Goal: Task Accomplishment & Management: Manage account settings

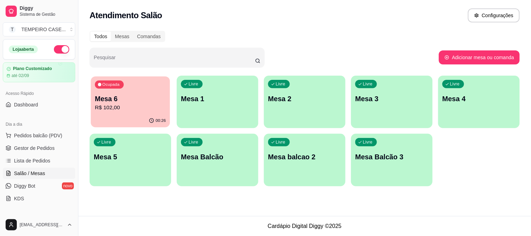
click at [148, 113] on div "Ocupada Mesa 6 R$ 102,00" at bounding box center [130, 95] width 79 height 38
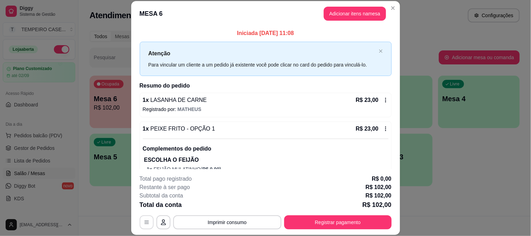
click at [144, 224] on icon "button" at bounding box center [147, 223] width 6 height 6
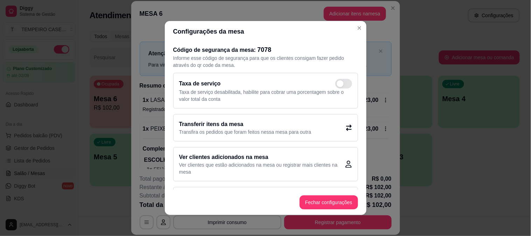
click at [327, 127] on div "Transferir itens da mesa Transfira os pedidos que foram feitos nessa mesa para …" at bounding box center [265, 127] width 185 height 27
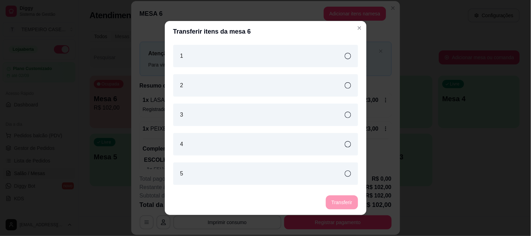
click at [255, 81] on div "2" at bounding box center [265, 85] width 185 height 22
click at [337, 201] on button "Transferir" at bounding box center [342, 202] width 32 height 14
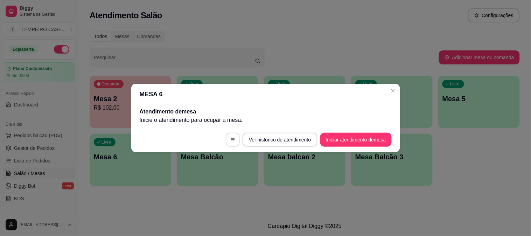
click at [233, 138] on icon "button" at bounding box center [232, 139] width 5 height 5
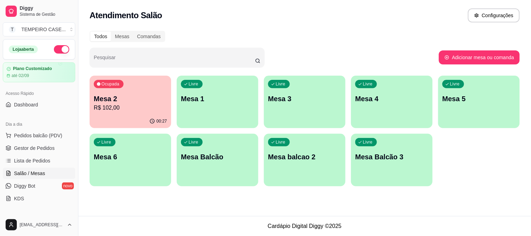
click at [131, 162] on div "Livre Mesa 6" at bounding box center [131, 156] width 82 height 44
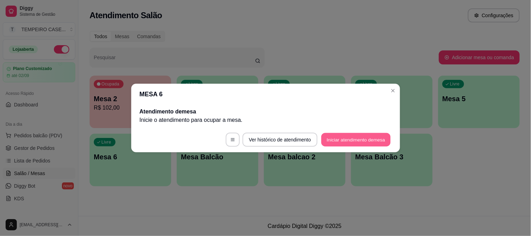
click at [362, 142] on button "Iniciar atendimento de mesa" at bounding box center [355, 140] width 69 height 14
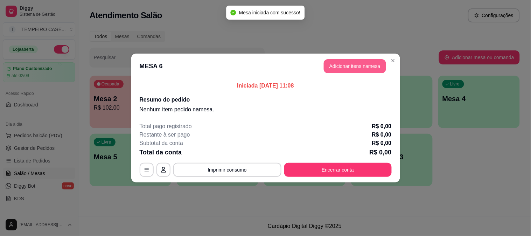
click at [363, 67] on button "Adicionar itens na mesa" at bounding box center [355, 66] width 62 height 14
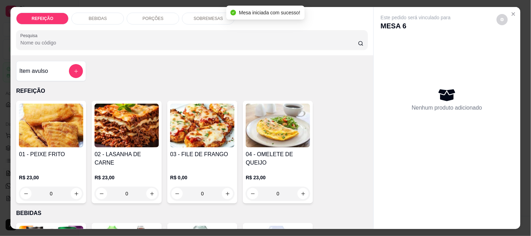
click at [125, 141] on img at bounding box center [127, 126] width 64 height 44
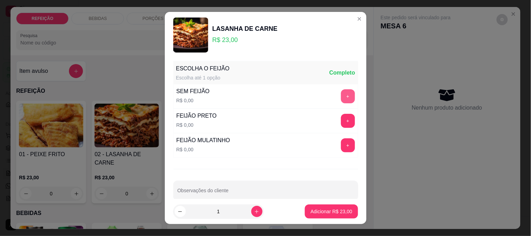
click at [341, 96] on button "+" at bounding box center [348, 96] width 14 height 14
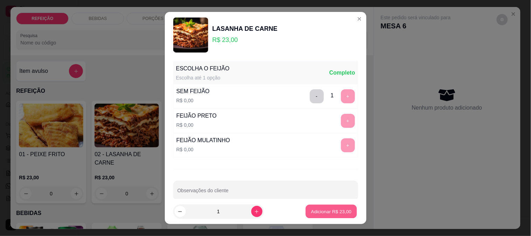
click at [323, 214] on p "Adicionar R$ 23,00" at bounding box center [331, 211] width 41 height 7
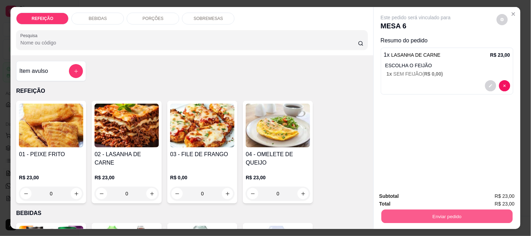
click at [447, 213] on button "Enviar pedido" at bounding box center [446, 216] width 131 height 14
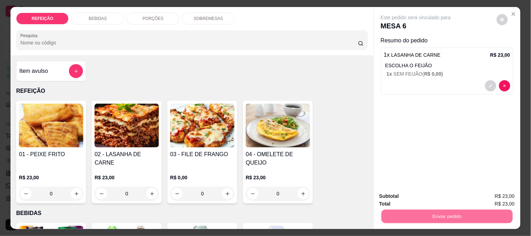
click at [419, 194] on button "Não registrar e enviar pedido" at bounding box center [424, 196] width 73 height 13
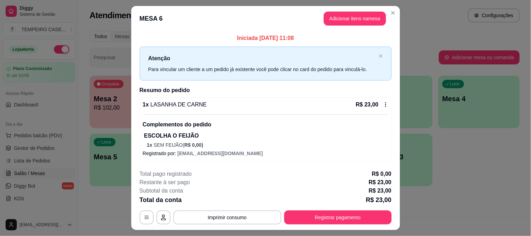
click at [352, 149] on div "1 x LASANHA DE CARNE R$ 23,00 Complementos do pedido ESCOLHA O FEIJÃO 1 x SEM F…" at bounding box center [266, 129] width 252 height 64
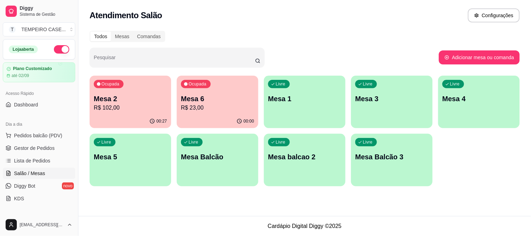
click at [199, 115] on div "00:00" at bounding box center [218, 122] width 82 height 14
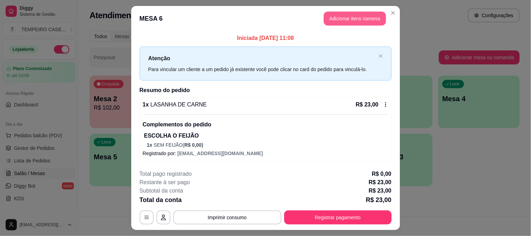
click at [363, 20] on button "Adicionar itens na mesa" at bounding box center [355, 19] width 62 height 14
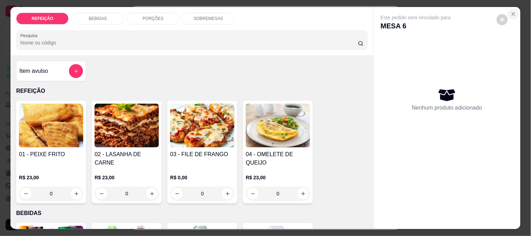
click at [513, 11] on icon "Close" at bounding box center [514, 14] width 6 height 6
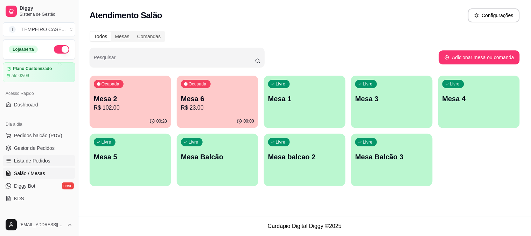
click at [39, 155] on link "Lista de Pedidos" at bounding box center [39, 160] width 72 height 11
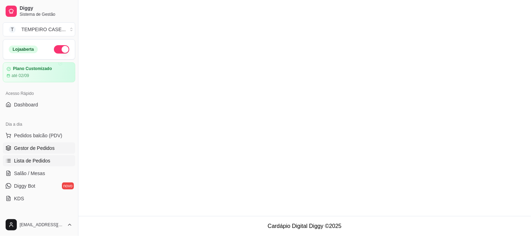
click at [45, 146] on span "Gestor de Pedidos" at bounding box center [34, 148] width 41 height 7
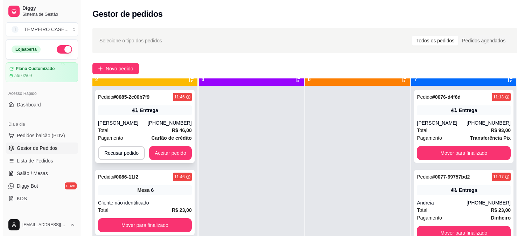
scroll to position [19, 0]
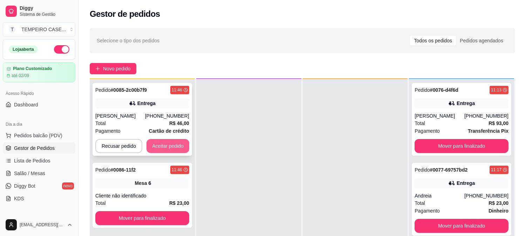
click at [167, 144] on button "Aceitar pedido" at bounding box center [167, 146] width 43 height 14
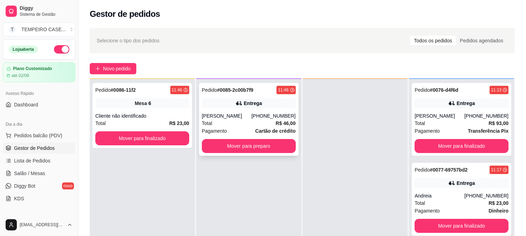
click at [264, 120] on div "Total R$ 46,00" at bounding box center [249, 123] width 94 height 8
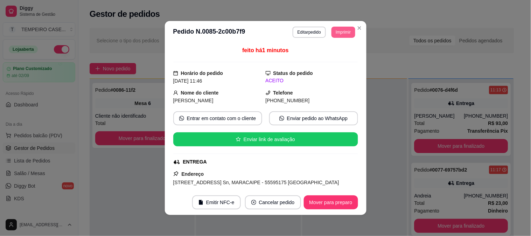
click at [349, 33] on button "Imprimir" at bounding box center [343, 32] width 23 height 11
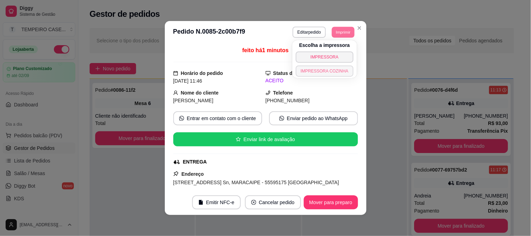
click at [327, 70] on button "IMPRESSORA COZINHA" at bounding box center [325, 70] width 58 height 11
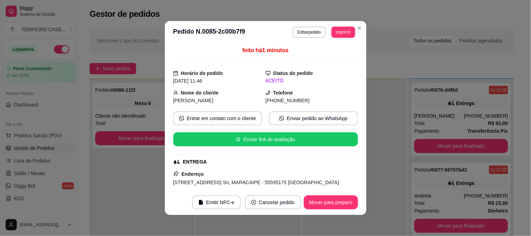
click at [342, 62] on div at bounding box center [265, 62] width 185 height 1
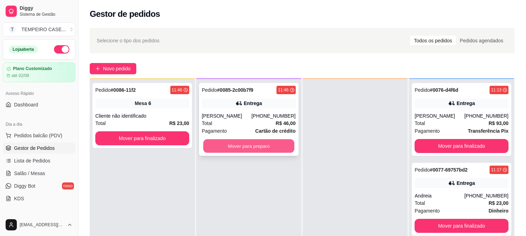
click at [232, 148] on button "Mover para preparo" at bounding box center [248, 146] width 91 height 14
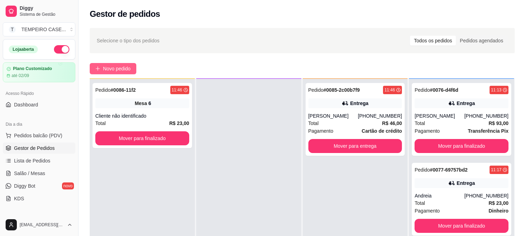
click at [121, 71] on span "Novo pedido" at bounding box center [117, 69] width 28 height 8
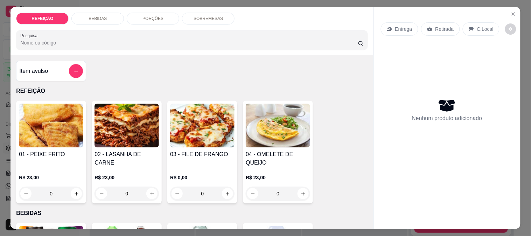
click at [127, 134] on img at bounding box center [127, 126] width 64 height 44
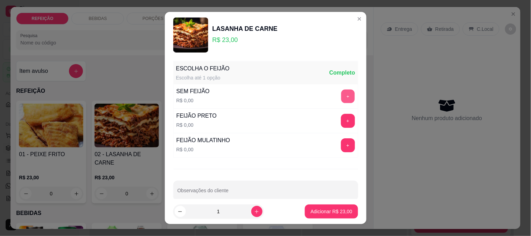
click at [341, 92] on button "+" at bounding box center [348, 96] width 14 height 14
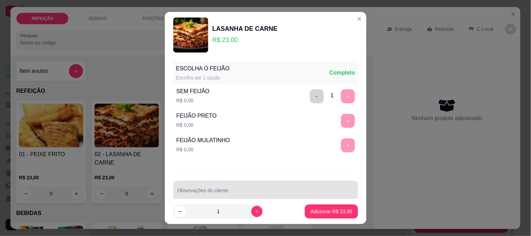
click at [229, 188] on div at bounding box center [266, 191] width 176 height 14
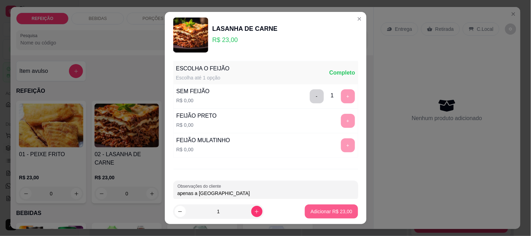
type input "apenas a [GEOGRAPHIC_DATA]"
click at [323, 211] on p "Adicionar R$ 23,00" at bounding box center [332, 211] width 42 height 7
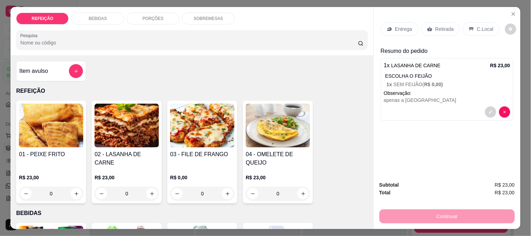
click at [407, 26] on p "Entrega" at bounding box center [403, 29] width 17 height 7
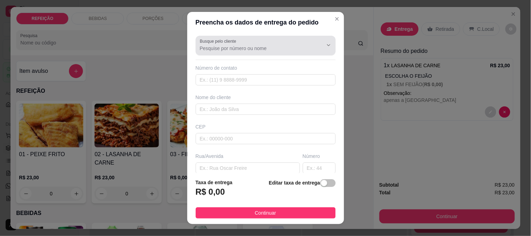
click at [250, 46] on input "Busque pelo cliente" at bounding box center [256, 48] width 112 height 7
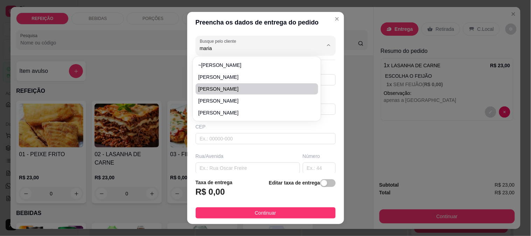
click at [228, 88] on span "[PERSON_NAME]" at bounding box center [254, 88] width 110 height 7
type input "[PERSON_NAME]"
type input "81973156916"
type input "[PERSON_NAME]"
type input "Coqueiral"
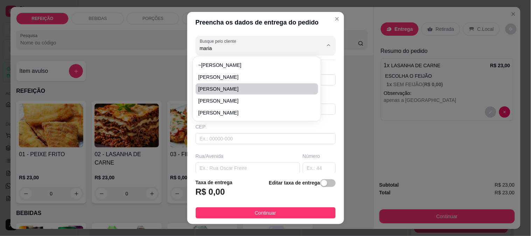
type input "0000"
type input "IPOJUCA"
type input "Drone humano"
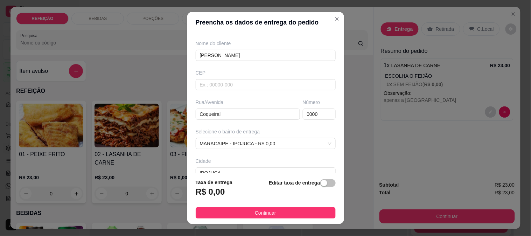
scroll to position [96, 0]
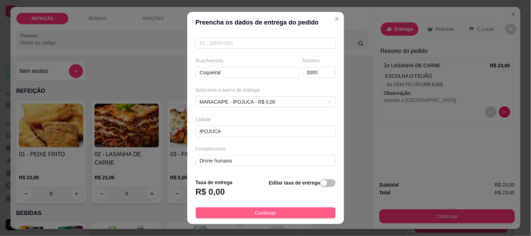
type input "[PERSON_NAME]"
click at [246, 215] on button "Continuar" at bounding box center [266, 212] width 140 height 11
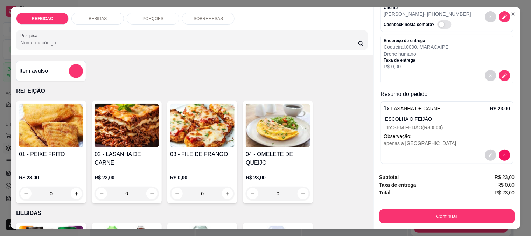
scroll to position [46, 0]
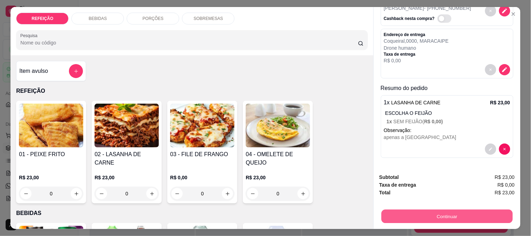
click at [418, 213] on button "Continuar" at bounding box center [446, 216] width 131 height 14
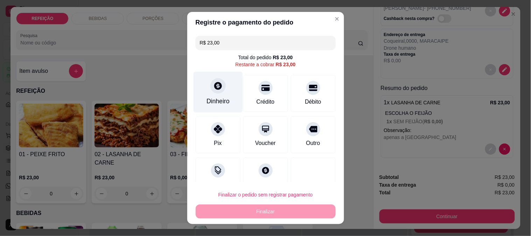
click at [217, 91] on div at bounding box center [217, 85] width 15 height 15
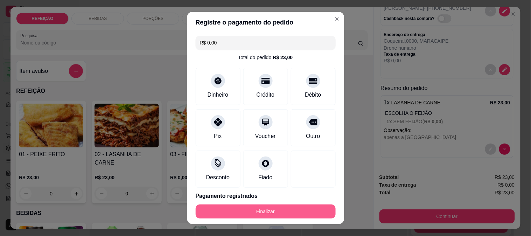
click at [258, 208] on button "Finalizar" at bounding box center [266, 212] width 140 height 14
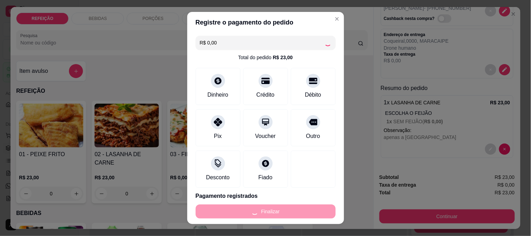
type input "-R$ 23,00"
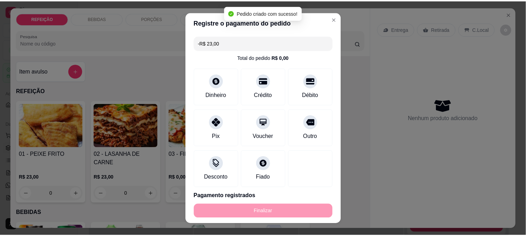
scroll to position [0, 0]
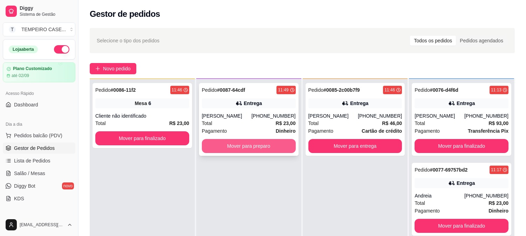
click at [262, 142] on button "Mover para preparo" at bounding box center [249, 146] width 94 height 14
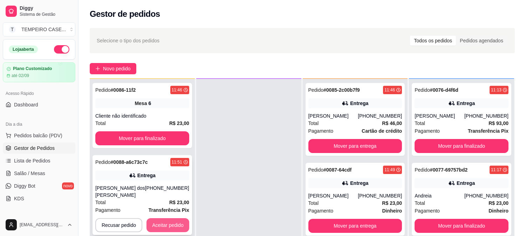
click at [165, 222] on button "Aceitar pedido" at bounding box center [167, 225] width 43 height 14
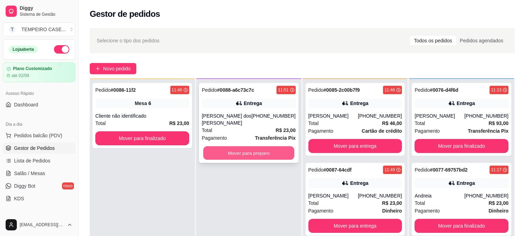
click at [221, 146] on button "Mover para preparo" at bounding box center [248, 153] width 91 height 14
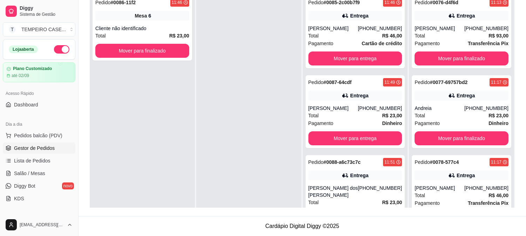
drag, startPoint x: 231, startPoint y: 9, endPoint x: 222, endPoint y: 33, distance: 25.4
click at [222, 33] on div at bounding box center [248, 109] width 105 height 236
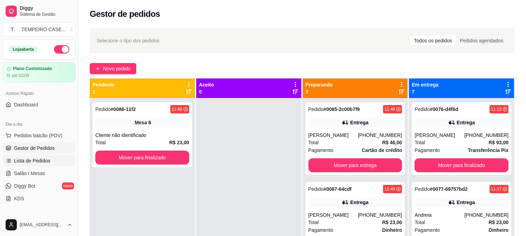
click at [44, 160] on span "Lista de Pedidos" at bounding box center [32, 160] width 36 height 7
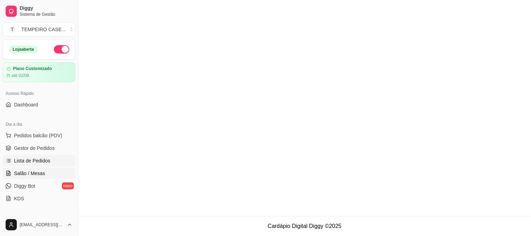
click at [45, 169] on link "Salão / Mesas" at bounding box center [39, 173] width 72 height 11
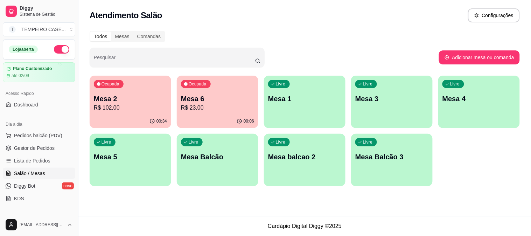
click at [101, 152] on div "Livre Mesa 5" at bounding box center [131, 156] width 82 height 44
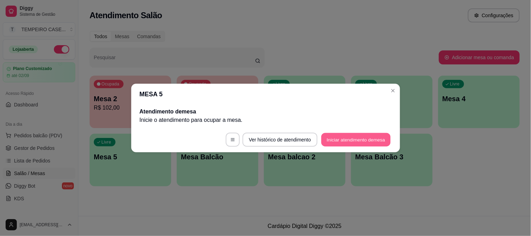
click at [331, 139] on button "Iniciar atendimento de mesa" at bounding box center [355, 140] width 69 height 14
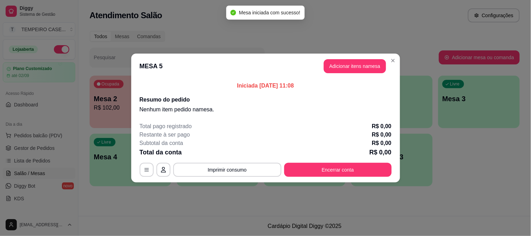
click at [333, 68] on button "Adicionar itens na mesa" at bounding box center [355, 66] width 62 height 14
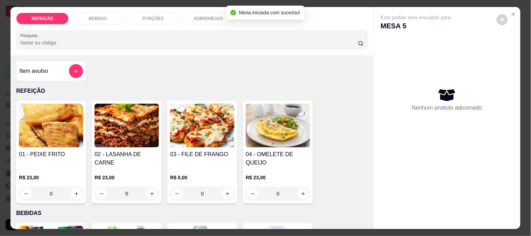
click at [193, 135] on img at bounding box center [202, 126] width 64 height 44
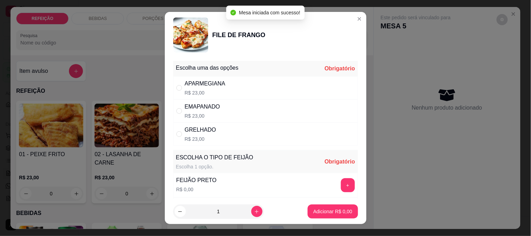
click at [270, 82] on div "APARMEGIANA R$ 23,00" at bounding box center [265, 87] width 185 height 23
radio input "true"
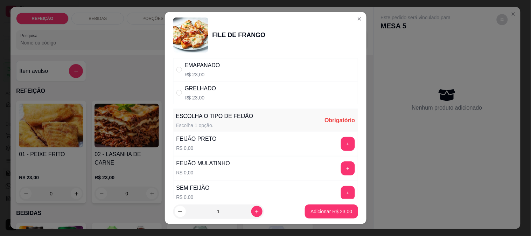
scroll to position [100, 0]
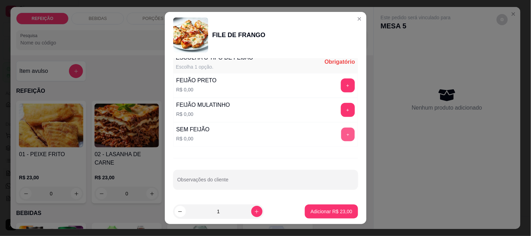
click at [341, 131] on button "+" at bounding box center [348, 134] width 14 height 14
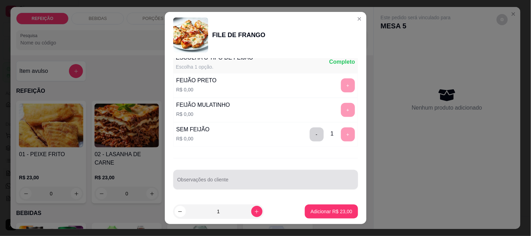
click at [304, 179] on div at bounding box center [266, 180] width 176 height 14
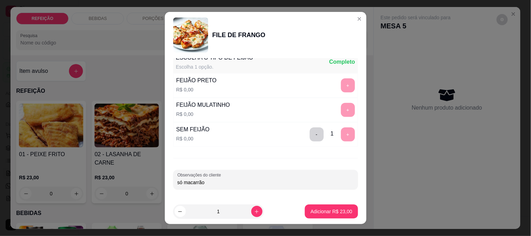
type input "só macarrão"
click at [313, 218] on button "Adicionar R$ 23,00" at bounding box center [331, 212] width 51 height 14
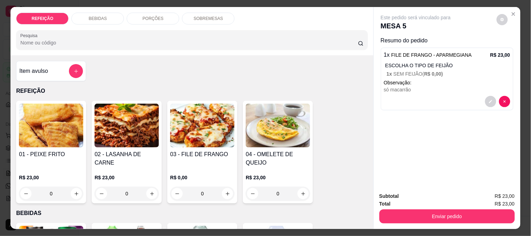
click at [110, 16] on div "BEBIDAS" at bounding box center [97, 19] width 53 height 12
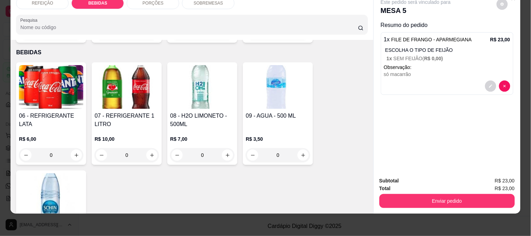
click at [63, 112] on h4 "06 - REFRIGERANTE LATA" at bounding box center [51, 120] width 64 height 17
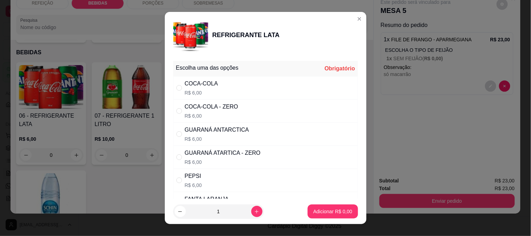
click at [233, 114] on div "COCA-COLA - ZERO R$ 6,00" at bounding box center [265, 110] width 185 height 23
click at [216, 125] on div "GUARANÁ [GEOGRAPHIC_DATA] R$ 6,00" at bounding box center [265, 134] width 185 height 23
radio input "false"
click at [237, 163] on p "R$ 6,00" at bounding box center [223, 162] width 76 height 7
radio input "false"
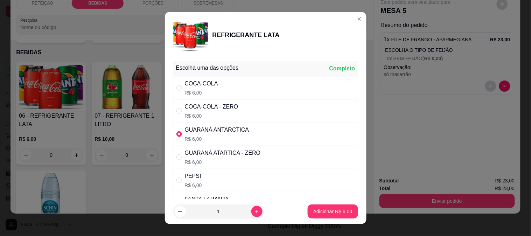
radio input "true"
click at [314, 213] on p "Adicionar R$ 6,00" at bounding box center [333, 211] width 38 height 7
type input "1"
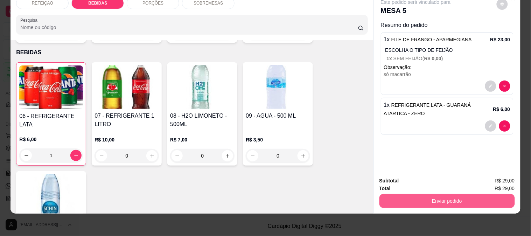
click at [457, 200] on button "Enviar pedido" at bounding box center [448, 201] width 136 height 14
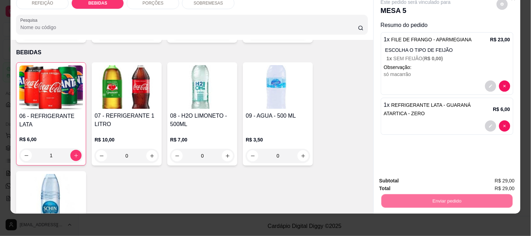
click at [417, 176] on button "Não registrar e enviar pedido" at bounding box center [424, 178] width 73 height 13
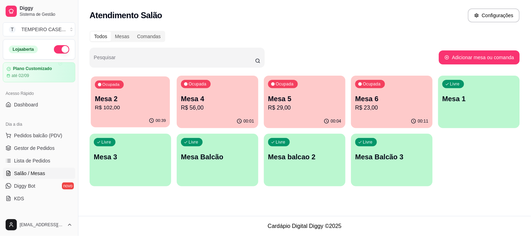
click at [115, 103] on p "Mesa 2" at bounding box center [130, 98] width 71 height 9
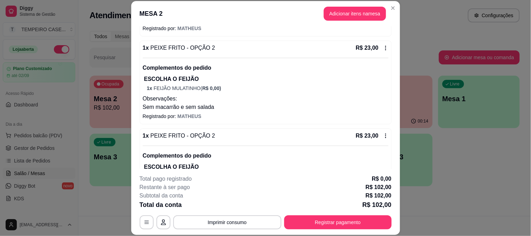
scroll to position [223, 0]
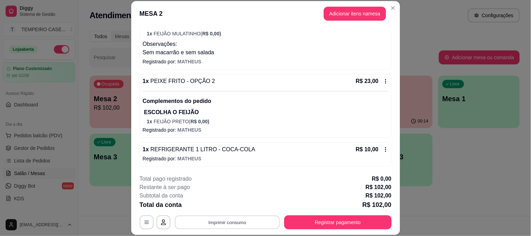
click at [217, 224] on button "Imprimir consumo" at bounding box center [227, 222] width 105 height 14
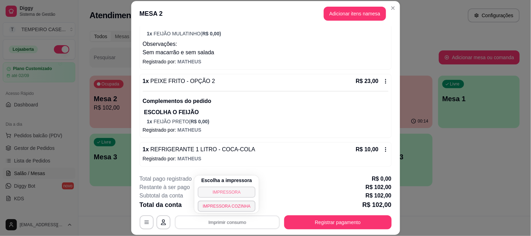
click at [225, 188] on button "IMPRESSORA" at bounding box center [227, 192] width 58 height 11
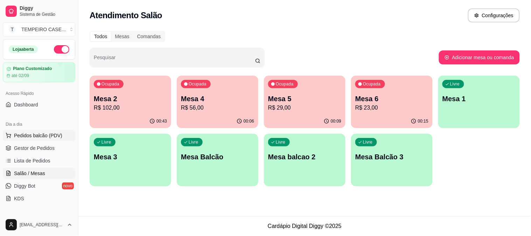
click at [34, 138] on span "Pedidos balcão (PDV)" at bounding box center [38, 135] width 48 height 7
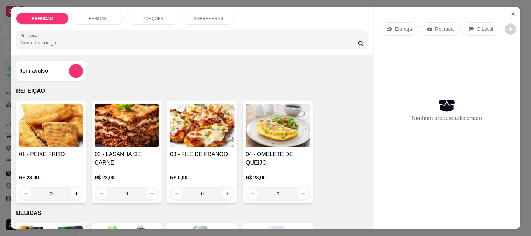
click at [198, 124] on img at bounding box center [202, 126] width 64 height 44
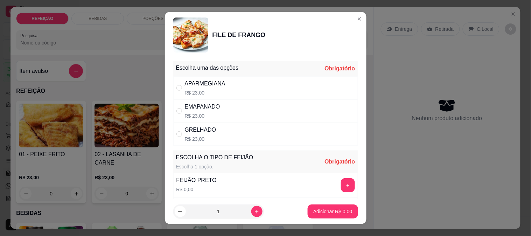
click at [235, 112] on div "EMAPANADO R$ 23,00" at bounding box center [265, 110] width 185 height 23
radio input "true"
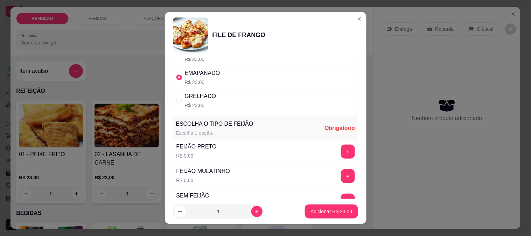
scroll to position [78, 0]
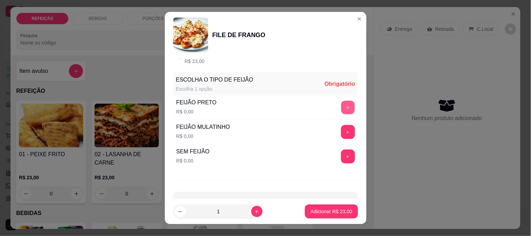
click at [341, 111] on button "+" at bounding box center [348, 108] width 14 height 14
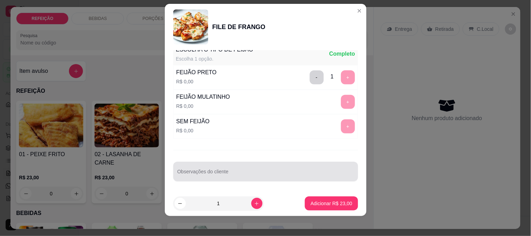
scroll to position [11, 0]
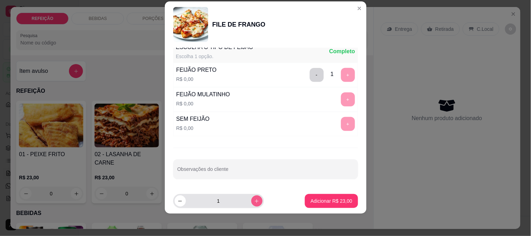
click at [254, 203] on icon "increase-product-quantity" at bounding box center [256, 201] width 5 height 5
type input "3"
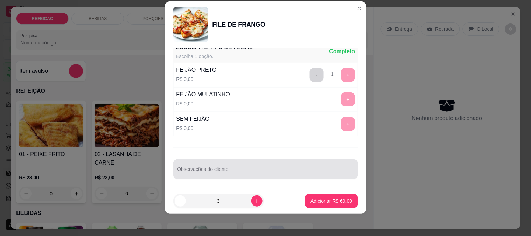
click at [248, 176] on div "Observações do cliente" at bounding box center [265, 169] width 185 height 20
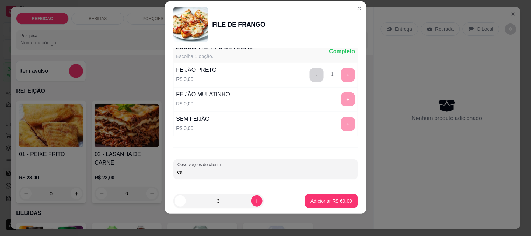
type input "c"
type input "feijão, macarrão e arroz separados e farofa com a do arroz"
click at [324, 201] on p "Adicionar R$ 69,00" at bounding box center [332, 201] width 42 height 7
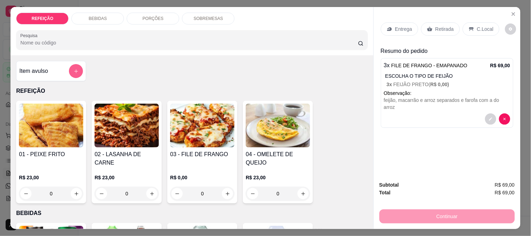
click at [75, 73] on button "add-separate-item" at bounding box center [76, 71] width 14 height 14
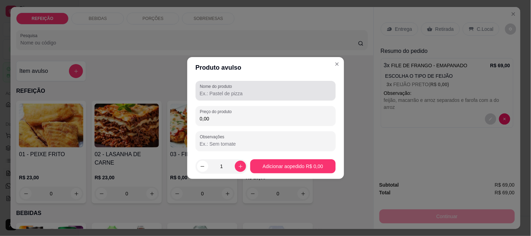
click at [221, 95] on input "Nome do produto" at bounding box center [266, 93] width 132 height 7
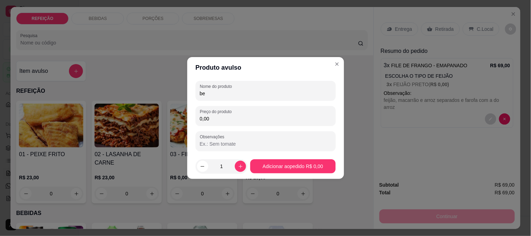
type input "b"
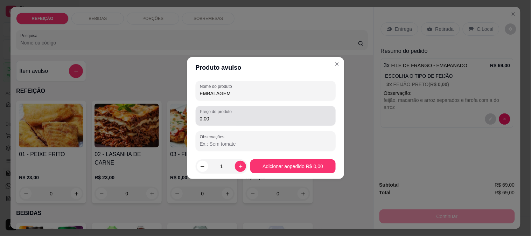
type input "EMBALAGEM"
click at [219, 123] on div "0,00" at bounding box center [266, 116] width 132 height 14
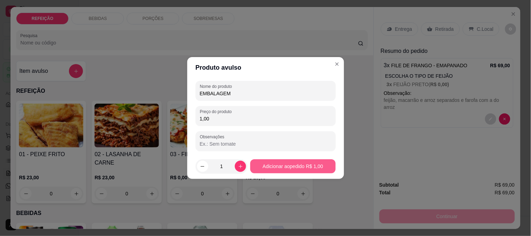
type input "1,00"
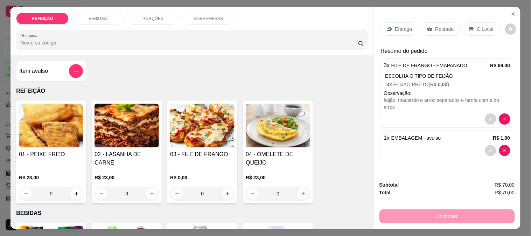
click at [432, 26] on div "Retirada" at bounding box center [440, 28] width 39 height 13
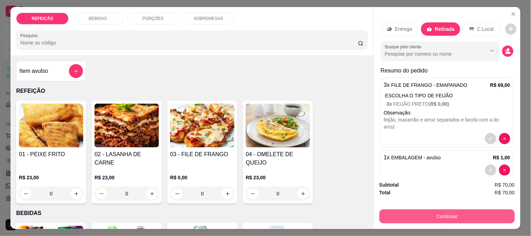
click at [419, 214] on button "Continuar" at bounding box center [448, 216] width 136 height 14
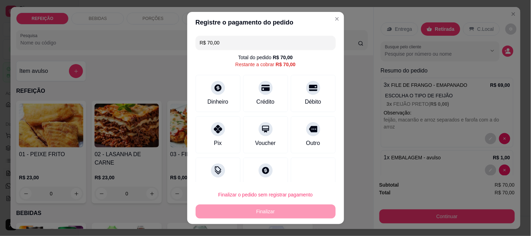
drag, startPoint x: 229, startPoint y: 40, endPoint x: 203, endPoint y: 41, distance: 25.9
click at [203, 41] on input "R$ 70,00" at bounding box center [266, 43] width 132 height 14
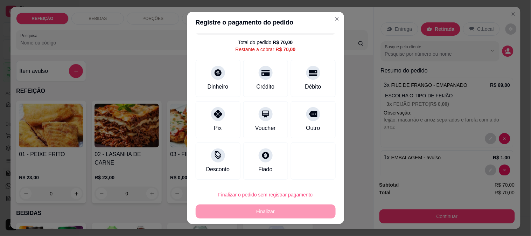
scroll to position [0, 0]
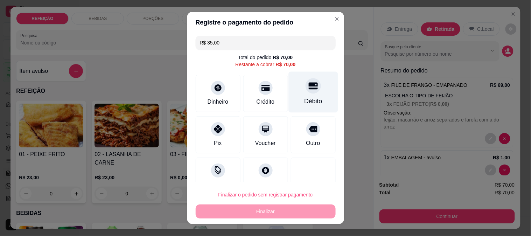
drag, startPoint x: 316, startPoint y: 102, endPoint x: 304, endPoint y: 102, distance: 11.6
click at [316, 101] on div "Débito" at bounding box center [313, 91] width 49 height 41
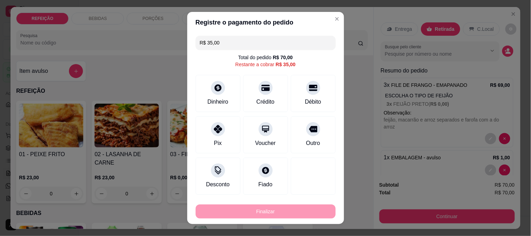
drag, startPoint x: 262, startPoint y: 45, endPoint x: 220, endPoint y: 44, distance: 41.7
click at [220, 44] on input "R$ 35,00" at bounding box center [266, 43] width 132 height 14
click at [309, 88] on icon at bounding box center [313, 85] width 9 height 9
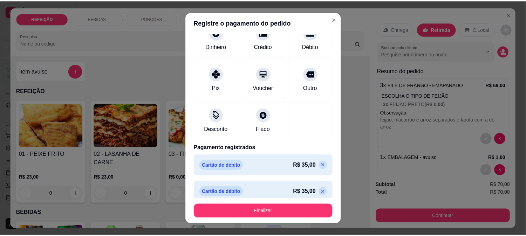
scroll to position [54, 0]
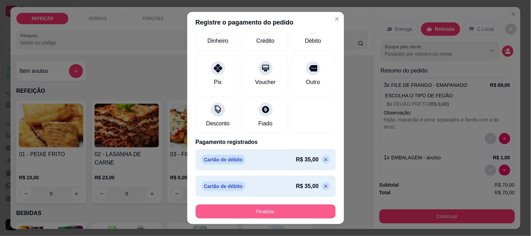
click at [284, 216] on button "Finalizar" at bounding box center [266, 212] width 140 height 14
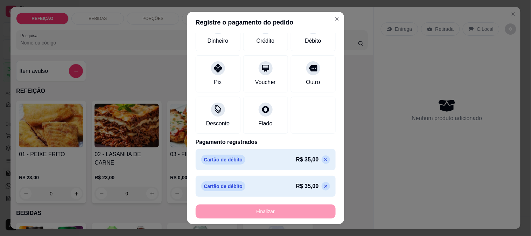
type input "-R$ 70,00"
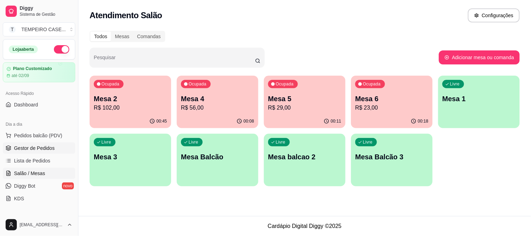
click at [46, 147] on span "Gestor de Pedidos" at bounding box center [34, 148] width 41 height 7
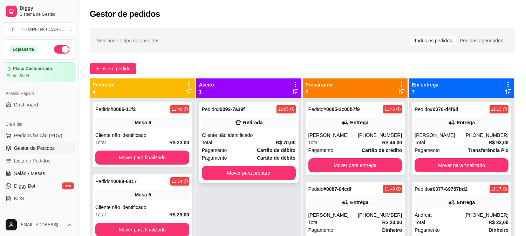
click at [233, 140] on div "Total R$ 70,00" at bounding box center [249, 143] width 94 height 8
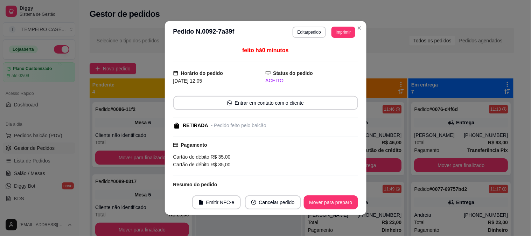
click at [341, 33] on button "Imprimir" at bounding box center [343, 32] width 23 height 11
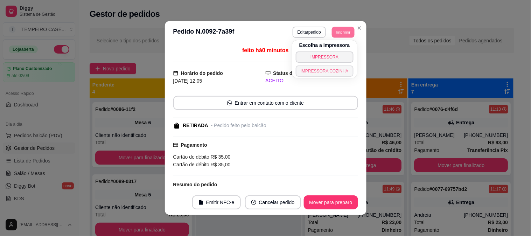
click at [330, 72] on button "IMPRESSORA COZINHA" at bounding box center [325, 70] width 58 height 11
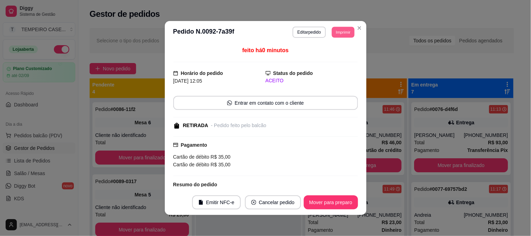
click at [340, 34] on button "Imprimir" at bounding box center [343, 32] width 23 height 11
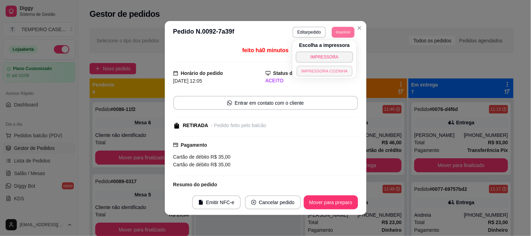
click at [339, 69] on button "IMPRESSORA COZINHA" at bounding box center [325, 70] width 56 height 11
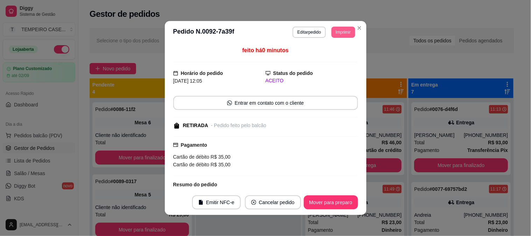
click at [343, 34] on button "Imprimir" at bounding box center [343, 32] width 23 height 11
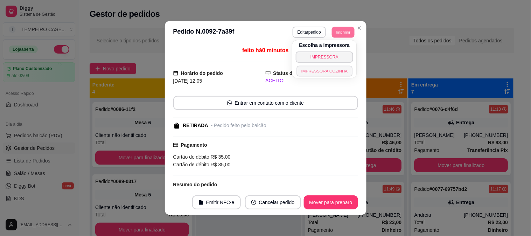
click at [339, 71] on button "IMPRESSORA COZINHA" at bounding box center [325, 70] width 56 height 11
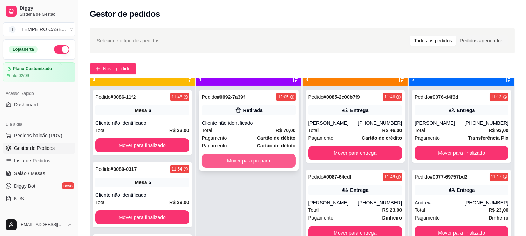
scroll to position [19, 0]
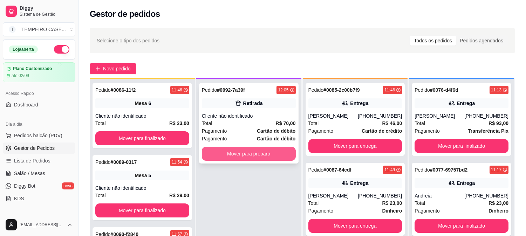
click at [244, 149] on button "Mover para preparo" at bounding box center [249, 154] width 94 height 14
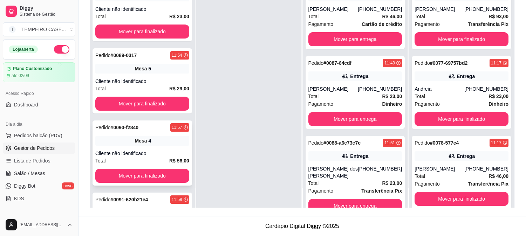
scroll to position [67, 0]
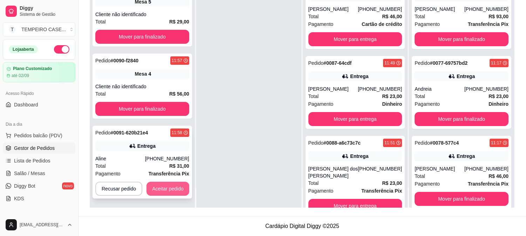
click at [166, 187] on button "Aceitar pedido" at bounding box center [167, 189] width 43 height 14
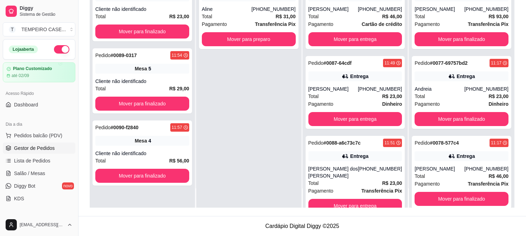
scroll to position [0, 0]
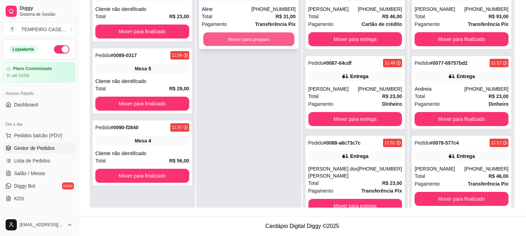
click at [258, 45] on button "Mover para preparo" at bounding box center [248, 40] width 91 height 14
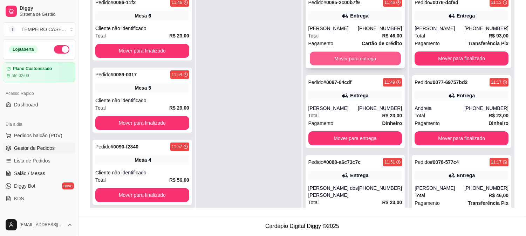
click at [350, 56] on button "Mover para entrega" at bounding box center [355, 59] width 91 height 14
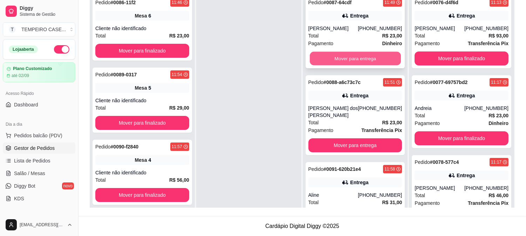
click at [352, 55] on button "Mover para entrega" at bounding box center [355, 59] width 91 height 14
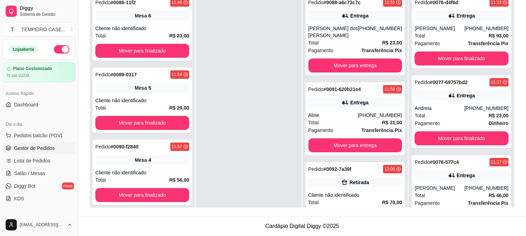
click at [352, 55] on div "Pedido # 0088-a6c73c7c 11:51 Entrega Michelle dos [PERSON_NAME] [PHONE_NUMBER] …" at bounding box center [354, 35] width 99 height 80
click at [326, 59] on button "Mover para entrega" at bounding box center [355, 65] width 94 height 14
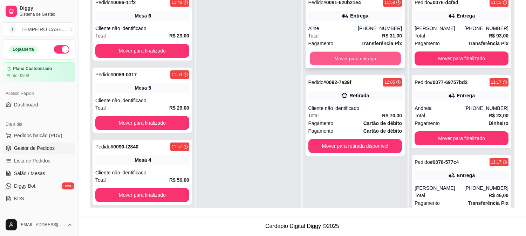
click at [331, 60] on button "Mover para entrega" at bounding box center [355, 59] width 91 height 14
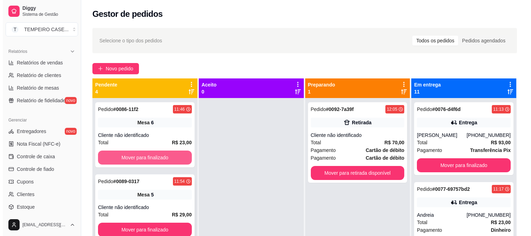
scroll to position [268, 0]
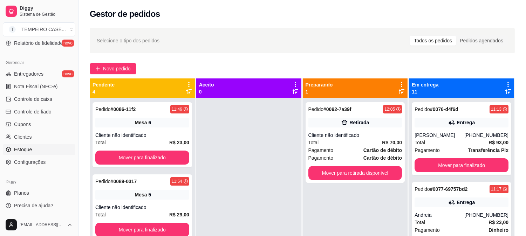
click at [40, 148] on link "Estoque" at bounding box center [39, 149] width 72 height 11
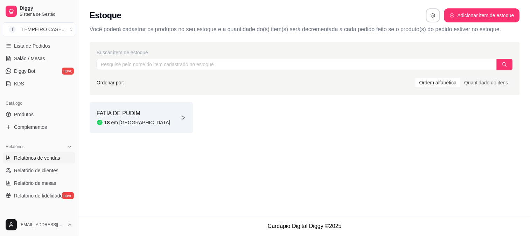
scroll to position [73, 0]
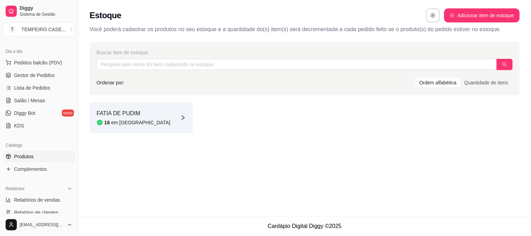
click at [30, 155] on span "Produtos" at bounding box center [24, 156] width 20 height 7
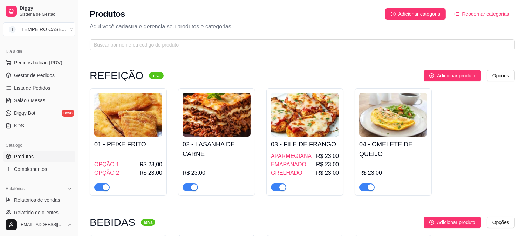
click at [206, 121] on img at bounding box center [216, 115] width 68 height 44
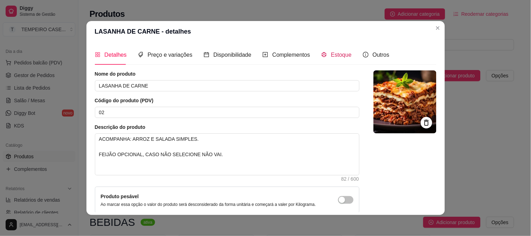
click at [332, 57] on span "Estoque" at bounding box center [341, 55] width 21 height 6
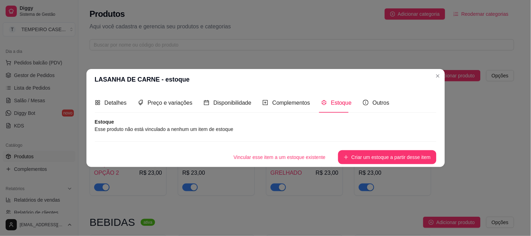
click at [371, 166] on div "Detalhes Preço e variações Disponibilidade Complementos Estoque Outros Nome do …" at bounding box center [265, 128] width 359 height 77
click at [372, 159] on button "Criar um estoque a partir desse item" at bounding box center [387, 157] width 98 height 14
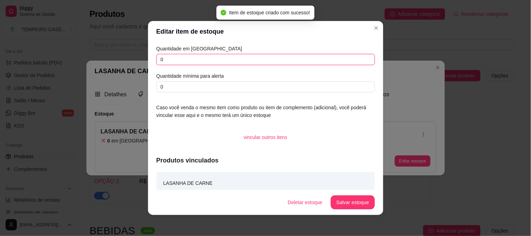
drag, startPoint x: 180, startPoint y: 64, endPoint x: 158, endPoint y: 60, distance: 22.7
click at [158, 60] on input "0" at bounding box center [266, 59] width 219 height 11
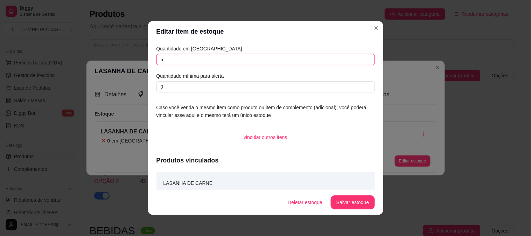
type input "5"
click at [359, 204] on button "Salvar estoque" at bounding box center [353, 203] width 43 height 14
click at [359, 202] on button "Salvar estoque" at bounding box center [353, 202] width 44 height 14
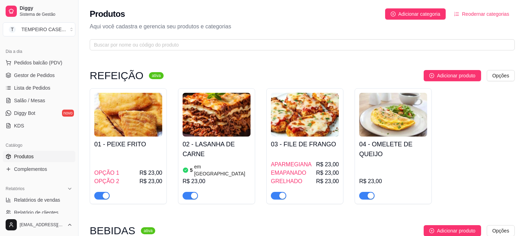
click at [140, 141] on h4 "01 - PEIXE FRITO" at bounding box center [128, 144] width 68 height 10
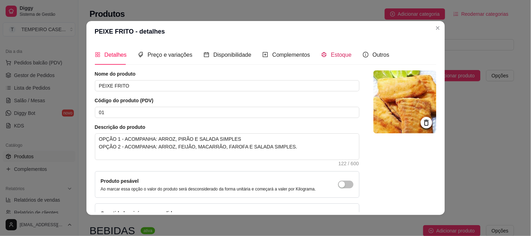
click at [335, 52] on span "Estoque" at bounding box center [341, 55] width 21 height 6
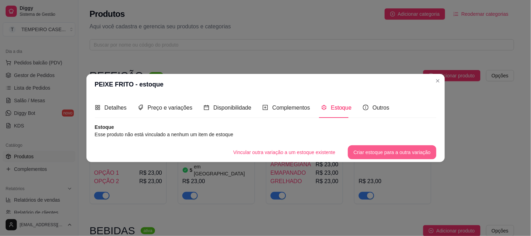
click at [388, 146] on button "Criar estoque para a outra variação" at bounding box center [392, 152] width 88 height 14
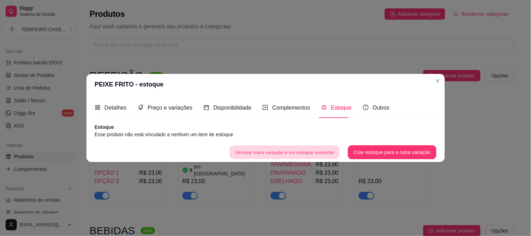
click at [313, 152] on button "Vincular outra variação a um estoque existente" at bounding box center [285, 152] width 110 height 14
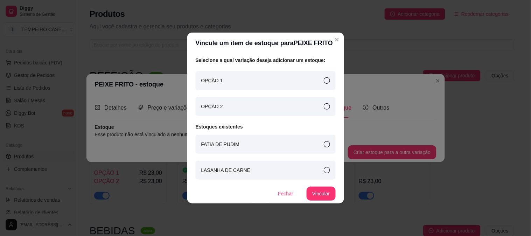
click at [330, 105] on div "OPÇÃO 2" at bounding box center [266, 106] width 140 height 19
click at [331, 86] on div "OPÇÃO 1" at bounding box center [266, 80] width 140 height 19
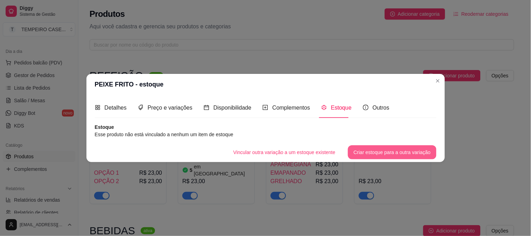
click at [375, 146] on button "Criar estoque para a outra variação" at bounding box center [392, 152] width 88 height 14
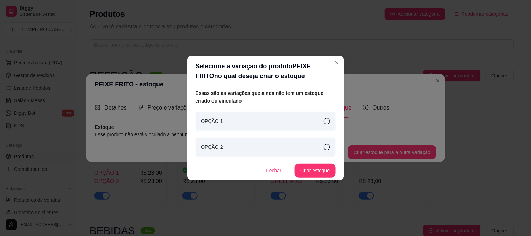
click at [324, 118] on icon at bounding box center [327, 121] width 6 height 6
click at [328, 170] on button "Criar estoque" at bounding box center [316, 171] width 40 height 14
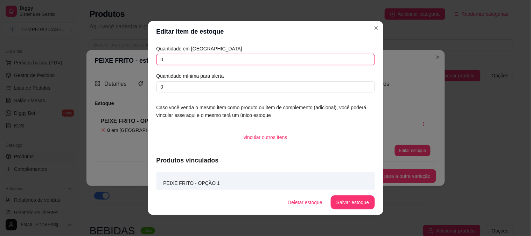
drag, startPoint x: 220, startPoint y: 60, endPoint x: 124, endPoint y: 59, distance: 95.6
click at [124, 59] on div "Editar item de estoque Quantidade em estoque 0 Quantidade mínima para alerta 0 …" at bounding box center [265, 118] width 531 height 236
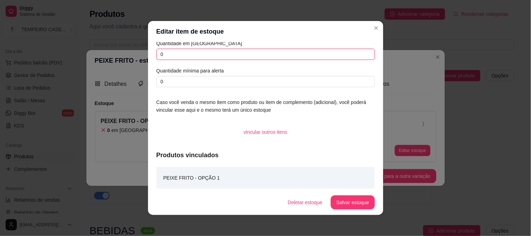
scroll to position [7, 0]
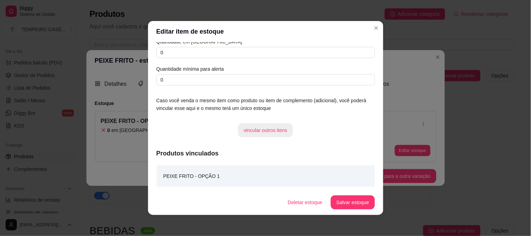
click at [264, 132] on button "vincular outros itens" at bounding box center [265, 130] width 55 height 14
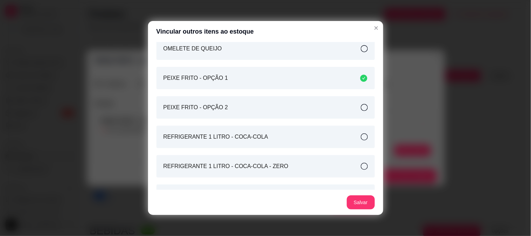
scroll to position [739, 0]
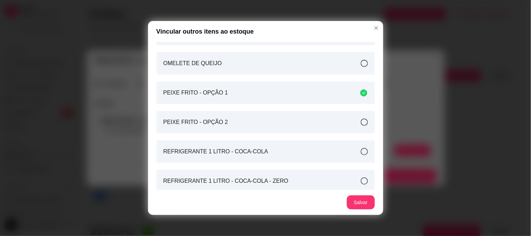
click at [213, 125] on article "PEIXE FRITO - OPÇÃO 2" at bounding box center [196, 122] width 65 height 8
click at [356, 202] on button "Salvar" at bounding box center [360, 203] width 27 height 14
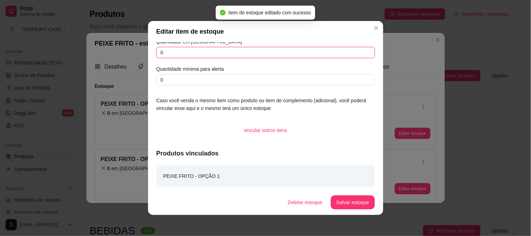
click at [152, 56] on div "Quantidade em estoque 0 Quantidade mínima para alerta 0 Caso você venda o mesmo…" at bounding box center [265, 116] width 235 height 148
type input "5"
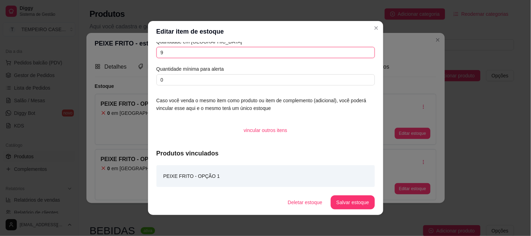
type input "9"
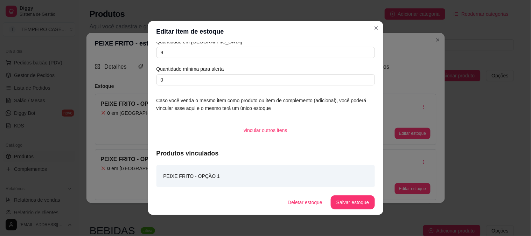
click at [354, 203] on button "Salvar estoque" at bounding box center [353, 202] width 44 height 14
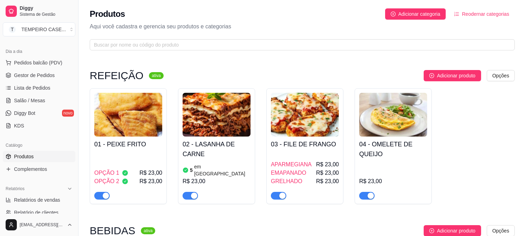
click at [131, 146] on h4 "01 - PEIXE FRITO" at bounding box center [128, 144] width 68 height 10
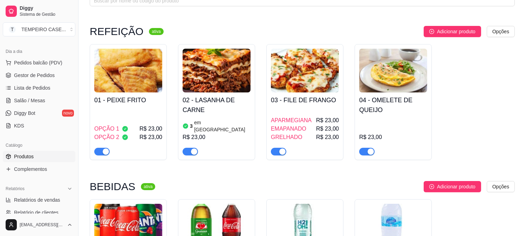
scroll to position [155, 0]
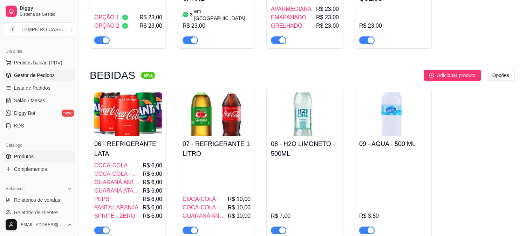
click at [28, 74] on span "Gestor de Pedidos" at bounding box center [34, 75] width 41 height 7
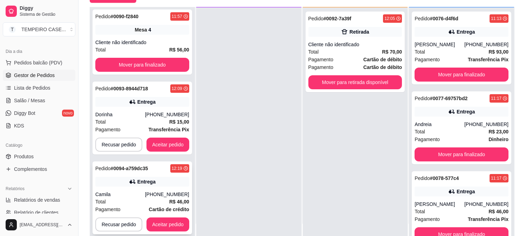
scroll to position [78, 0]
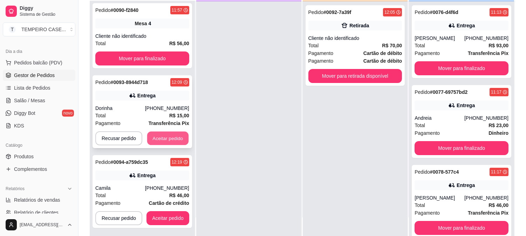
click at [172, 137] on button "Aceitar pedido" at bounding box center [167, 139] width 41 height 14
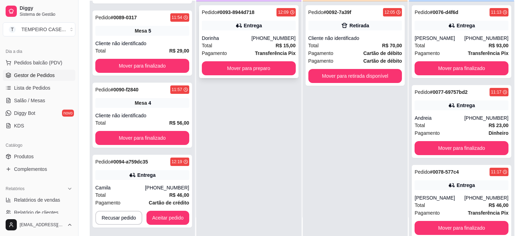
scroll to position [146, 0]
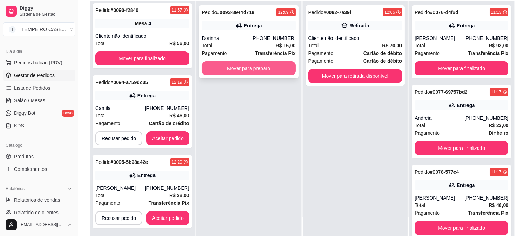
click at [236, 69] on button "Mover para preparo" at bounding box center [249, 68] width 94 height 14
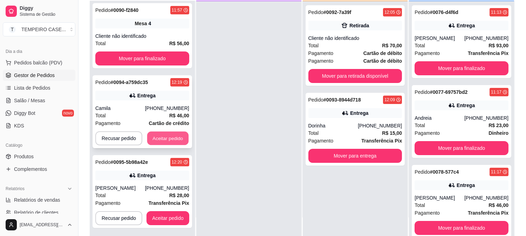
click at [169, 137] on button "Aceitar pedido" at bounding box center [167, 139] width 41 height 14
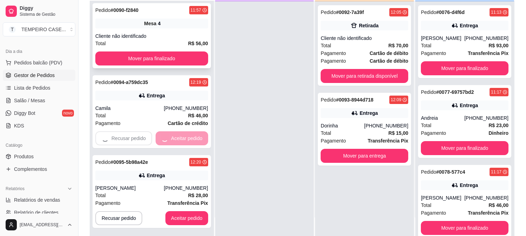
scroll to position [67, 0]
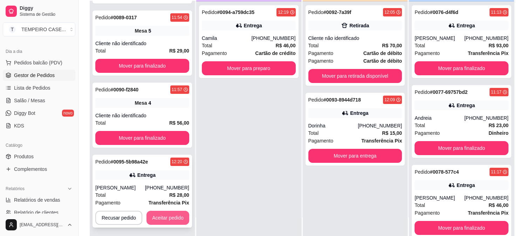
click at [162, 216] on button "Aceitar pedido" at bounding box center [167, 218] width 43 height 14
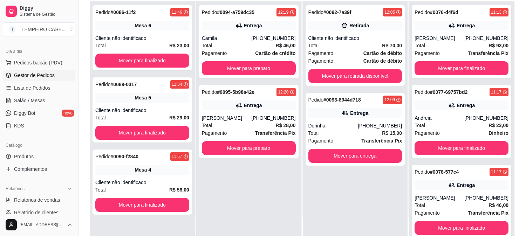
scroll to position [0, 0]
click at [247, 31] on div "Pedido # 0094-a759dc35 12:19 Entrega Camila [PHONE_NUMBER] Total R$ 46,00 Pagam…" at bounding box center [248, 41] width 99 height 73
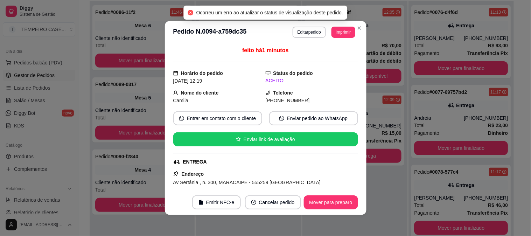
click at [340, 27] on button "Imprimir" at bounding box center [343, 32] width 23 height 11
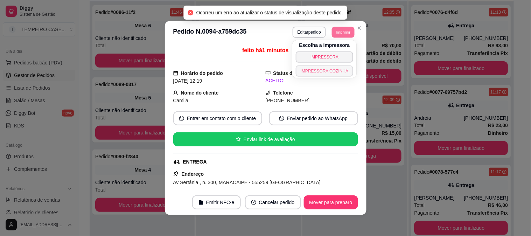
click at [324, 72] on button "IMPRESSORA COZINHA" at bounding box center [325, 70] width 58 height 11
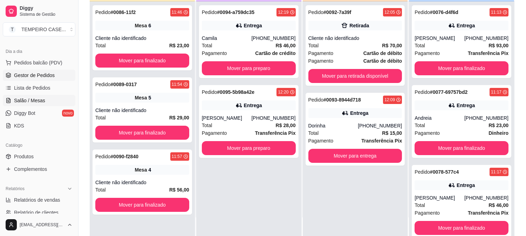
click at [35, 97] on span "Salão / Mesas" at bounding box center [29, 100] width 31 height 7
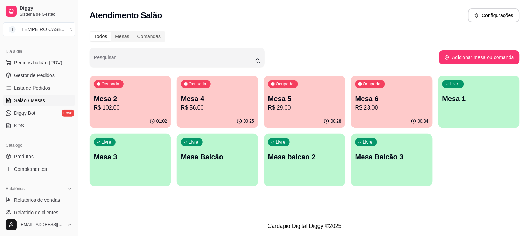
click at [377, 107] on p "R$ 23,00" at bounding box center [391, 108] width 73 height 8
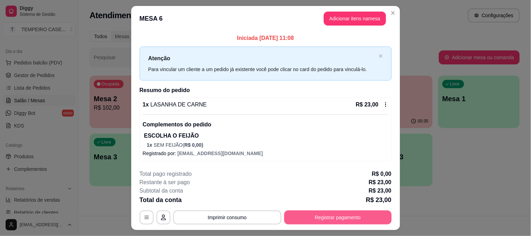
click at [334, 216] on button "Registrar pagamento" at bounding box center [338, 217] width 108 height 14
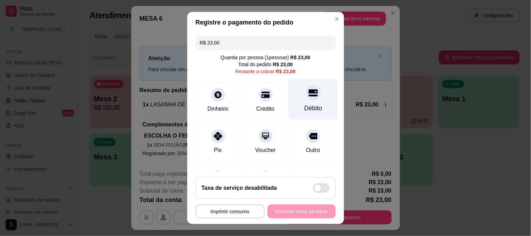
click at [304, 106] on div "Débito" at bounding box center [313, 108] width 18 height 9
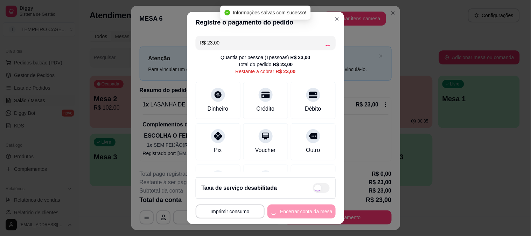
type input "R$ 0,00"
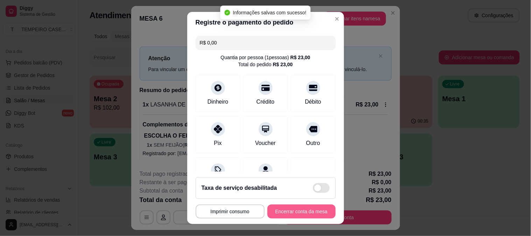
click at [288, 206] on button "Encerrar conta da mesa" at bounding box center [302, 212] width 68 height 14
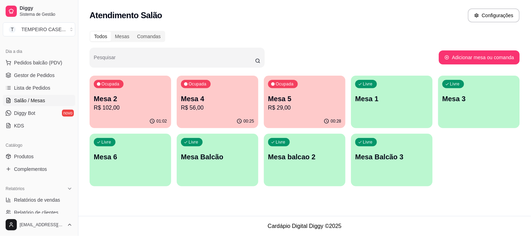
click at [296, 116] on div "00:28" at bounding box center [305, 122] width 82 height 14
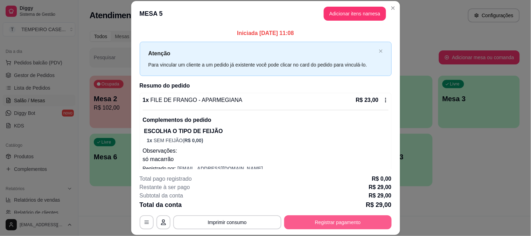
click at [324, 221] on button "Registrar pagamento" at bounding box center [338, 222] width 108 height 14
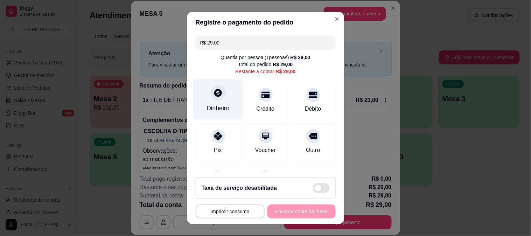
click at [207, 86] on div "Dinheiro" at bounding box center [217, 98] width 49 height 41
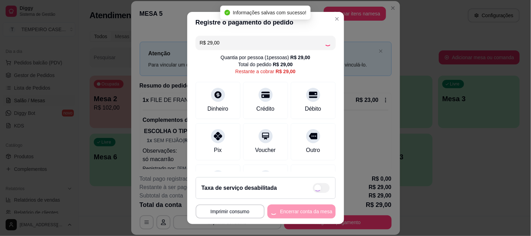
type input "R$ 0,00"
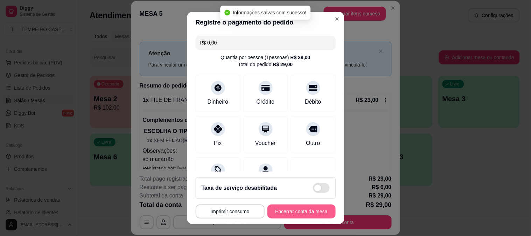
click at [306, 213] on button "Encerrar conta da mesa" at bounding box center [302, 212] width 68 height 14
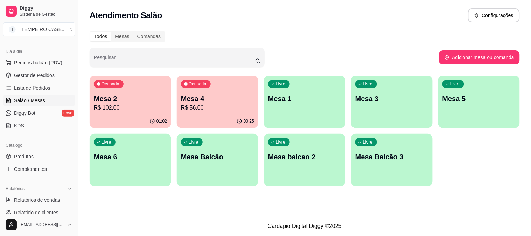
click at [148, 109] on p "R$ 102,00" at bounding box center [130, 108] width 73 height 8
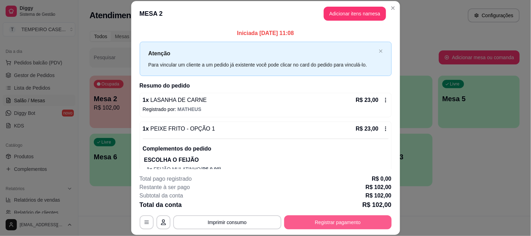
click at [346, 224] on button "Registrar pagamento" at bounding box center [338, 222] width 108 height 14
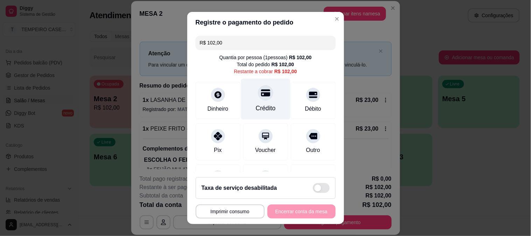
click at [256, 104] on div "Crédito" at bounding box center [266, 108] width 20 height 9
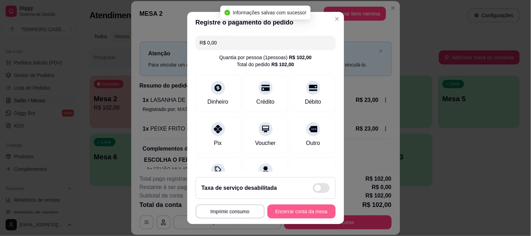
type input "R$ 0,00"
click at [298, 215] on button "Encerrar conta da mesa" at bounding box center [302, 212] width 68 height 14
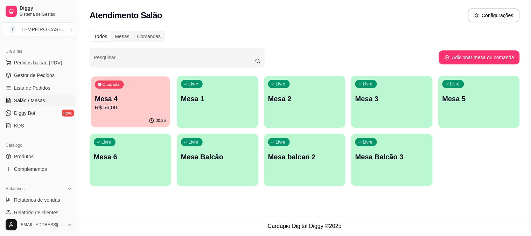
click at [126, 104] on p "R$ 56,00" at bounding box center [130, 108] width 71 height 8
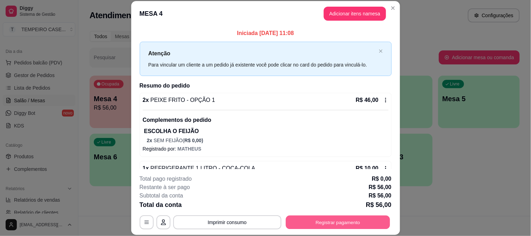
click at [371, 219] on button "Registrar pagamento" at bounding box center [338, 222] width 104 height 14
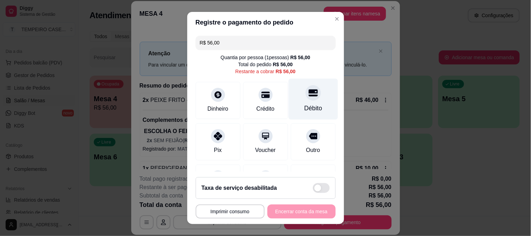
click at [306, 93] on div at bounding box center [313, 92] width 15 height 15
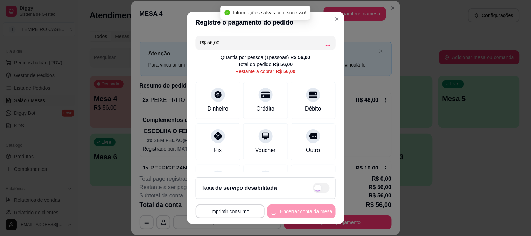
type input "R$ 0,00"
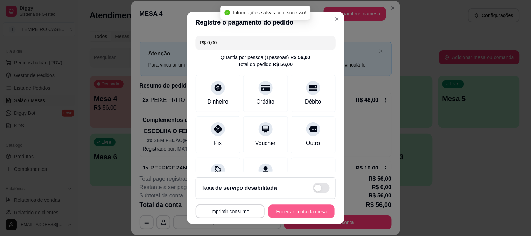
click at [291, 215] on button "Encerrar conta da mesa" at bounding box center [302, 212] width 66 height 14
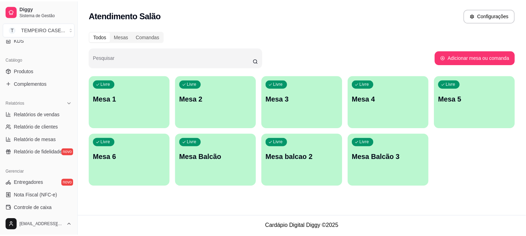
scroll to position [151, 0]
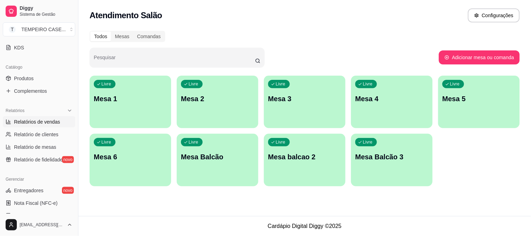
click at [42, 127] on link "Relatórios de vendas" at bounding box center [39, 121] width 72 height 11
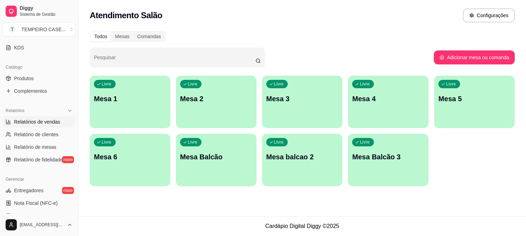
select select "ALL"
select select "0"
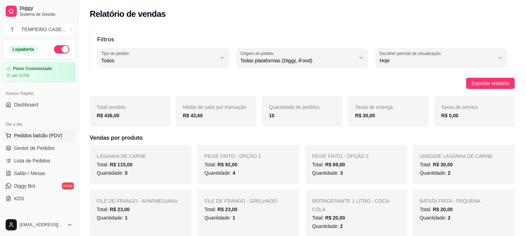
click at [42, 139] on button "Pedidos balcão (PDV)" at bounding box center [39, 135] width 72 height 11
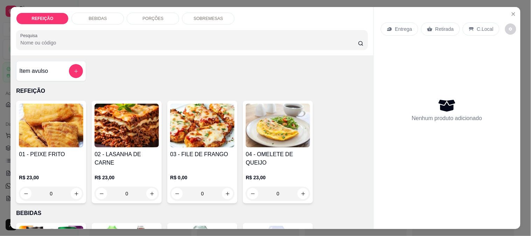
click at [40, 146] on div "01 - PEIXE FRITO R$ 23,00 0" at bounding box center [51, 152] width 70 height 103
click at [204, 124] on img at bounding box center [202, 126] width 64 height 44
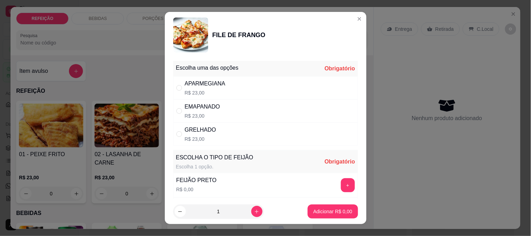
click at [215, 106] on div "EMAPANADO" at bounding box center [202, 107] width 35 height 8
radio input "true"
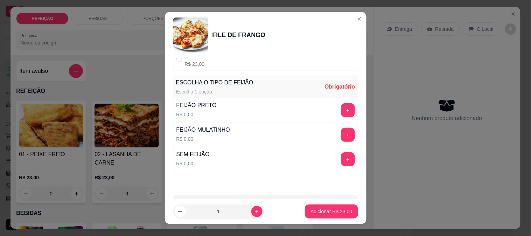
scroll to position [78, 0]
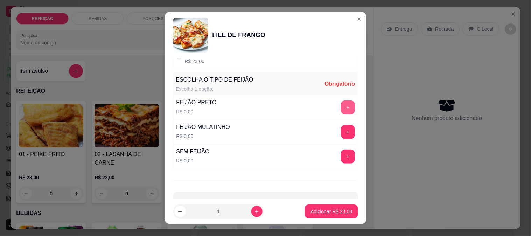
click at [341, 107] on button "+" at bounding box center [348, 108] width 14 height 14
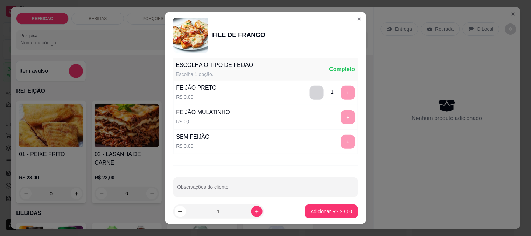
scroll to position [100, 0]
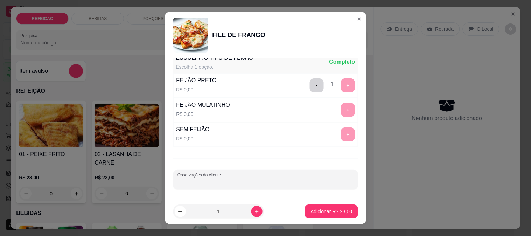
click at [296, 181] on input "Observações do cliente" at bounding box center [266, 182] width 176 height 7
type input "sem macarrão"
click at [333, 210] on p "Adicionar R$ 23,00" at bounding box center [331, 211] width 41 height 7
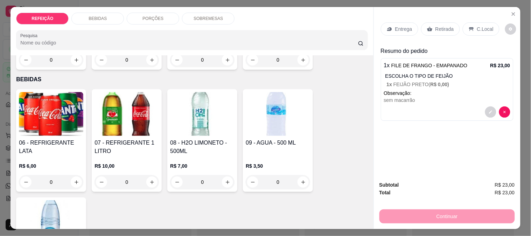
scroll to position [117, 0]
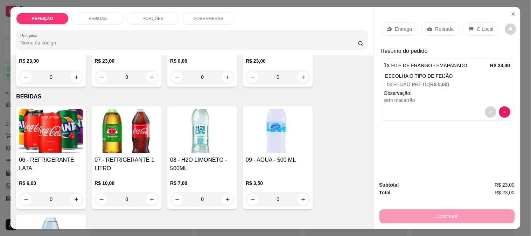
click at [50, 109] on img at bounding box center [51, 131] width 64 height 44
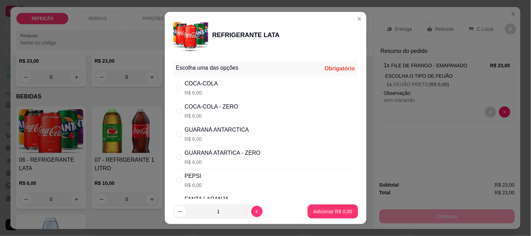
click at [280, 90] on div "COCA-COLA R$ 6,00" at bounding box center [265, 87] width 185 height 23
radio input "true"
click at [321, 211] on p "Adicionar R$ 6,00" at bounding box center [332, 211] width 39 height 7
type input "1"
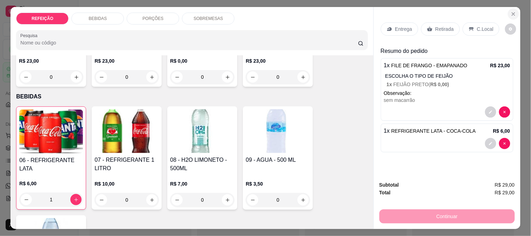
click at [512, 13] on icon "Close" at bounding box center [514, 14] width 6 height 6
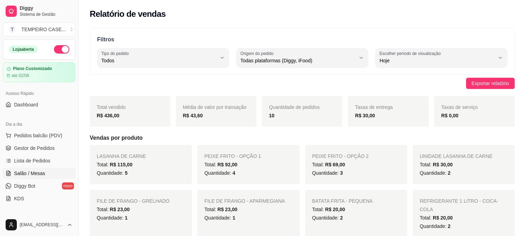
click at [46, 177] on link "Salão / Mesas" at bounding box center [39, 173] width 72 height 11
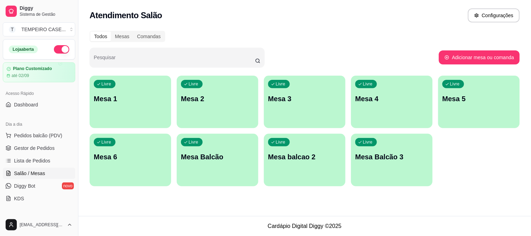
click at [291, 97] on p "Mesa 3" at bounding box center [304, 99] width 73 height 10
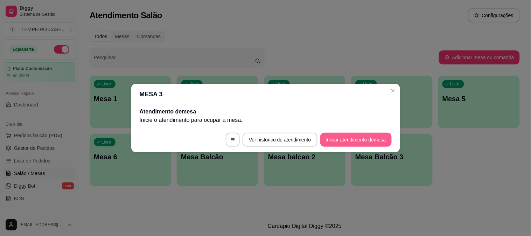
click at [361, 145] on button "Iniciar atendimento de mesa" at bounding box center [355, 140] width 71 height 14
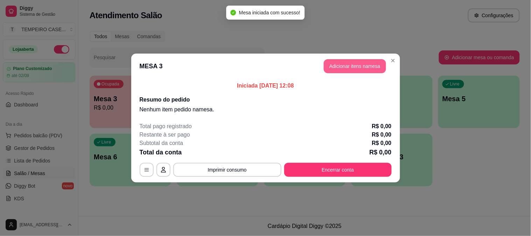
click at [365, 67] on button "Adicionar itens na mesa" at bounding box center [355, 66] width 62 height 14
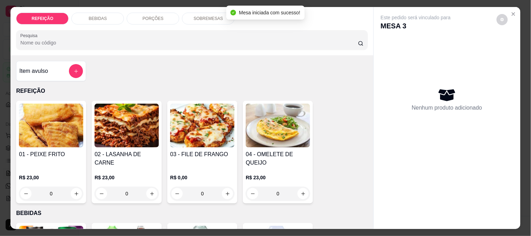
click at [185, 132] on img at bounding box center [202, 126] width 64 height 44
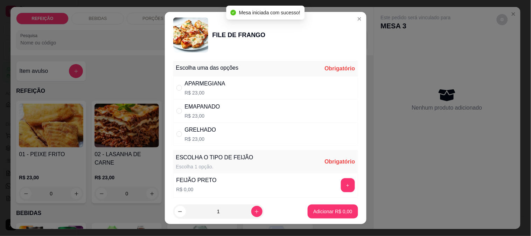
click at [261, 113] on div "EMAPANADO R$ 23,00" at bounding box center [265, 110] width 185 height 23
radio input "true"
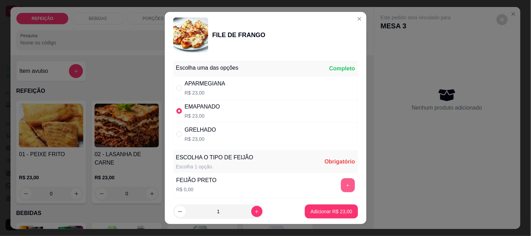
click at [341, 190] on button "+" at bounding box center [348, 185] width 14 height 14
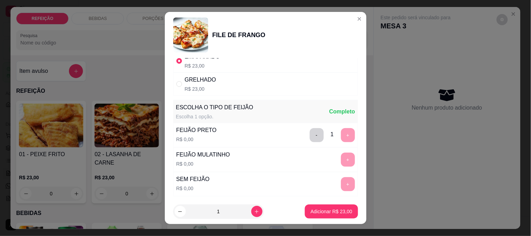
scroll to position [100, 0]
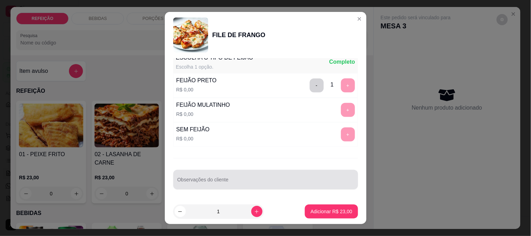
click at [201, 173] on div at bounding box center [266, 180] width 176 height 14
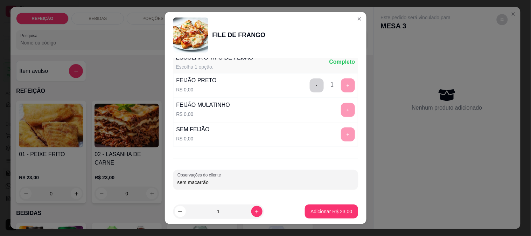
type input "sem macarrão"
click at [323, 206] on button "Adicionar R$ 23,00" at bounding box center [331, 212] width 51 height 14
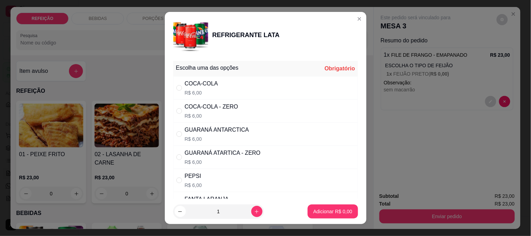
drag, startPoint x: 281, startPoint y: 89, endPoint x: 299, endPoint y: 184, distance: 96.7
click at [280, 89] on div "COCA-COLA R$ 6,00" at bounding box center [265, 87] width 185 height 23
radio input "true"
click at [313, 212] on p "Adicionar R$ 6,00" at bounding box center [332, 211] width 39 height 7
type input "1"
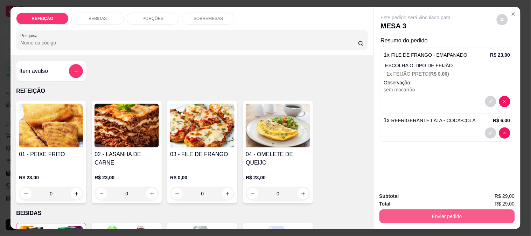
click at [457, 211] on button "Enviar pedido" at bounding box center [448, 216] width 136 height 14
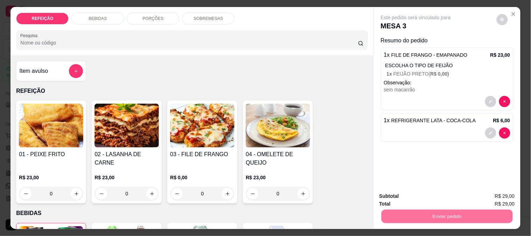
click at [407, 190] on button "Não registrar e enviar pedido" at bounding box center [424, 196] width 71 height 13
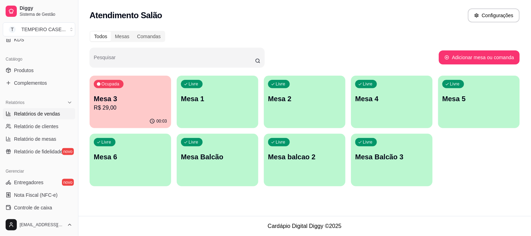
scroll to position [78, 0]
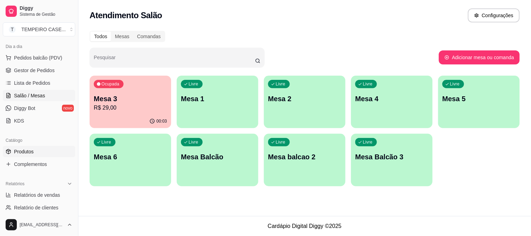
click at [37, 154] on link "Produtos" at bounding box center [39, 151] width 72 height 11
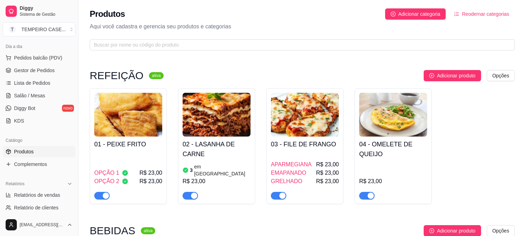
click at [144, 152] on div "OPÇÃO 1 R$ 23,00 OPÇÃO 2 R$ 23,00" at bounding box center [128, 176] width 68 height 48
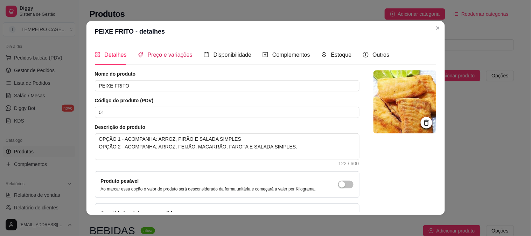
click at [165, 58] on span "Preço e variações" at bounding box center [170, 55] width 45 height 6
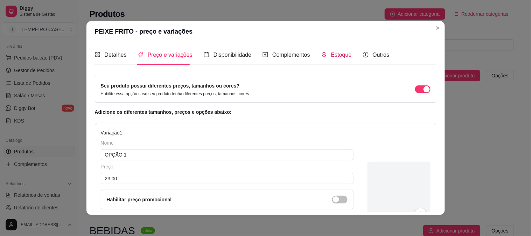
click at [323, 56] on div "Estoque" at bounding box center [336, 54] width 30 height 9
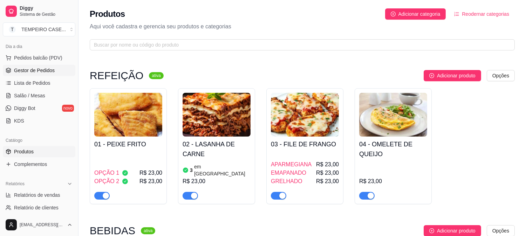
click at [22, 74] on link "Gestor de Pedidos" at bounding box center [39, 70] width 72 height 11
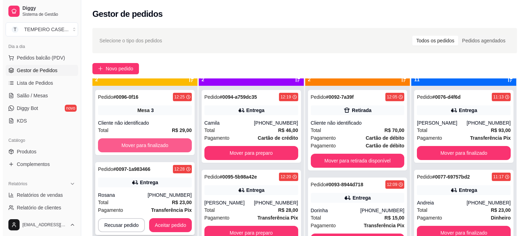
scroll to position [19, 0]
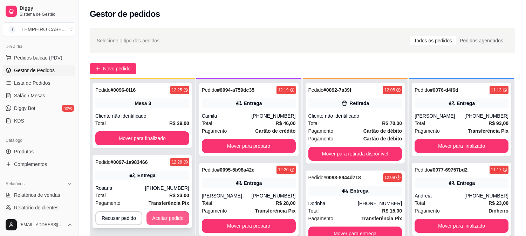
click at [169, 222] on button "Aceitar pedido" at bounding box center [167, 218] width 43 height 14
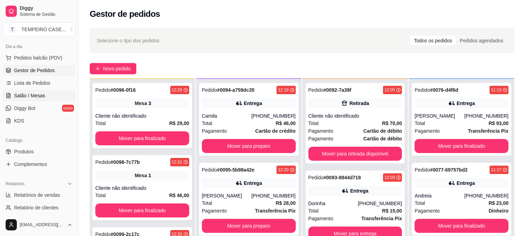
click at [24, 97] on span "Salão / Mesas" at bounding box center [29, 95] width 31 height 7
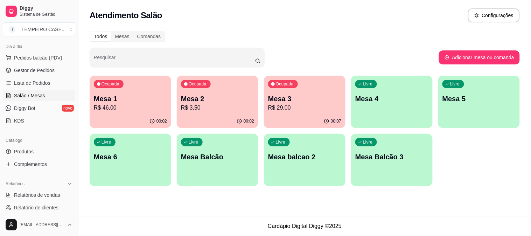
click at [226, 96] on p "Mesa 2" at bounding box center [217, 99] width 73 height 10
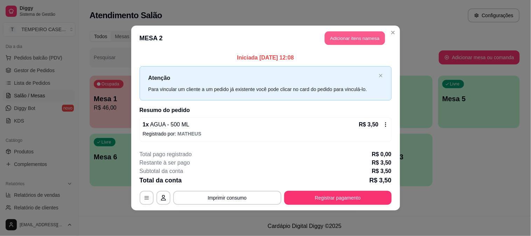
click at [344, 37] on button "Adicionar itens na mesa" at bounding box center [355, 39] width 60 height 14
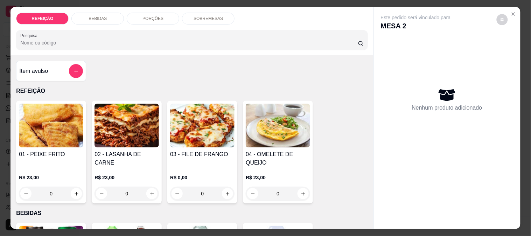
click at [184, 134] on img at bounding box center [202, 126] width 64 height 44
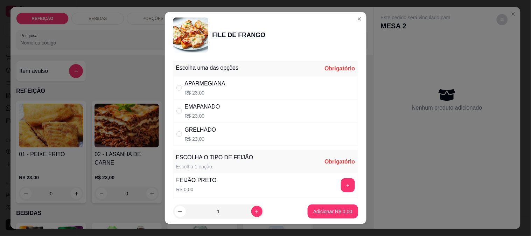
click at [212, 90] on p "R$ 23,00" at bounding box center [205, 92] width 41 height 7
click at [228, 121] on div "EMAPANADO R$ 23,00" at bounding box center [265, 110] width 185 height 23
radio input "false"
radio input "true"
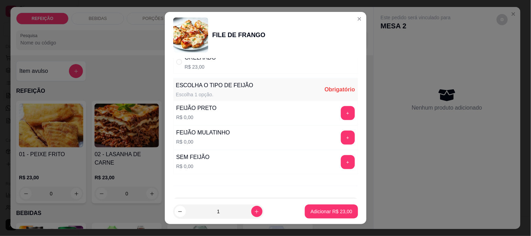
scroll to position [78, 0]
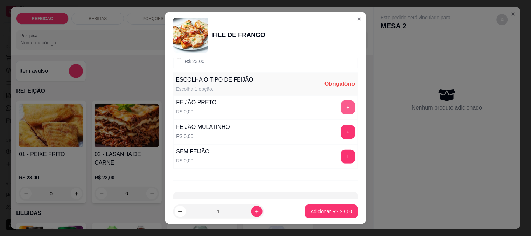
click at [341, 111] on button "+" at bounding box center [348, 108] width 14 height 14
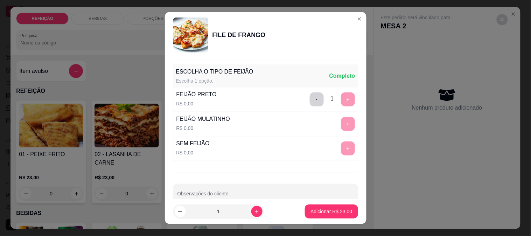
scroll to position [100, 0]
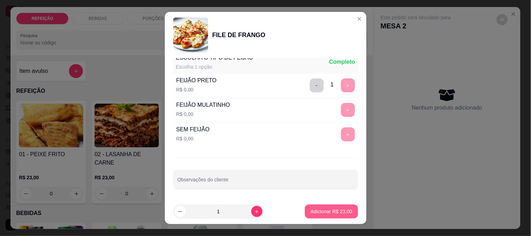
click at [319, 212] on p "Adicionar R$ 23,00" at bounding box center [332, 211] width 42 height 7
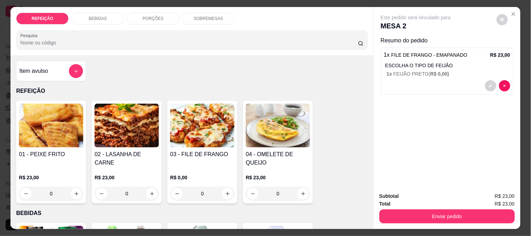
click at [50, 146] on div "01 - PEIXE FRITO R$ 23,00 0" at bounding box center [51, 152] width 70 height 103
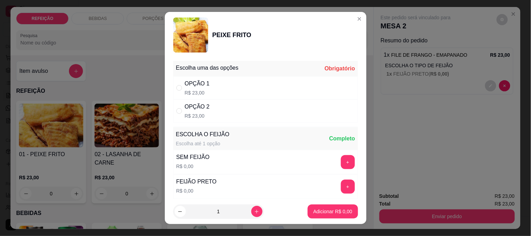
click at [215, 107] on div "OPÇÃO 2 R$ 23,00" at bounding box center [265, 110] width 185 height 23
radio input "true"
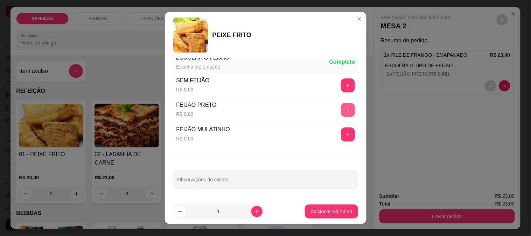
click at [341, 111] on button "+" at bounding box center [348, 110] width 14 height 14
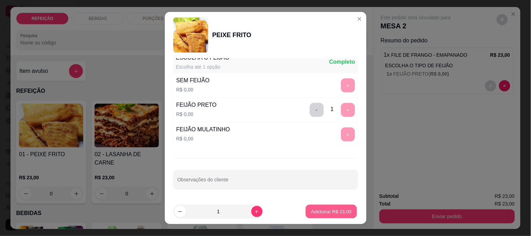
click at [324, 209] on p "Adicionar R$ 23,00" at bounding box center [331, 211] width 41 height 7
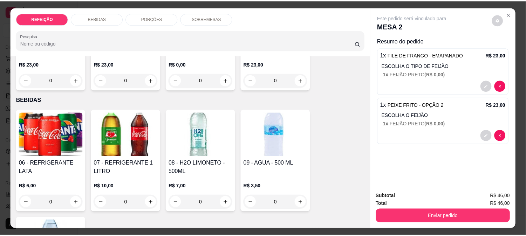
scroll to position [155, 0]
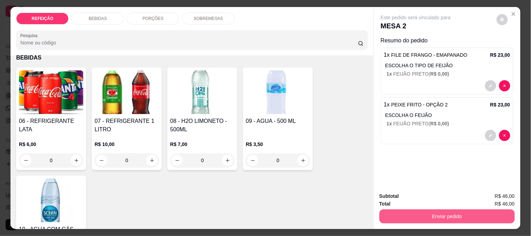
click at [442, 217] on button "Enviar pedido" at bounding box center [448, 216] width 136 height 14
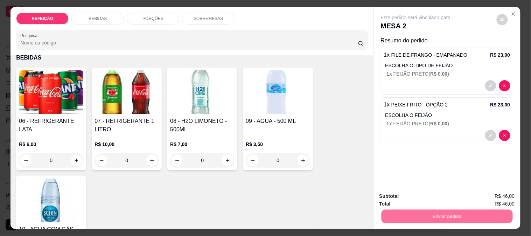
click at [417, 194] on button "Não registrar e enviar pedido" at bounding box center [424, 196] width 73 height 13
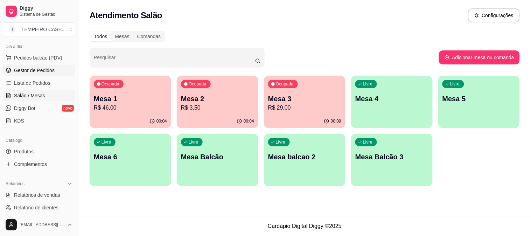
click at [16, 65] on link "Gestor de Pedidos" at bounding box center [39, 70] width 72 height 11
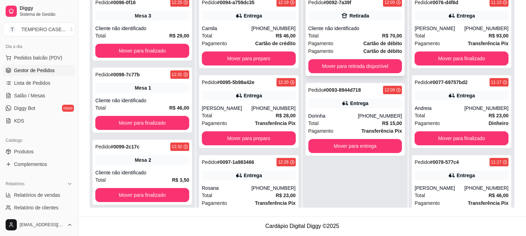
click at [371, 62] on button "Mover para retirada disponível" at bounding box center [355, 66] width 94 height 14
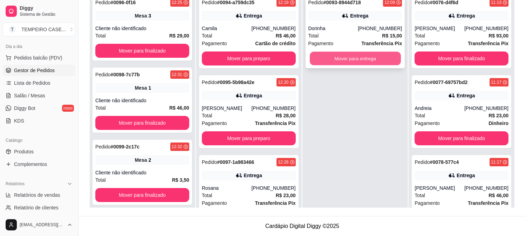
click at [366, 57] on button "Mover para entrega" at bounding box center [355, 59] width 91 height 14
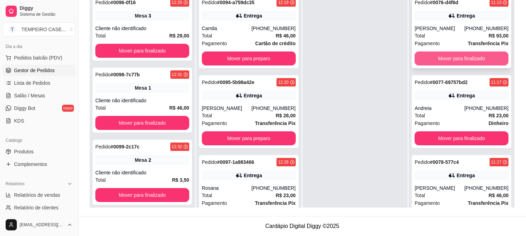
click at [442, 59] on button "Mover para finalizado" at bounding box center [461, 58] width 94 height 14
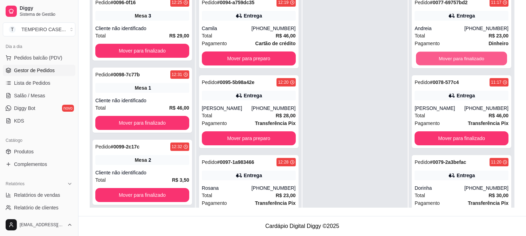
click at [442, 59] on button "Mover para finalizado" at bounding box center [461, 59] width 91 height 14
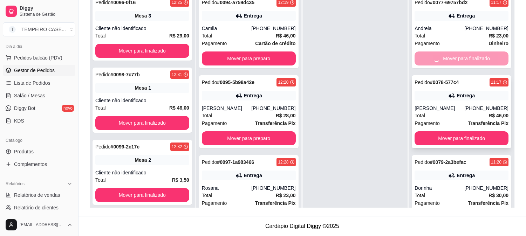
click at [445, 131] on button "Mover para finalizado" at bounding box center [461, 138] width 94 height 14
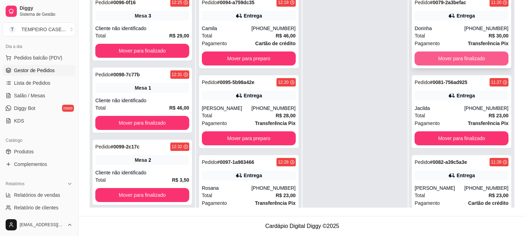
click at [447, 58] on button "Mover para finalizado" at bounding box center [461, 58] width 94 height 14
click at [448, 58] on button "Mover para finalizado" at bounding box center [461, 58] width 94 height 14
click at [449, 58] on button "Mover para finalizado" at bounding box center [461, 58] width 94 height 14
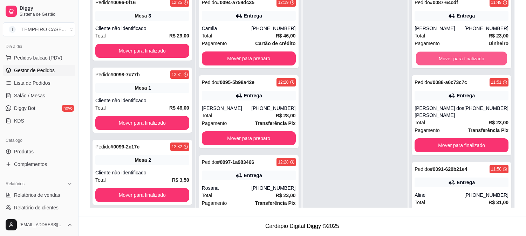
click at [449, 58] on button "Mover para finalizado" at bounding box center [461, 59] width 91 height 14
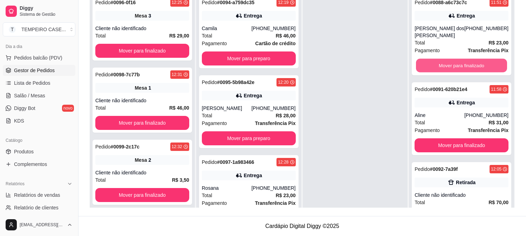
click at [449, 59] on button "Mover para finalizado" at bounding box center [461, 66] width 91 height 14
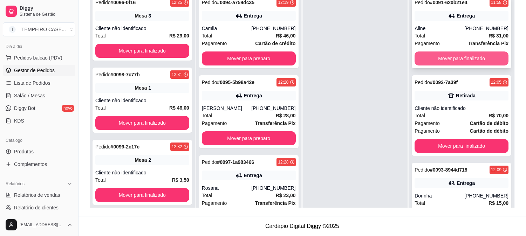
click at [449, 63] on button "Mover para finalizado" at bounding box center [461, 58] width 94 height 14
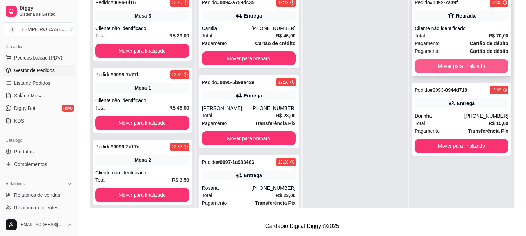
click at [450, 63] on button "Mover para finalizado" at bounding box center [461, 66] width 94 height 14
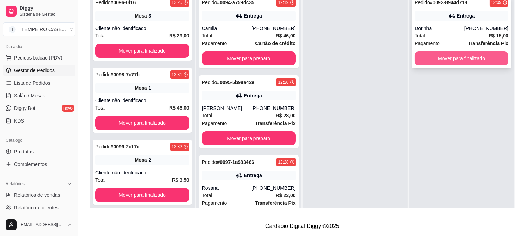
click at [450, 64] on button "Mover para finalizado" at bounding box center [461, 58] width 94 height 14
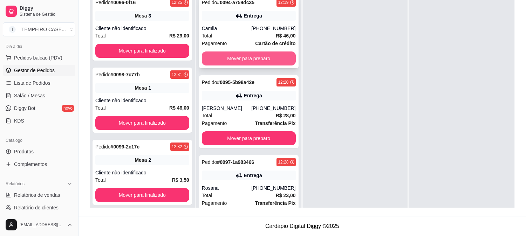
click at [261, 60] on button "Mover para preparo" at bounding box center [249, 58] width 94 height 14
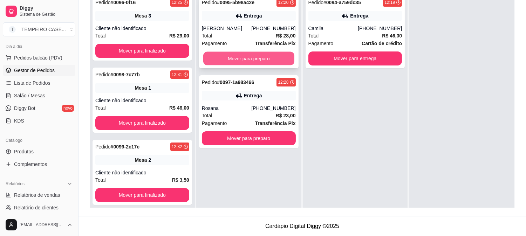
click at [261, 62] on button "Mover para preparo" at bounding box center [248, 59] width 91 height 14
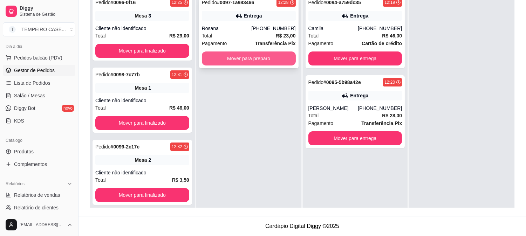
click at [267, 61] on button "Mover para preparo" at bounding box center [249, 58] width 94 height 14
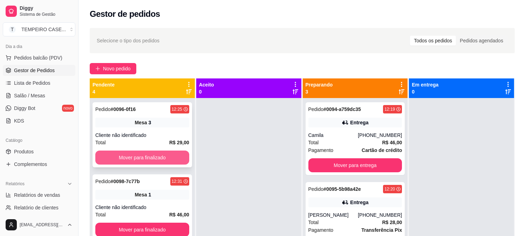
click at [164, 156] on button "Mover para finalizado" at bounding box center [142, 158] width 94 height 14
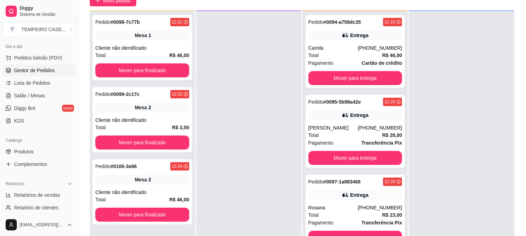
scroll to position [107, 0]
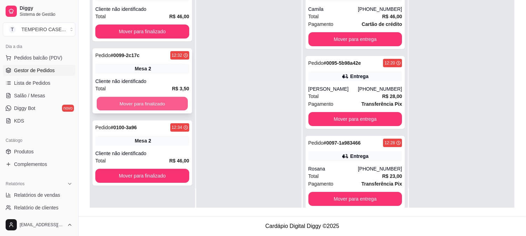
click at [174, 103] on button "Mover para finalizado" at bounding box center [142, 104] width 91 height 14
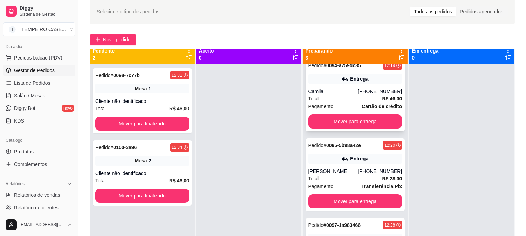
scroll to position [19, 0]
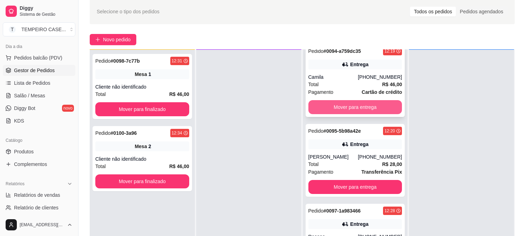
click at [347, 105] on button "Mover para entrega" at bounding box center [355, 107] width 94 height 14
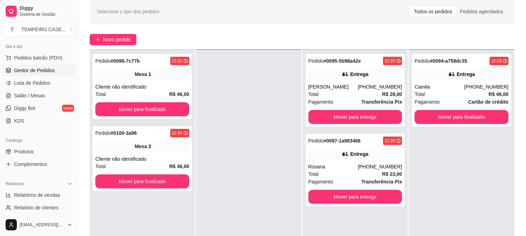
scroll to position [0, 0]
click at [352, 109] on div "Pedido # 0095-5b98a42e 12:20 Entrega [PERSON_NAME] [PHONE_NUMBER] Total R$ 28,0…" at bounding box center [354, 90] width 99 height 73
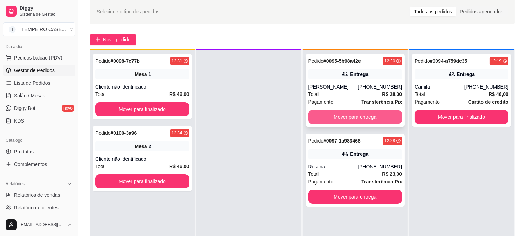
click at [378, 119] on button "Mover para entrega" at bounding box center [355, 117] width 94 height 14
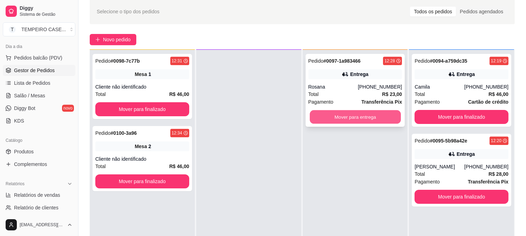
click at [375, 120] on button "Mover para entrega" at bounding box center [355, 117] width 91 height 14
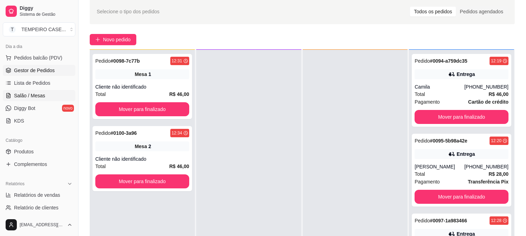
click at [21, 95] on span "Salão / Mesas" at bounding box center [29, 95] width 31 height 7
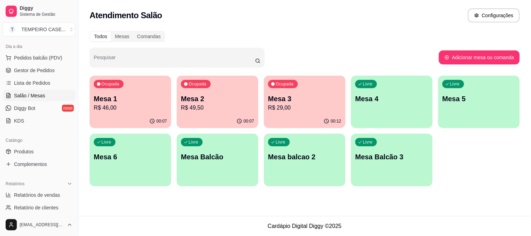
click at [300, 108] on p "R$ 29,00" at bounding box center [304, 108] width 73 height 8
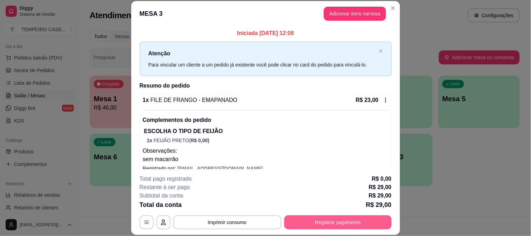
click at [333, 220] on button "Registrar pagamento" at bounding box center [338, 222] width 108 height 14
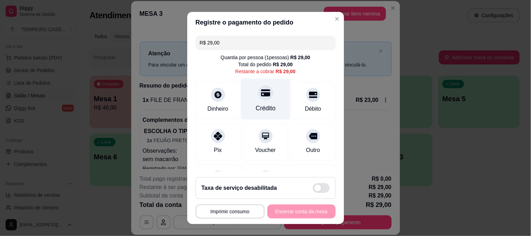
click at [270, 98] on div "Crédito" at bounding box center [265, 98] width 49 height 41
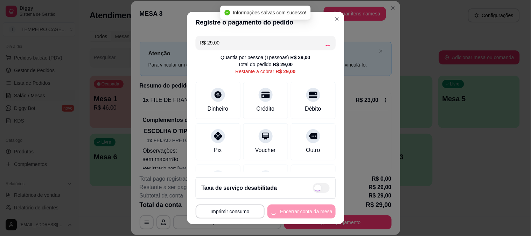
type input "R$ 0,00"
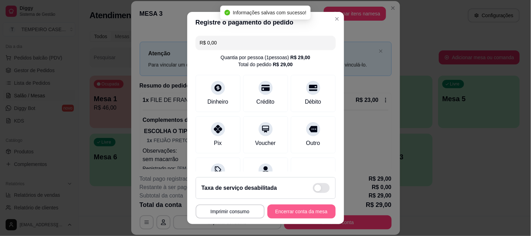
click at [298, 209] on button "Encerrar conta da mesa" at bounding box center [302, 212] width 68 height 14
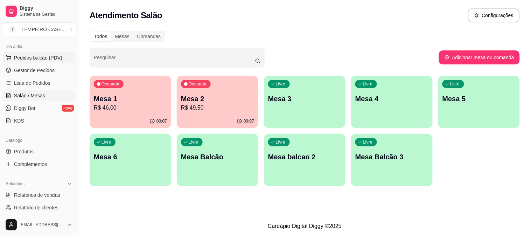
click at [41, 55] on span "Pedidos balcão (PDV)" at bounding box center [38, 57] width 48 height 7
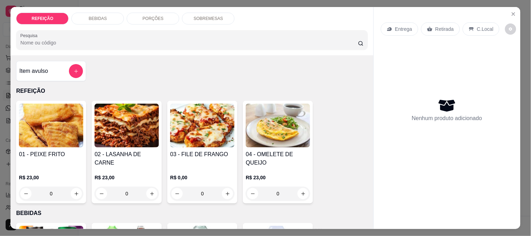
click at [53, 174] on p "R$ 23,00" at bounding box center [51, 177] width 64 height 7
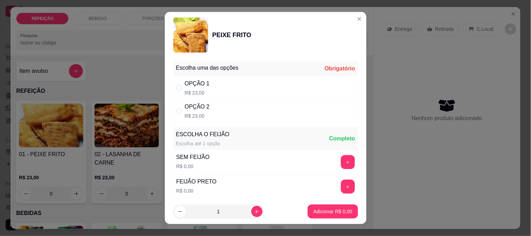
click at [173, 114] on div "OPÇÃO 2 R$ 23,00" at bounding box center [265, 110] width 185 height 23
radio input "true"
click at [341, 165] on button "+" at bounding box center [348, 162] width 14 height 14
click at [338, 181] on div "+" at bounding box center [348, 187] width 20 height 14
click at [338, 184] on div "+" at bounding box center [348, 187] width 20 height 14
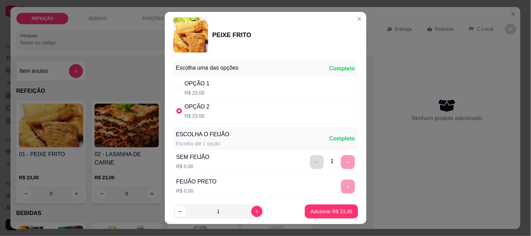
click at [310, 159] on button "-" at bounding box center [317, 162] width 14 height 14
click at [335, 195] on div "FEIJÃO PRETO R$ 0,00 +" at bounding box center [265, 186] width 185 height 25
click at [341, 188] on button "+" at bounding box center [348, 187] width 14 height 14
click at [335, 208] on p "Adicionar R$ 23,00" at bounding box center [331, 211] width 41 height 7
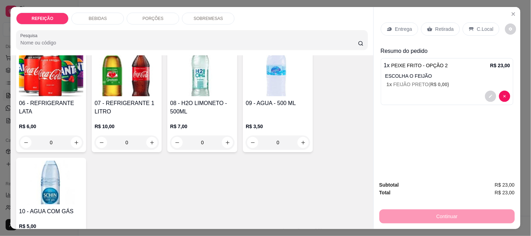
scroll to position [117, 0]
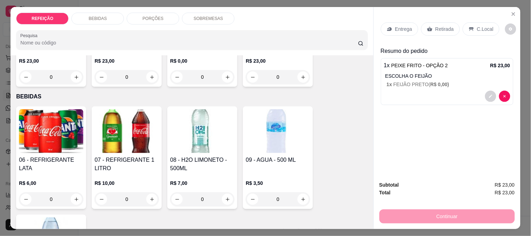
click at [118, 134] on img at bounding box center [127, 131] width 64 height 44
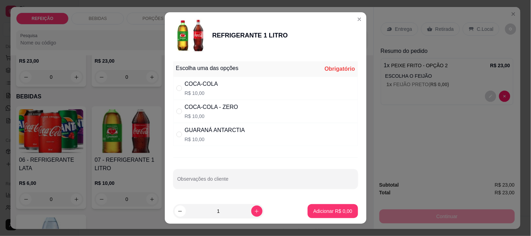
click at [239, 107] on div "COCA-COLA - ZERO R$ 10,00" at bounding box center [265, 111] width 185 height 23
radio input "true"
click at [321, 207] on button "Adicionar R$ 10,00" at bounding box center [331, 211] width 53 height 14
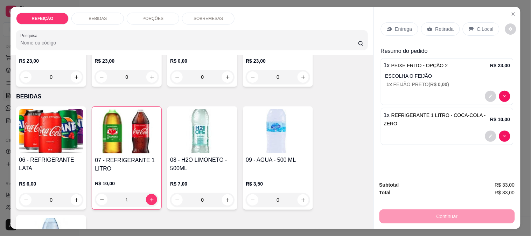
type input "1"
click at [453, 176] on div "Subtotal R$ 33,00 Total R$ 33,00 Continuar" at bounding box center [447, 202] width 147 height 54
click at [437, 22] on div "Retirada" at bounding box center [440, 28] width 39 height 13
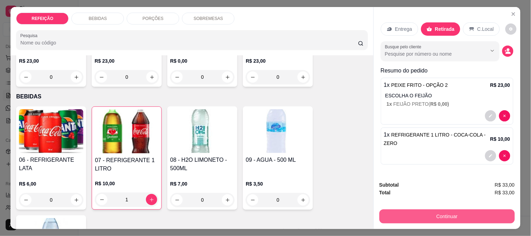
click at [434, 215] on button "Continuar" at bounding box center [448, 216] width 136 height 14
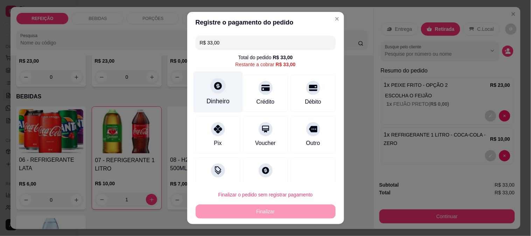
click at [210, 101] on div "Dinheiro" at bounding box center [218, 101] width 23 height 9
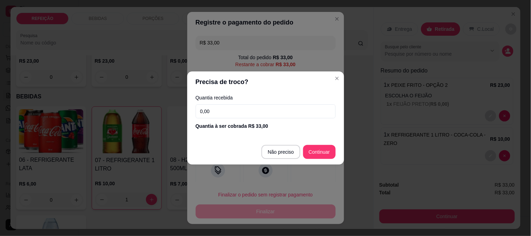
drag, startPoint x: 257, startPoint y: 109, endPoint x: 162, endPoint y: 106, distance: 94.9
click at [162, 106] on div "Precisa de troco? Quantia recebida 0,00 Quantia à ser cobrada R$ 33,00 Não prec…" at bounding box center [265, 118] width 531 height 236
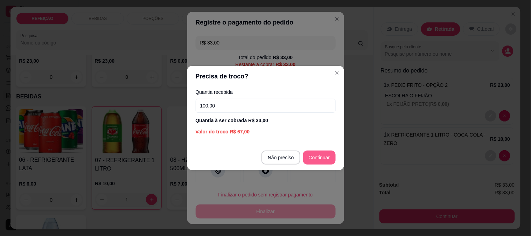
type input "100,00"
type input "R$ 0,00"
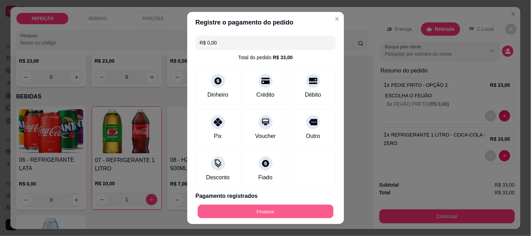
click at [288, 212] on button "Finalizar" at bounding box center [266, 212] width 136 height 14
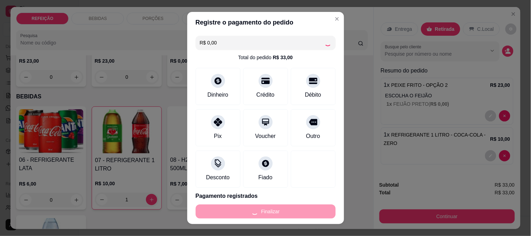
type input "0"
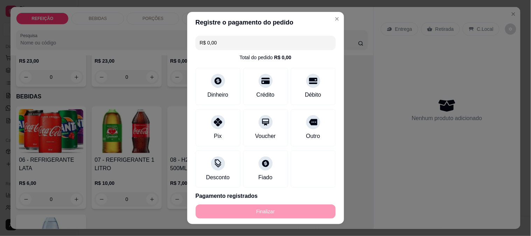
type input "-R$ 33,00"
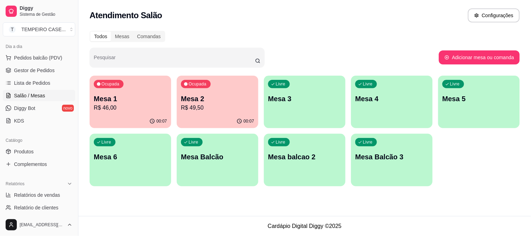
click at [472, 208] on div "Atendimento Salão Configurações Todos Mesas Comandas Pesquisar Adicionar mesa o…" at bounding box center [304, 108] width 453 height 216
click at [43, 59] on span "Pedidos balcão (PDV)" at bounding box center [38, 57] width 48 height 7
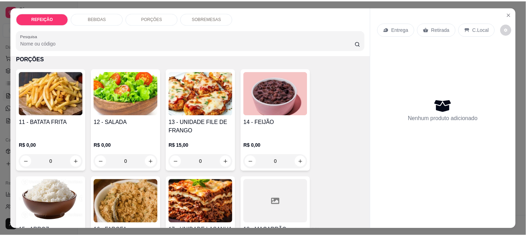
scroll to position [389, 0]
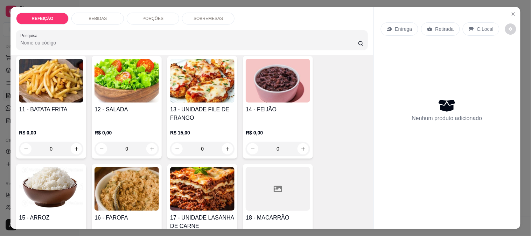
click at [261, 122] on div "R$ 0,00 0" at bounding box center [278, 139] width 64 height 34
click at [67, 236] on html "Diggy Sistema de Gestão T TEMPEIRO CASE ... Loja aberta Plano Customizado até 0…" at bounding box center [265, 118] width 531 height 236
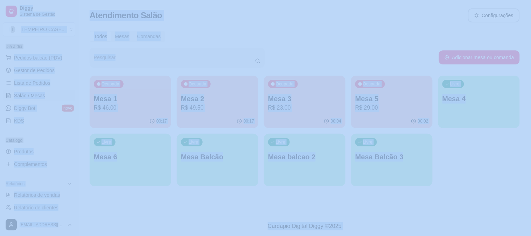
click at [378, 55] on div "Pesquisar" at bounding box center [264, 58] width 349 height 20
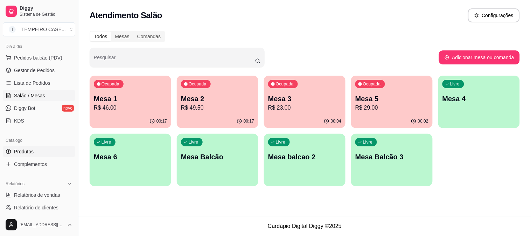
click at [50, 150] on link "Produtos" at bounding box center [39, 151] width 72 height 11
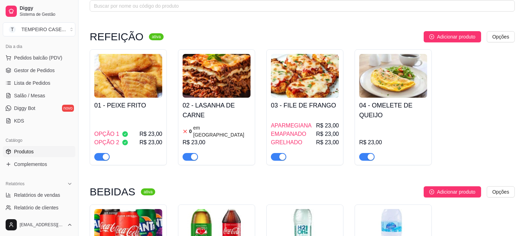
click at [193, 154] on div "button" at bounding box center [194, 157] width 6 height 6
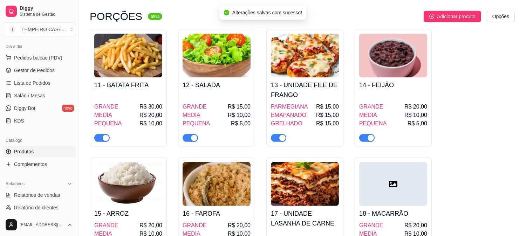
scroll to position [506, 0]
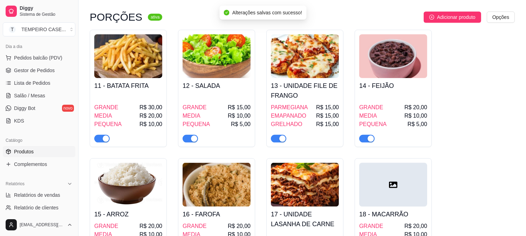
click at [271, 135] on span "button" at bounding box center [278, 139] width 15 height 8
click at [280, 135] on span "button" at bounding box center [278, 139] width 15 height 8
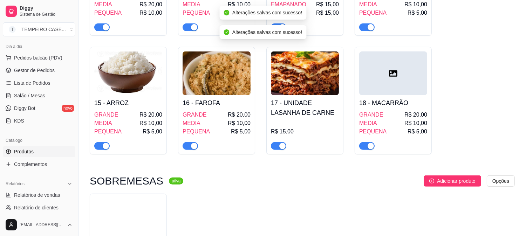
scroll to position [622, 0]
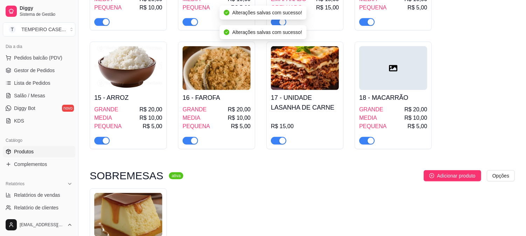
click at [279, 138] on div "button" at bounding box center [282, 141] width 6 height 6
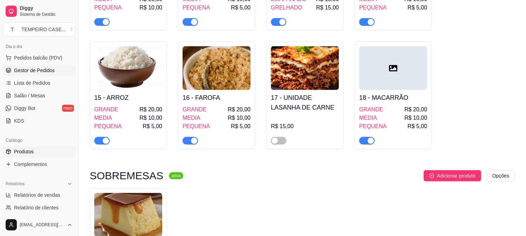
click at [46, 73] on span "Gestor de Pedidos" at bounding box center [34, 70] width 41 height 7
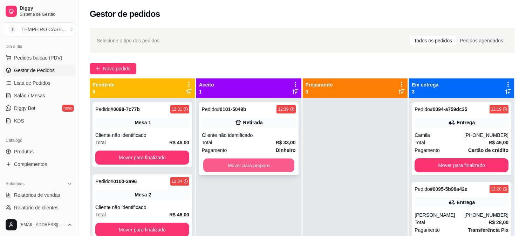
click at [257, 166] on button "Mover para preparo" at bounding box center [248, 166] width 91 height 14
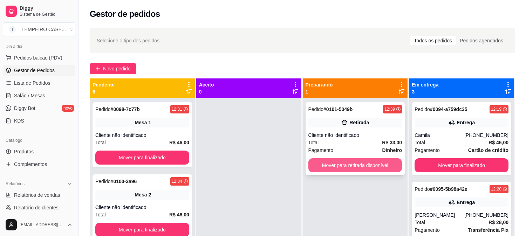
click at [344, 164] on button "Mover para retirada disponível" at bounding box center [355, 165] width 94 height 14
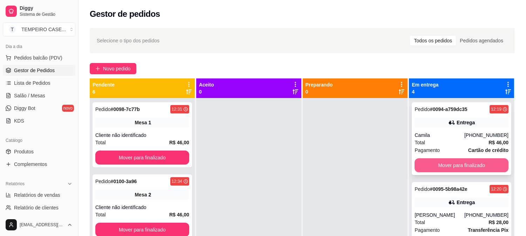
click at [435, 164] on button "Mover para finalizado" at bounding box center [461, 165] width 94 height 14
click at [435, 164] on button "Mover para finalizado" at bounding box center [461, 166] width 91 height 14
click at [439, 165] on button "Mover para finalizado" at bounding box center [461, 165] width 94 height 14
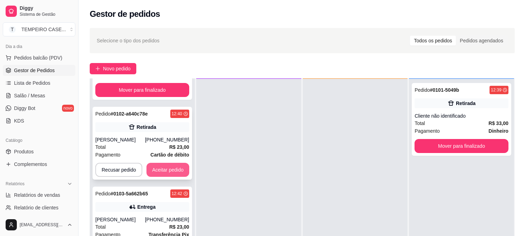
scroll to position [102, 0]
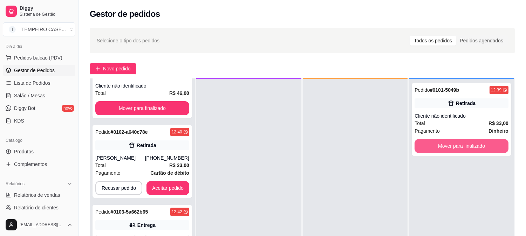
click at [485, 146] on button "Mover para finalizado" at bounding box center [461, 146] width 94 height 14
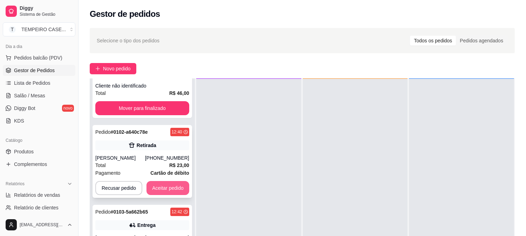
click at [181, 188] on button "Aceitar pedido" at bounding box center [167, 188] width 43 height 14
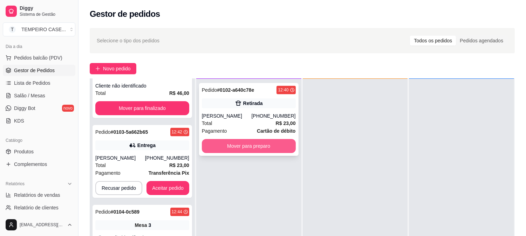
click at [279, 151] on button "Mover para preparo" at bounding box center [249, 146] width 94 height 14
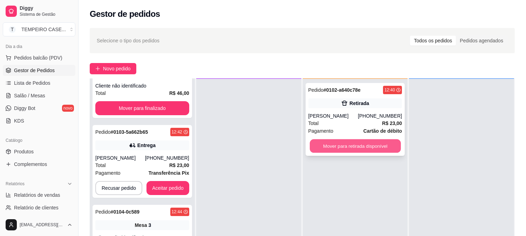
click at [341, 150] on button "Mover para retirada disponível" at bounding box center [355, 146] width 91 height 14
click at [364, 146] on button "Mover para retirada disponível" at bounding box center [355, 146] width 94 height 14
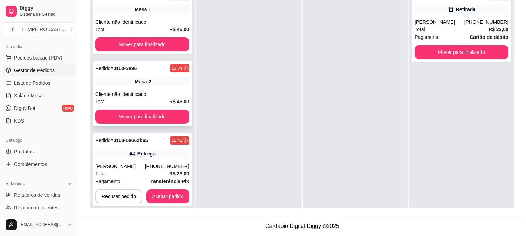
scroll to position [0, 0]
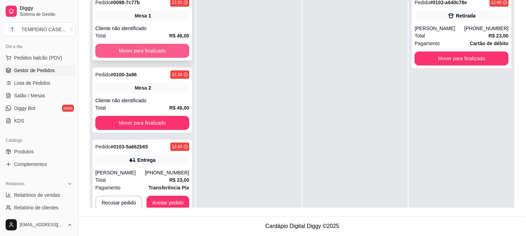
click at [159, 54] on button "Mover para finalizado" at bounding box center [142, 51] width 94 height 14
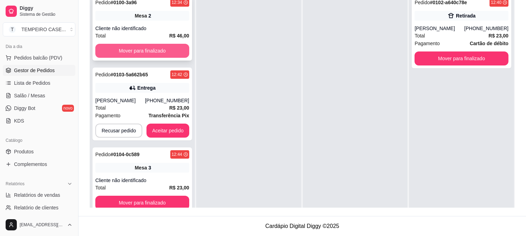
click at [158, 51] on button "Mover para finalizado" at bounding box center [142, 51] width 94 height 14
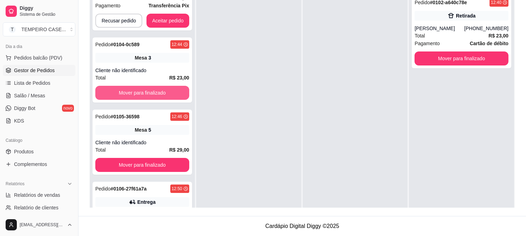
scroll to position [75, 0]
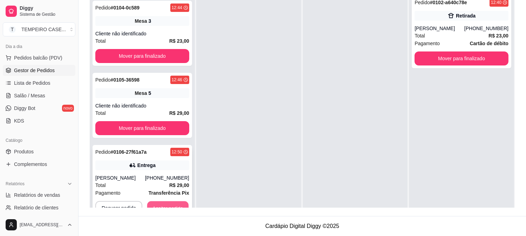
click at [166, 205] on button "Aceitar pedido" at bounding box center [167, 208] width 41 height 14
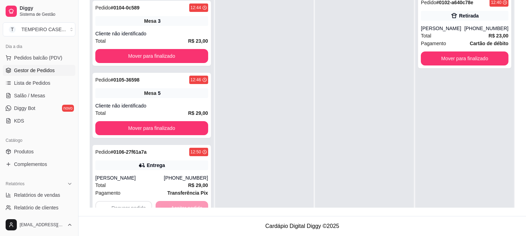
scroll to position [0, 0]
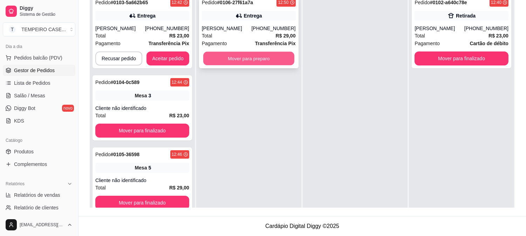
click at [274, 62] on button "Mover para preparo" at bounding box center [248, 59] width 91 height 14
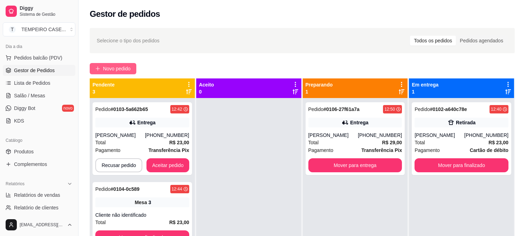
click at [124, 65] on span "Novo pedido" at bounding box center [117, 69] width 28 height 8
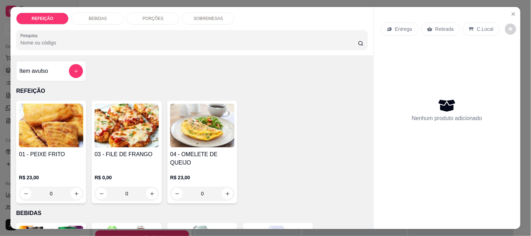
scroll to position [39, 0]
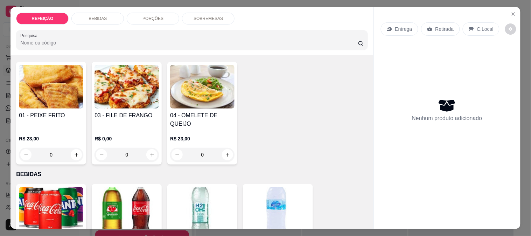
click at [127, 128] on div "R$ 0,00 0" at bounding box center [127, 145] width 64 height 34
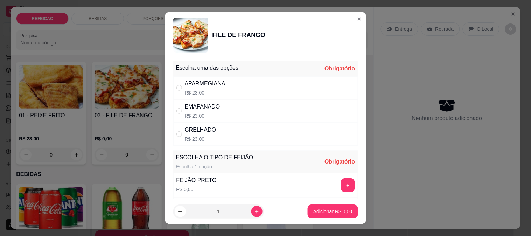
click at [211, 88] on div "APARMEGIANA R$ 23,00" at bounding box center [205, 87] width 41 height 17
radio input "true"
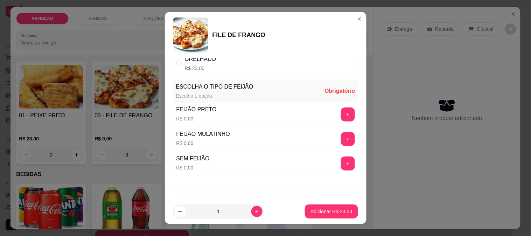
scroll to position [78, 0]
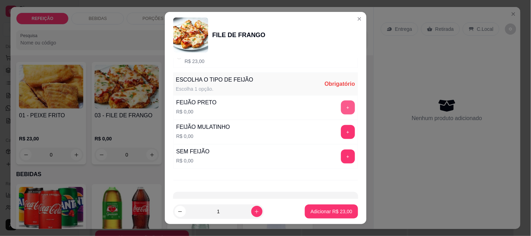
click at [341, 108] on button "+" at bounding box center [348, 108] width 14 height 14
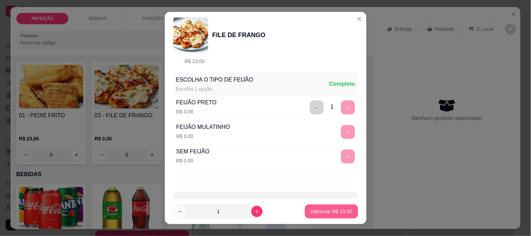
click at [312, 214] on p "Adicionar R$ 23,00" at bounding box center [332, 211] width 42 height 7
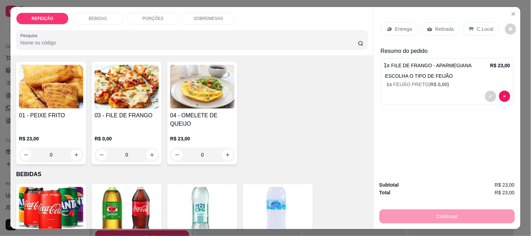
click at [429, 30] on div "Retirada" at bounding box center [440, 28] width 39 height 13
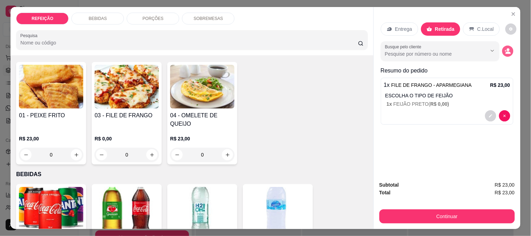
click at [505, 48] on icon "decrease-product-quantity" at bounding box center [508, 51] width 6 height 6
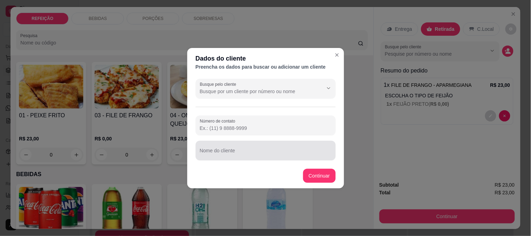
drag, startPoint x: 234, startPoint y: 146, endPoint x: 235, endPoint y: 150, distance: 3.8
click at [234, 147] on div at bounding box center [266, 151] width 132 height 14
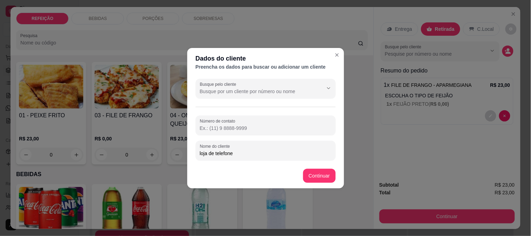
type input "loja de telefone"
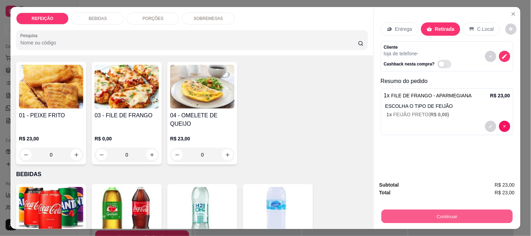
click at [402, 214] on button "Continuar" at bounding box center [446, 216] width 131 height 14
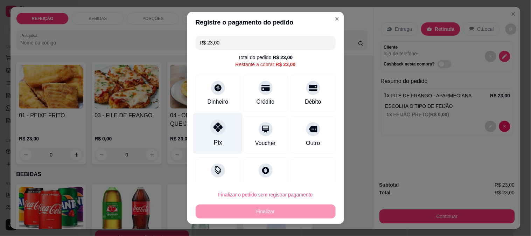
click at [219, 136] on div "Pix" at bounding box center [217, 133] width 49 height 41
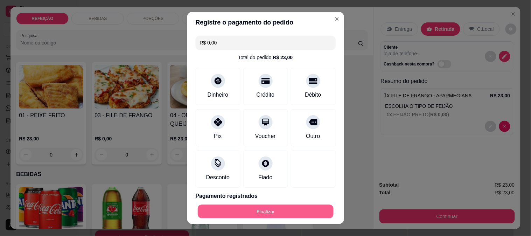
click at [237, 210] on button "Finalizar" at bounding box center [266, 212] width 136 height 14
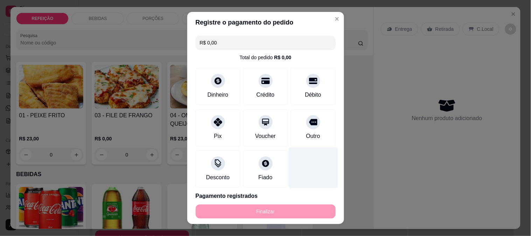
type input "-R$ 23,00"
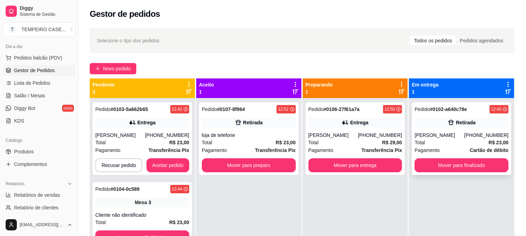
click at [455, 132] on div "[PERSON_NAME]" at bounding box center [439, 135] width 50 height 7
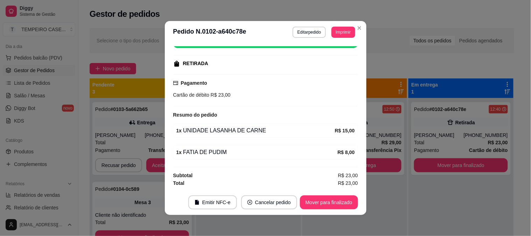
scroll to position [99, 0]
click at [330, 199] on button "Mover para finalizado" at bounding box center [329, 202] width 58 height 14
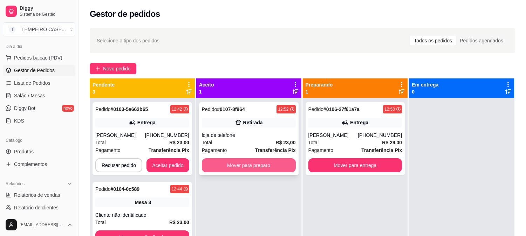
scroll to position [19, 0]
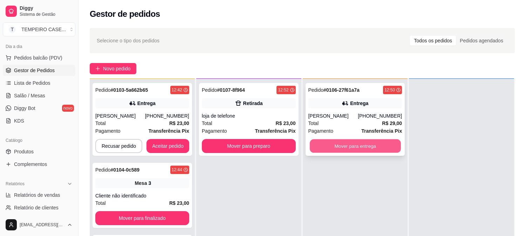
click at [342, 151] on button "Mover para entrega" at bounding box center [355, 146] width 91 height 14
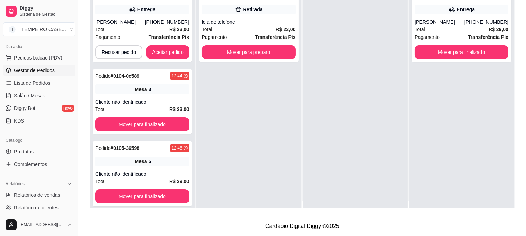
scroll to position [0, 0]
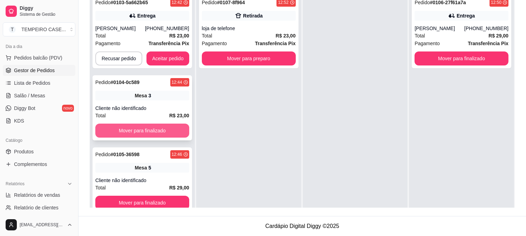
click at [159, 131] on button "Mover para finalizado" at bounding box center [142, 131] width 94 height 14
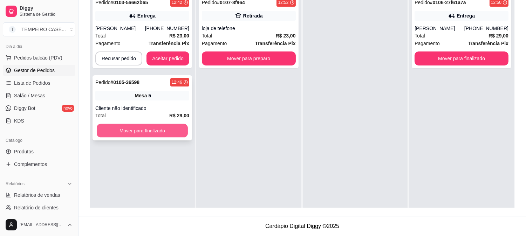
click at [166, 135] on button "Mover para finalizado" at bounding box center [142, 131] width 91 height 14
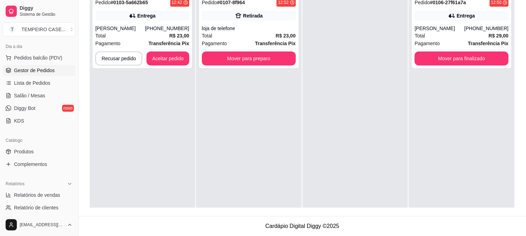
click at [225, 134] on div "Pedido # 0107-8f964 12:52 Retirada loja de telefone Total R$ 23,00 Pagamento Tr…" at bounding box center [248, 109] width 105 height 236
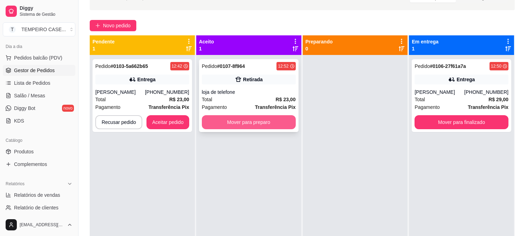
scroll to position [29, 0]
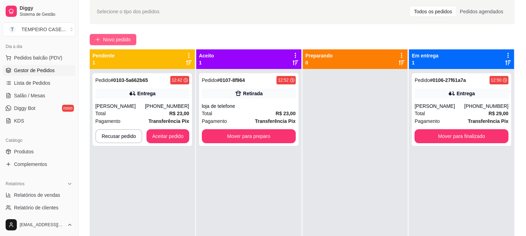
click at [96, 43] on button "Novo pedido" at bounding box center [113, 39] width 47 height 11
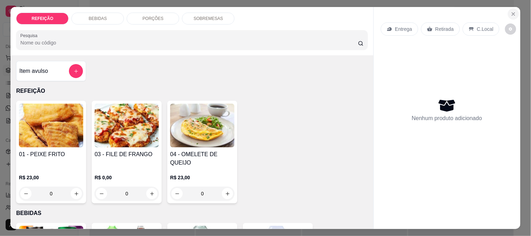
click at [515, 9] on button "Close" at bounding box center [513, 13] width 11 height 11
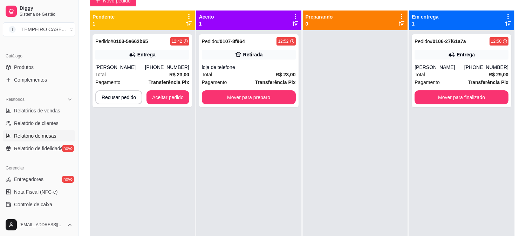
scroll to position [112, 0]
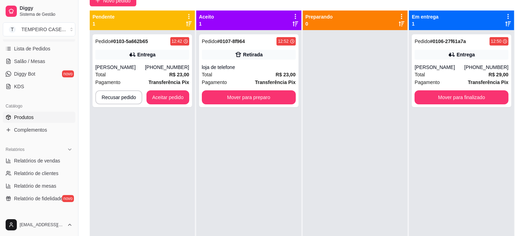
click at [30, 118] on span "Produtos" at bounding box center [24, 117] width 20 height 7
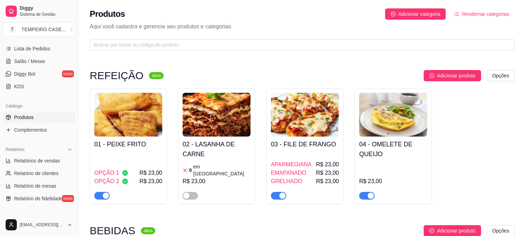
click at [147, 160] on div "OPÇÃO 1 R$ 23,00 OPÇÃO 2 R$ 23,00" at bounding box center [128, 176] width 68 height 48
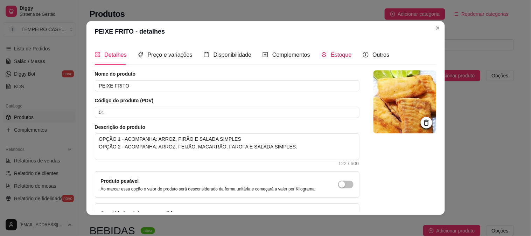
click at [321, 54] on icon "code-sandbox" at bounding box center [324, 55] width 6 height 6
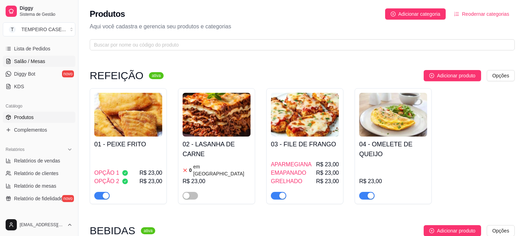
click at [37, 62] on span "Salão / Mesas" at bounding box center [29, 61] width 31 height 7
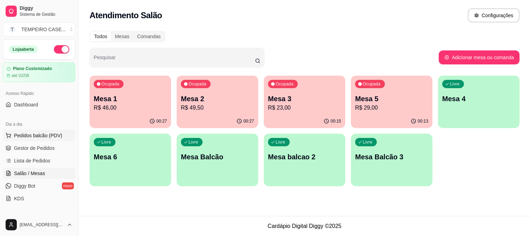
click at [32, 139] on button "Pedidos balcão (PDV)" at bounding box center [39, 135] width 72 height 11
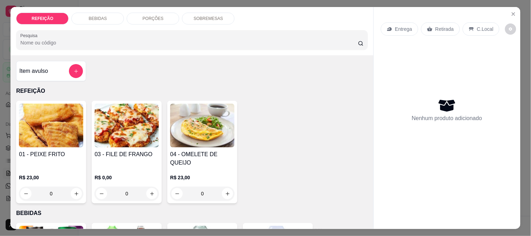
click at [115, 132] on img at bounding box center [127, 126] width 64 height 44
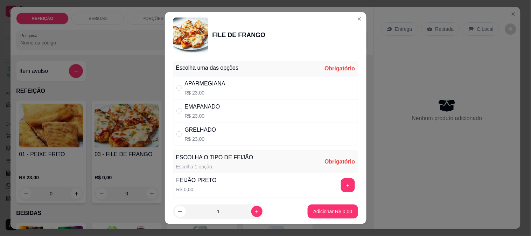
click at [236, 86] on div "APARMEGIANA R$ 23,00" at bounding box center [265, 87] width 185 height 23
radio input "true"
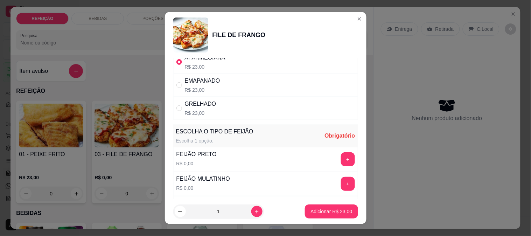
scroll to position [39, 0]
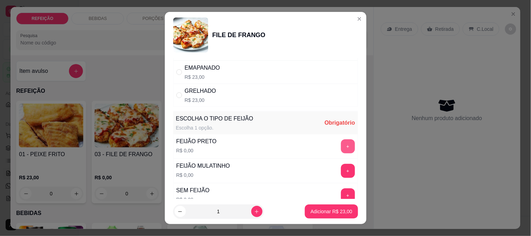
click at [341, 148] on button "+" at bounding box center [348, 146] width 14 height 14
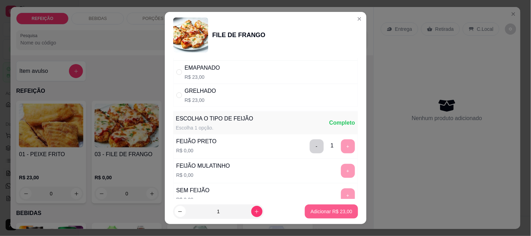
click at [331, 207] on button "Adicionar R$ 23,00" at bounding box center [331, 212] width 53 height 14
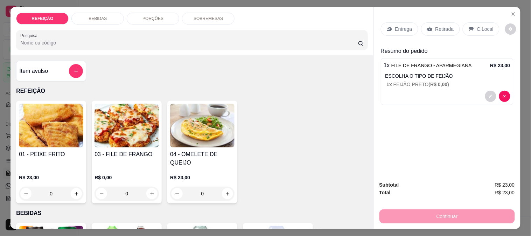
click at [439, 28] on p "Retirada" at bounding box center [445, 29] width 19 height 7
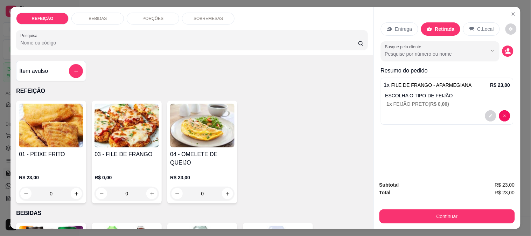
click at [425, 208] on div "Continuar" at bounding box center [448, 216] width 136 height 16
click at [425, 212] on button "Continuar" at bounding box center [448, 216] width 136 height 14
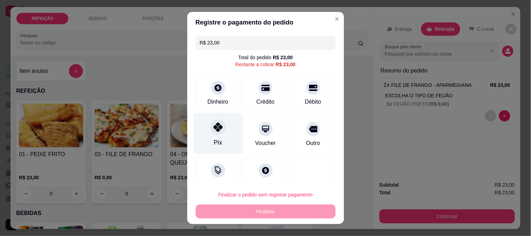
click at [212, 132] on div at bounding box center [217, 126] width 15 height 15
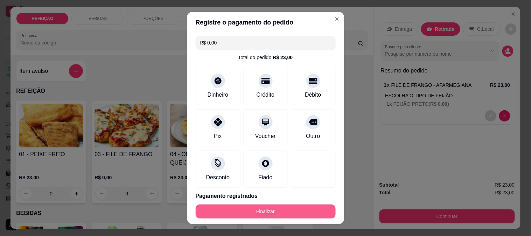
click at [243, 212] on button "Finalizar" at bounding box center [266, 212] width 140 height 14
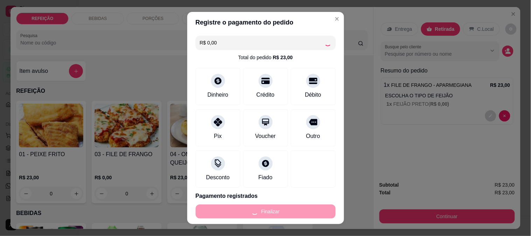
type input "-R$ 23,00"
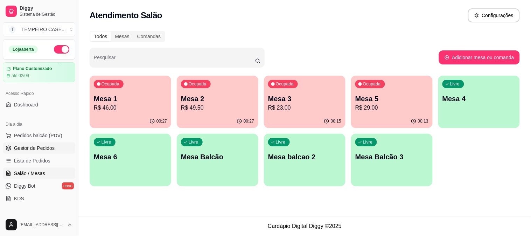
click at [42, 152] on link "Gestor de Pedidos" at bounding box center [39, 148] width 72 height 11
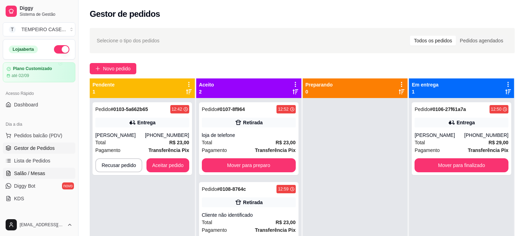
click at [41, 172] on span "Salão / Mesas" at bounding box center [29, 173] width 31 height 7
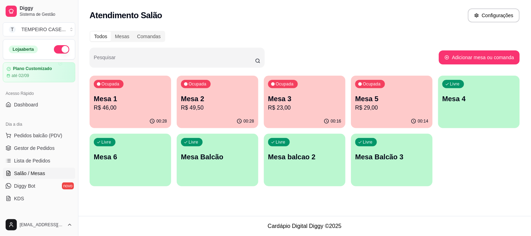
click at [202, 103] on div "Mesa 2 R$ 49,50" at bounding box center [217, 103] width 73 height 18
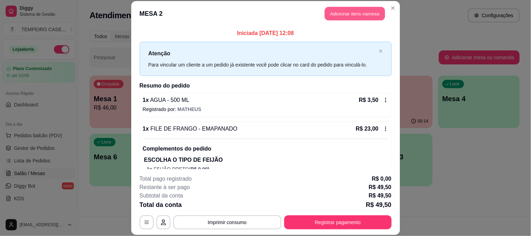
click at [349, 16] on button "Adicionar itens na mesa" at bounding box center [355, 14] width 60 height 14
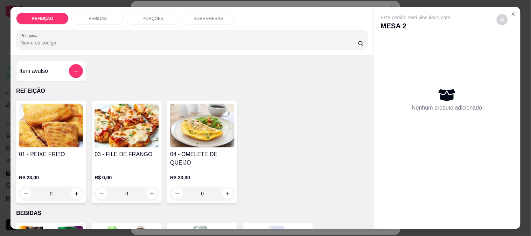
click at [124, 122] on img at bounding box center [127, 126] width 64 height 44
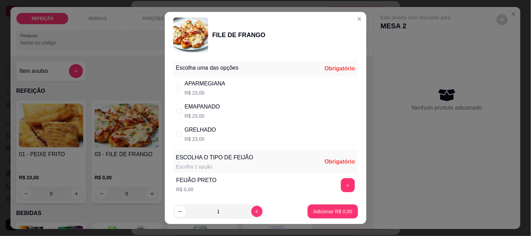
click at [260, 75] on div "Escolha uma das opções Obrigatório" at bounding box center [265, 68] width 185 height 15
click at [252, 86] on div "APARMEGIANA R$ 23,00" at bounding box center [265, 87] width 185 height 23
radio input "true"
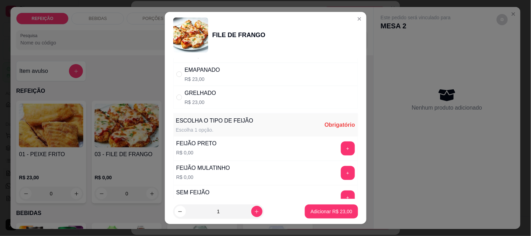
scroll to position [100, 0]
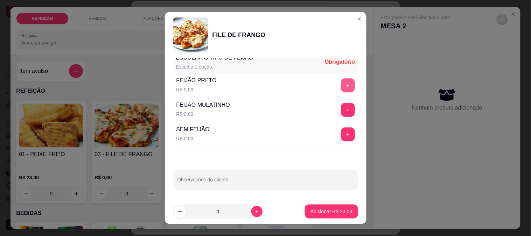
click at [341, 86] on button "+" at bounding box center [348, 85] width 14 height 14
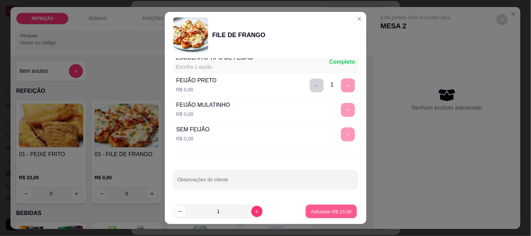
click at [325, 214] on p "Adicionar R$ 23,00" at bounding box center [331, 211] width 41 height 7
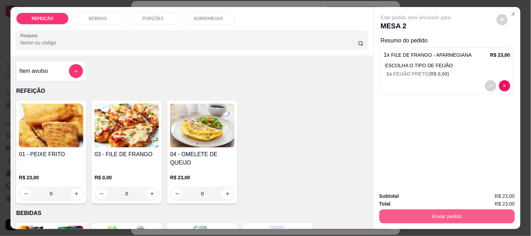
click at [402, 209] on button "Enviar pedido" at bounding box center [448, 216] width 136 height 14
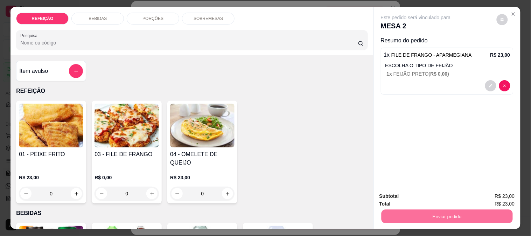
click at [436, 197] on button "Não registrar e enviar pedido" at bounding box center [424, 196] width 73 height 13
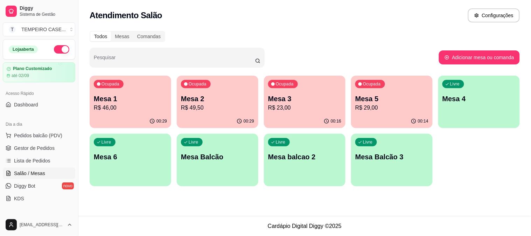
click at [140, 100] on p "Mesa 1" at bounding box center [130, 99] width 73 height 10
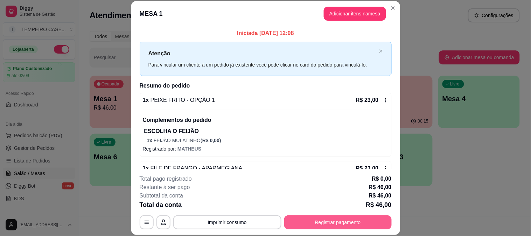
click at [337, 221] on button "Registrar pagamento" at bounding box center [338, 222] width 108 height 14
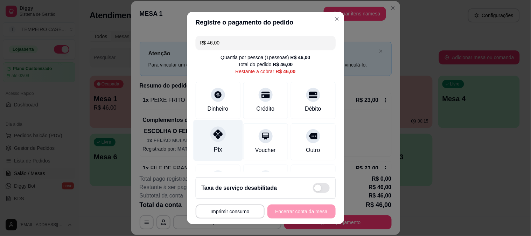
click at [214, 137] on icon at bounding box center [217, 134] width 9 height 9
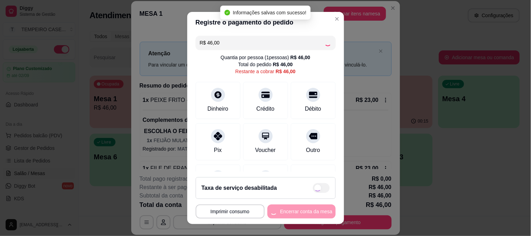
type input "R$ 0,00"
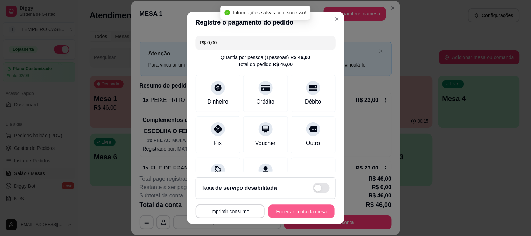
click at [293, 215] on button "Encerrar conta da mesa" at bounding box center [302, 212] width 66 height 14
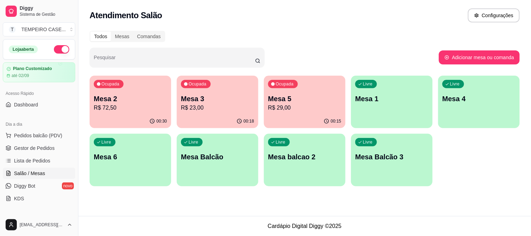
click at [386, 112] on div "Livre Mesa 1" at bounding box center [392, 98] width 82 height 44
click at [508, 111] on div "Livre Mesa 4" at bounding box center [479, 98] width 82 height 44
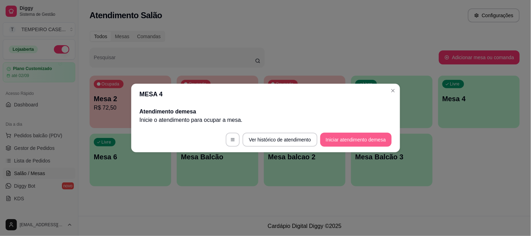
click at [370, 138] on button "Iniciar atendimento de mesa" at bounding box center [355, 140] width 71 height 14
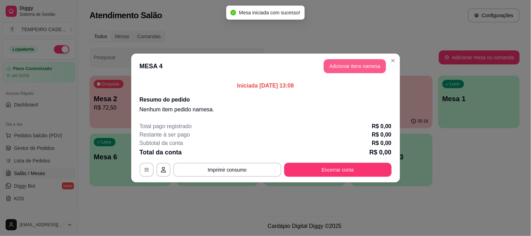
click at [373, 62] on button "Adicionar itens na mesa" at bounding box center [355, 66] width 62 height 14
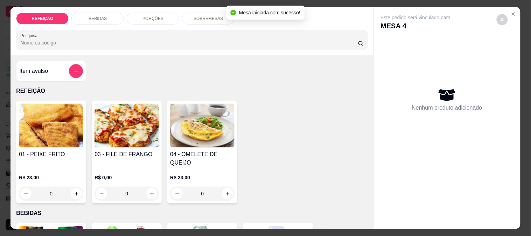
click at [100, 125] on img at bounding box center [127, 126] width 64 height 44
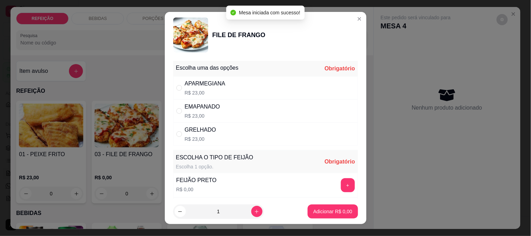
click at [214, 88] on div "APARMEGIANA" at bounding box center [205, 83] width 41 height 8
radio input "true"
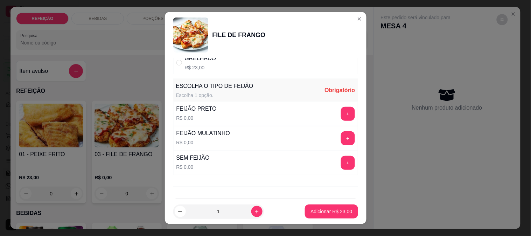
scroll to position [78, 0]
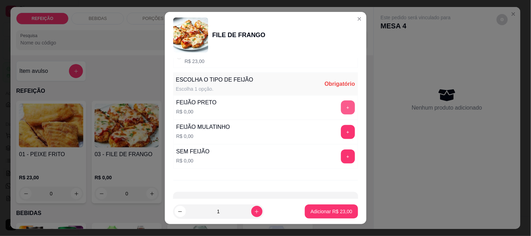
click at [341, 111] on button "+" at bounding box center [348, 108] width 14 height 14
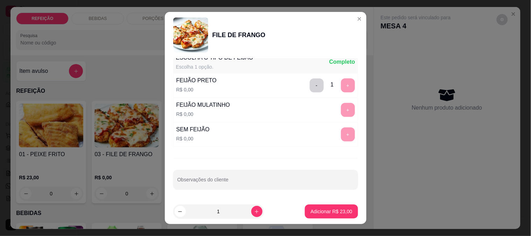
scroll to position [11, 0]
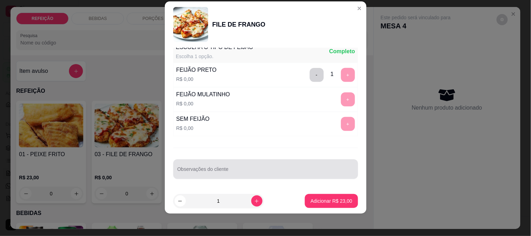
click at [214, 176] on div at bounding box center [266, 169] width 176 height 14
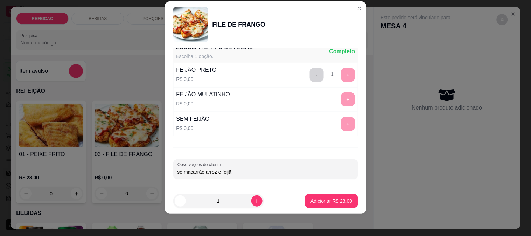
type input "só macarrão arroz e feijão"
drag, startPoint x: 158, startPoint y: 173, endPoint x: 128, endPoint y: 173, distance: 30.5
click at [128, 173] on div "FILE DE FRANGO Escolha uma das opções Completo APARMEGIANA R$ 23,00 EMAPANADO R…" at bounding box center [265, 118] width 531 height 236
click at [331, 205] on button "Adicionar R$ 23,00" at bounding box center [331, 201] width 53 height 14
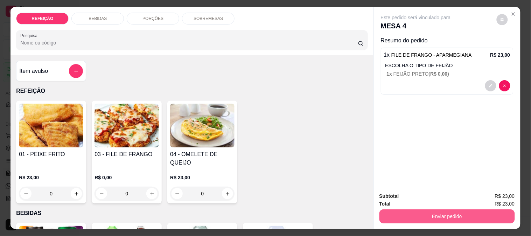
click at [400, 215] on button "Enviar pedido" at bounding box center [448, 216] width 136 height 14
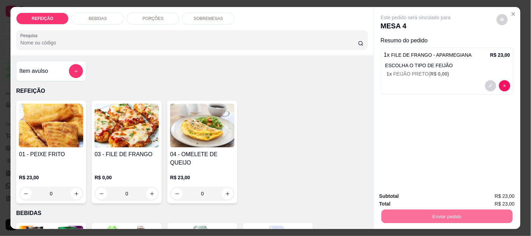
click at [415, 198] on button "Não registrar e enviar pedido" at bounding box center [424, 196] width 73 height 13
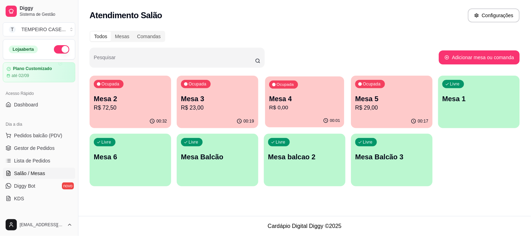
click at [310, 106] on p "R$ 0,00" at bounding box center [304, 108] width 71 height 8
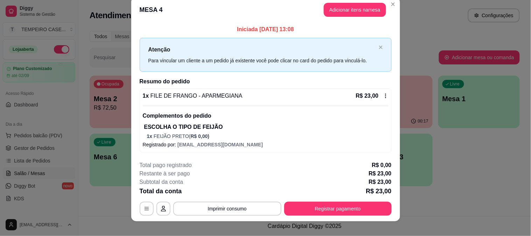
scroll to position [16, 0]
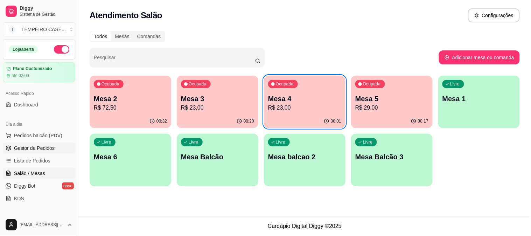
click at [34, 152] on link "Gestor de Pedidos" at bounding box center [39, 148] width 72 height 11
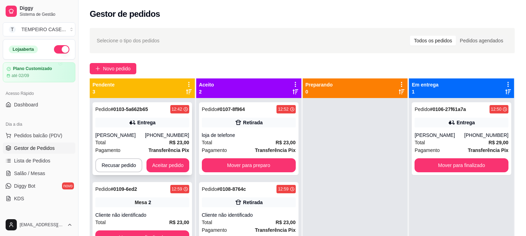
click at [156, 140] on div "Total R$ 23,00" at bounding box center [142, 143] width 94 height 8
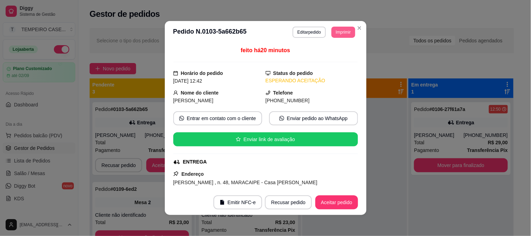
click at [342, 32] on button "Imprimir" at bounding box center [343, 32] width 23 height 11
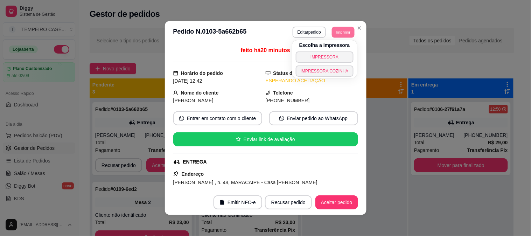
click at [314, 33] on button "Editar pedido" at bounding box center [309, 32] width 33 height 11
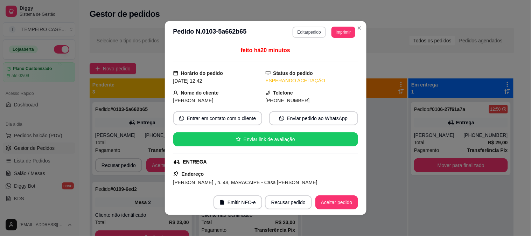
click at [308, 32] on button "Editar pedido" at bounding box center [309, 32] width 33 height 11
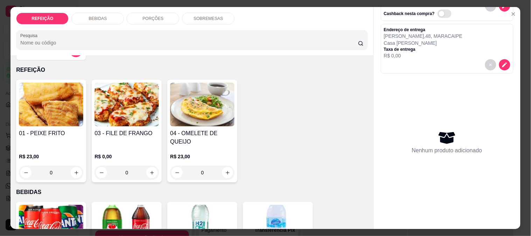
scroll to position [39, 0]
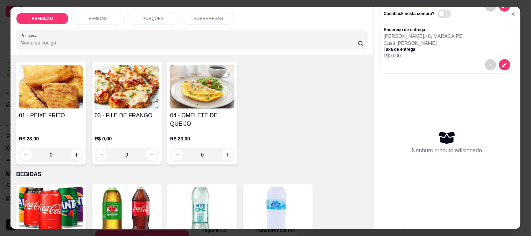
click at [49, 116] on h4 "01 - PEIXE FRITO" at bounding box center [51, 115] width 64 height 8
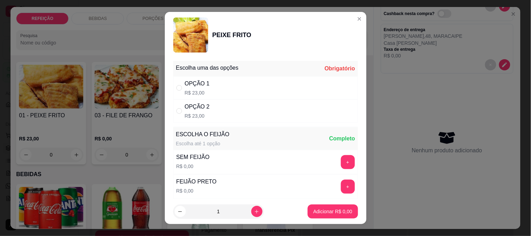
click at [241, 82] on div "OPÇÃO 1 R$ 23,00" at bounding box center [265, 87] width 185 height 23
radio input "true"
click at [341, 163] on button "+" at bounding box center [348, 162] width 14 height 14
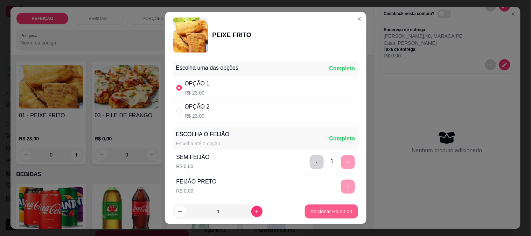
click at [327, 209] on p "Adicionar R$ 23,00" at bounding box center [332, 211] width 42 height 7
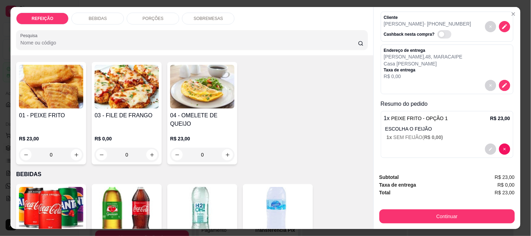
scroll to position [30, 0]
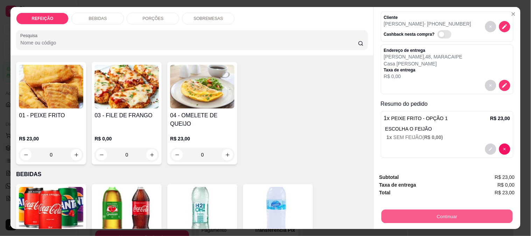
click at [439, 211] on button "Continuar" at bounding box center [446, 216] width 131 height 14
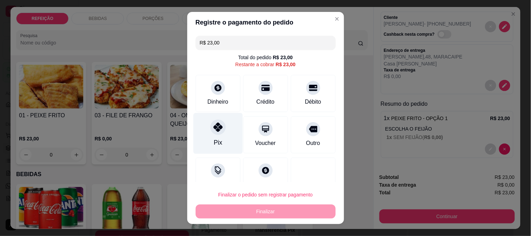
click at [222, 138] on div "Pix" at bounding box center [217, 133] width 49 height 41
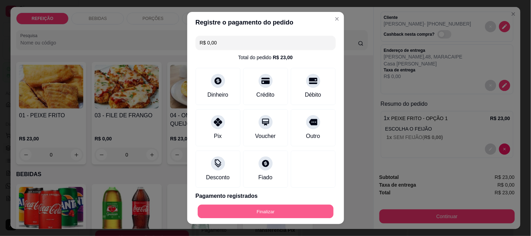
click at [275, 216] on button "Finalizar" at bounding box center [266, 212] width 136 height 14
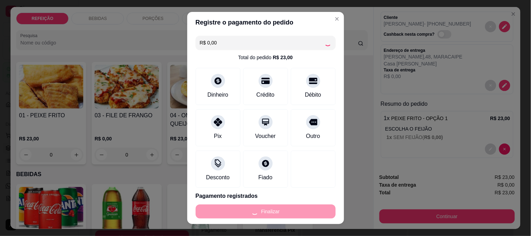
type input "-R$ 23,00"
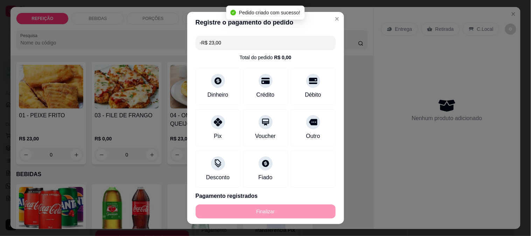
scroll to position [0, 0]
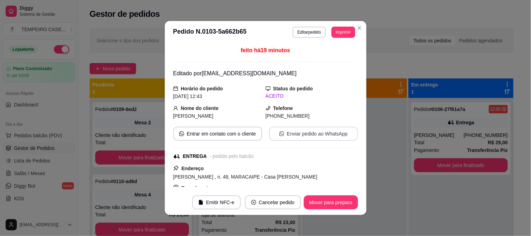
click at [299, 134] on button "Enviar pedido ao WhatsApp" at bounding box center [313, 134] width 89 height 14
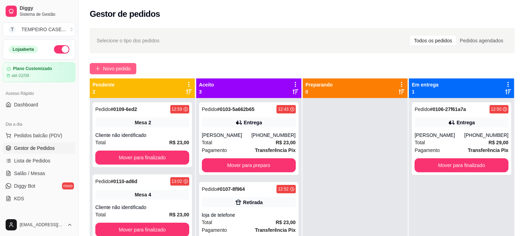
click at [117, 72] on span "Novo pedido" at bounding box center [117, 69] width 28 height 8
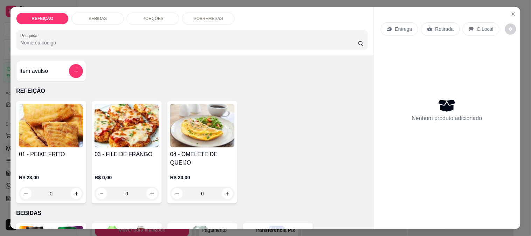
click at [121, 116] on img at bounding box center [127, 126] width 64 height 44
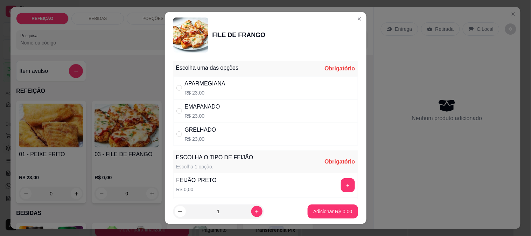
click at [216, 75] on div "Escolha uma das opções Obrigatório" at bounding box center [265, 68] width 185 height 15
click at [227, 186] on div "FEIJÃO PRETO R$ 0,00 +" at bounding box center [265, 185] width 185 height 25
click at [341, 184] on button "+" at bounding box center [348, 185] width 14 height 14
click at [212, 79] on div "APARMEGIANA" at bounding box center [205, 83] width 41 height 8
radio input "true"
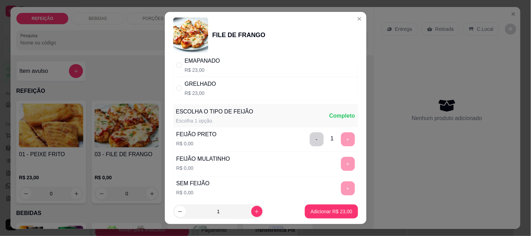
scroll to position [100, 0]
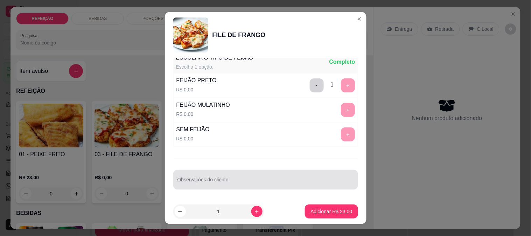
click at [214, 178] on div at bounding box center [266, 180] width 176 height 14
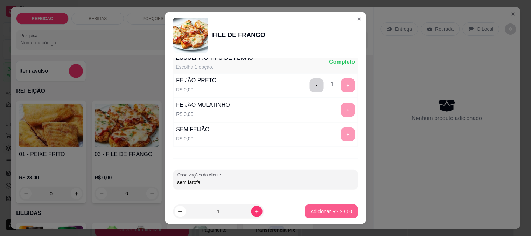
type input "sem farofa"
click at [312, 213] on p "Adicionar R$ 23,00" at bounding box center [332, 211] width 42 height 7
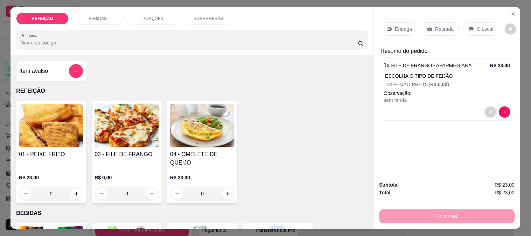
click at [67, 133] on img at bounding box center [51, 126] width 64 height 44
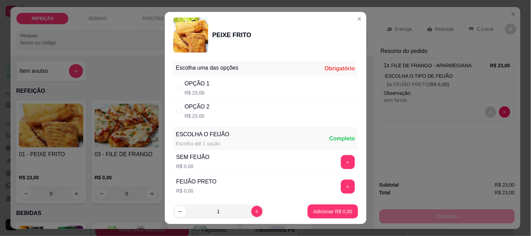
click at [191, 109] on div "OPÇÃO 2" at bounding box center [197, 107] width 25 height 8
radio input "true"
click at [341, 185] on button "+" at bounding box center [348, 187] width 14 height 14
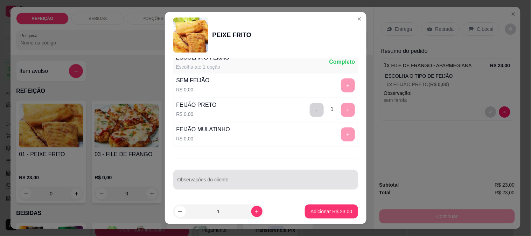
click at [219, 178] on div at bounding box center [266, 180] width 176 height 14
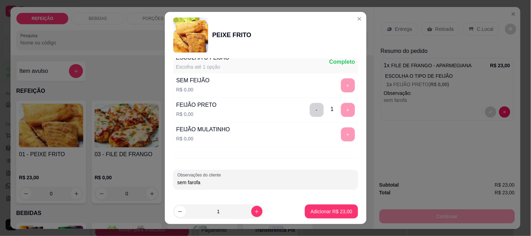
type input "sem farofa"
click at [331, 211] on p "Adicionar R$ 23,00" at bounding box center [332, 211] width 42 height 7
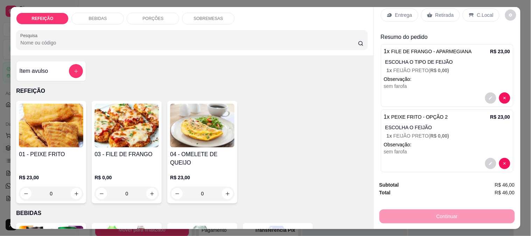
scroll to position [20, 0]
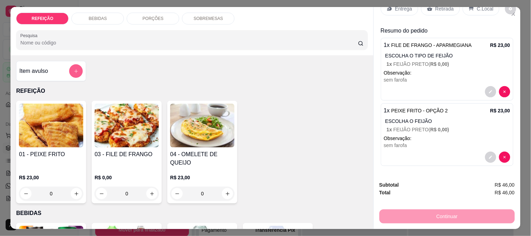
click at [74, 69] on icon "add-separate-item" at bounding box center [76, 71] width 5 height 5
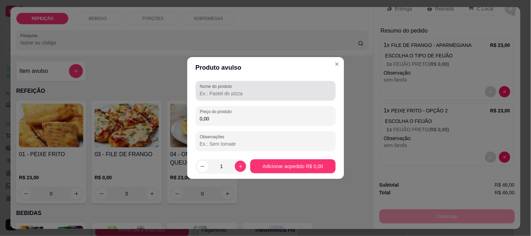
click at [211, 95] on input "Nome do produto" at bounding box center [266, 93] width 132 height 7
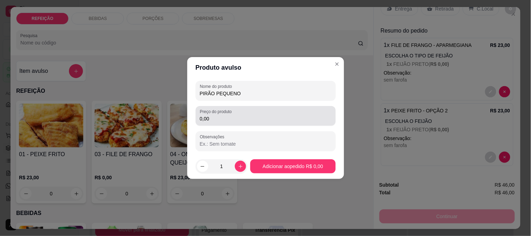
type input "PIRÃO PEQUENO"
click at [228, 114] on label "Preço do produto" at bounding box center [217, 112] width 34 height 6
click at [228, 115] on input "0,00" at bounding box center [266, 118] width 132 height 7
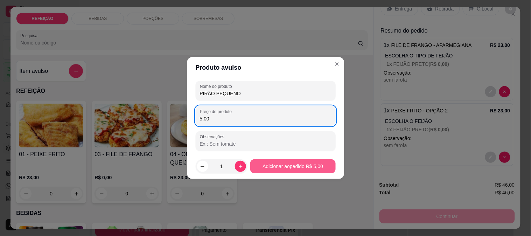
type input "5,00"
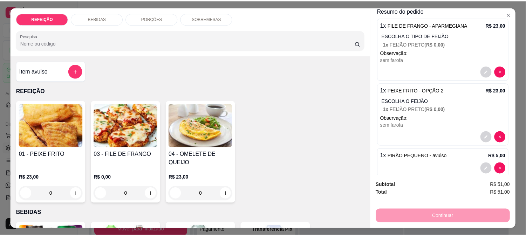
scroll to position [52, 0]
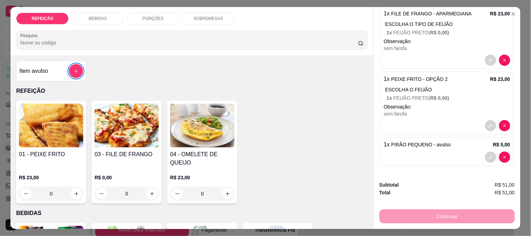
click at [78, 69] on button "add-separate-item" at bounding box center [76, 71] width 14 height 14
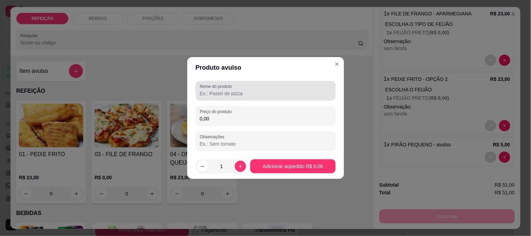
click at [229, 90] on input "Nome do produto" at bounding box center [266, 93] width 132 height 7
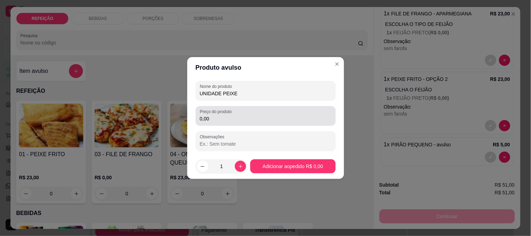
type input "UNIDADE PEIXE"
click at [226, 114] on label "Preço do produto" at bounding box center [217, 112] width 34 height 6
click at [226, 115] on input "0,00" at bounding box center [266, 118] width 132 height 7
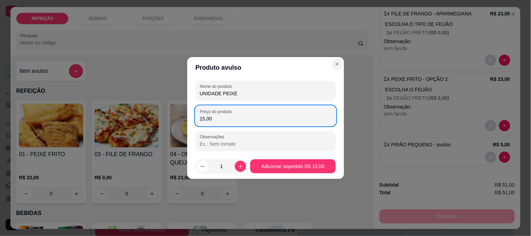
type input "15,00"
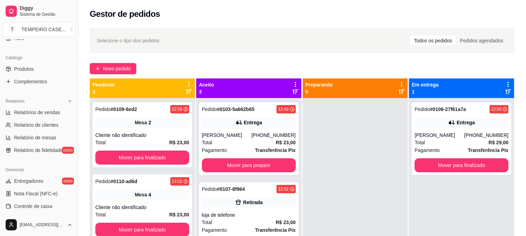
scroll to position [112, 0]
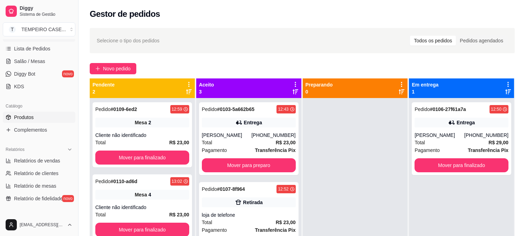
click at [38, 114] on link "Produtos" at bounding box center [39, 117] width 72 height 11
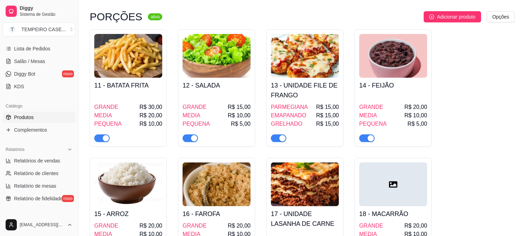
scroll to position [506, 0]
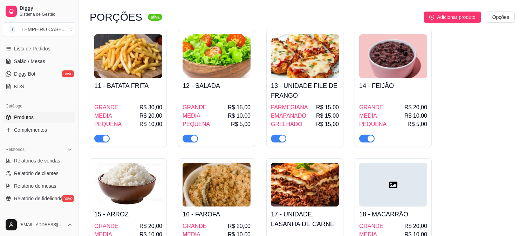
click at [325, 168] on img at bounding box center [305, 185] width 68 height 44
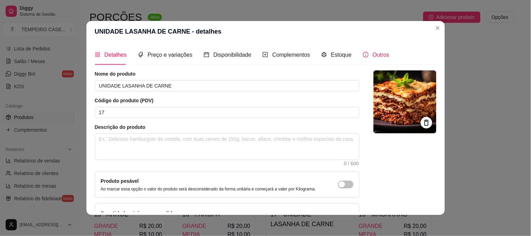
click at [366, 55] on div "Outros" at bounding box center [376, 54] width 27 height 9
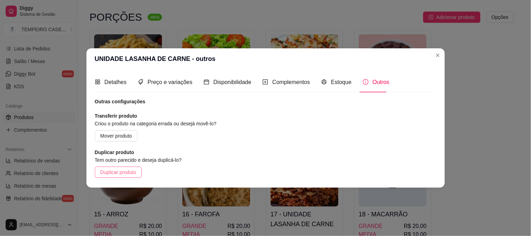
click at [122, 174] on span "Duplicar produto" at bounding box center [119, 172] width 36 height 8
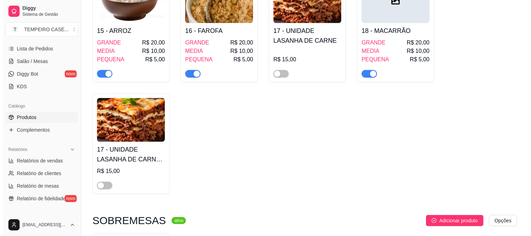
scroll to position [700, 0]
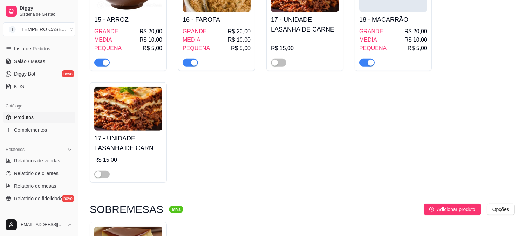
click at [132, 133] on h4 "17 - UNIDADE LASANHA DE CARNE - cópia" at bounding box center [128, 143] width 68 height 20
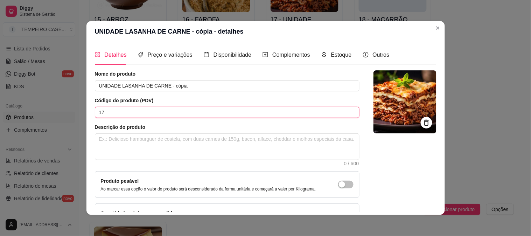
click at [106, 109] on input "17" at bounding box center [227, 112] width 265 height 11
type input "19"
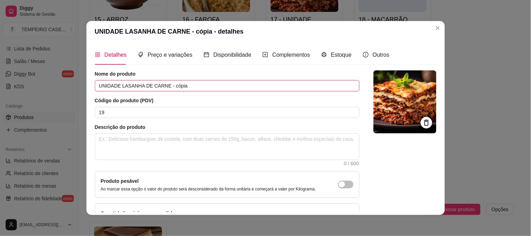
drag, startPoint x: 173, startPoint y: 85, endPoint x: 119, endPoint y: 89, distance: 53.7
click at [119, 89] on input "UNIDADE LASANHA DE CARNE - cópia" at bounding box center [227, 85] width 265 height 11
type input "UNIDADE PEIXE"
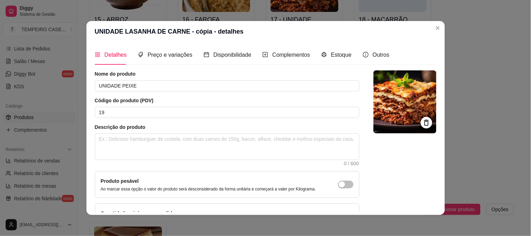
click at [421, 117] on div at bounding box center [427, 123] width 12 height 12
click at [423, 121] on icon at bounding box center [427, 123] width 8 height 8
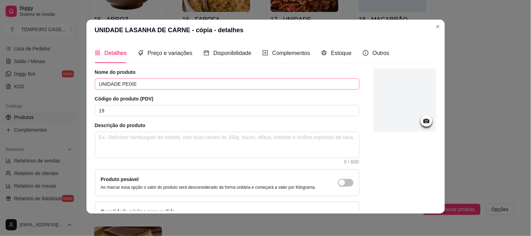
scroll to position [0, 0]
click at [159, 47] on div "Preço e variações" at bounding box center [165, 53] width 55 height 20
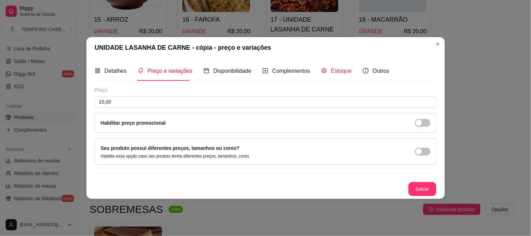
click at [335, 68] on span "Estoque" at bounding box center [341, 71] width 21 height 6
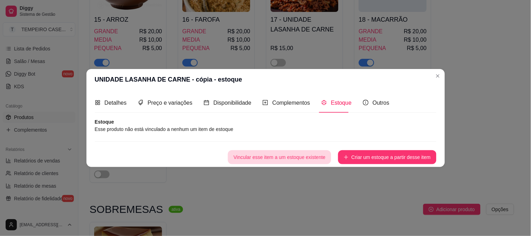
click at [282, 157] on button "Vincular esse item a um estoque existente" at bounding box center [279, 157] width 103 height 14
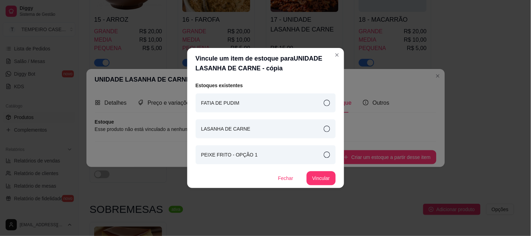
click at [270, 153] on div "PEIXE FRITO - OPÇÃO 1" at bounding box center [266, 154] width 140 height 19
click at [319, 179] on button "Vincular" at bounding box center [321, 178] width 29 height 14
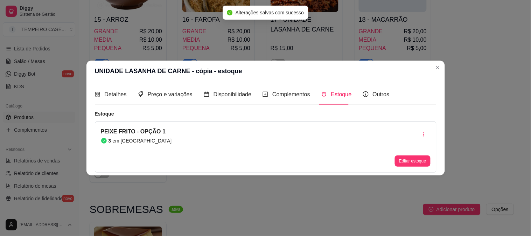
click at [443, 71] on header "UNIDADE LASANHA DE CARNE - cópia - estoque" at bounding box center [265, 71] width 359 height 21
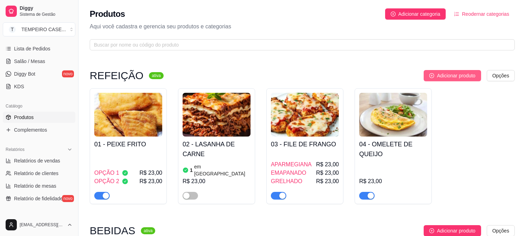
click at [438, 72] on span "Adicionar produto" at bounding box center [456, 76] width 39 height 8
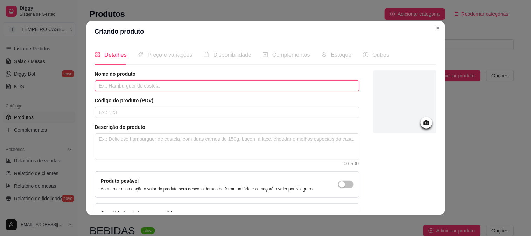
click at [144, 82] on input "text" at bounding box center [227, 85] width 265 height 11
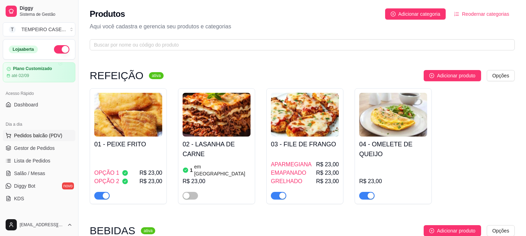
click at [33, 135] on span "Pedidos balcão (PDV)" at bounding box center [38, 135] width 48 height 7
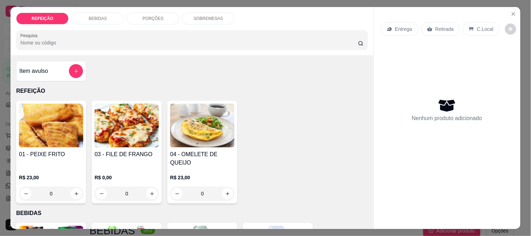
click at [72, 116] on img at bounding box center [51, 126] width 64 height 44
click at [122, 134] on img at bounding box center [127, 126] width 64 height 44
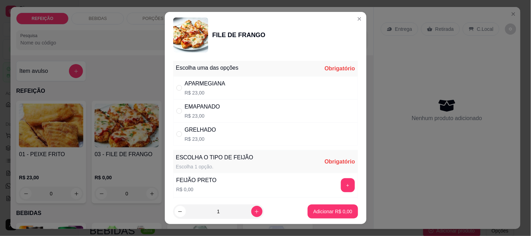
click at [236, 86] on div "APARMEGIANA R$ 23,00" at bounding box center [265, 87] width 185 height 23
radio input "true"
click at [341, 184] on button "+" at bounding box center [348, 185] width 14 height 14
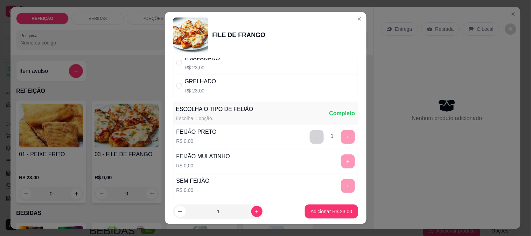
scroll to position [100, 0]
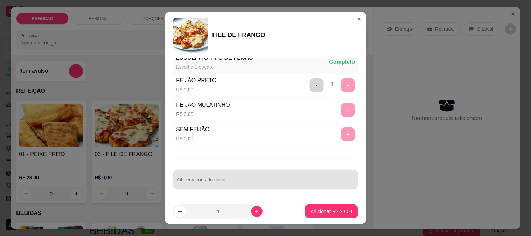
click at [265, 171] on div "Observações do cliente" at bounding box center [265, 180] width 185 height 20
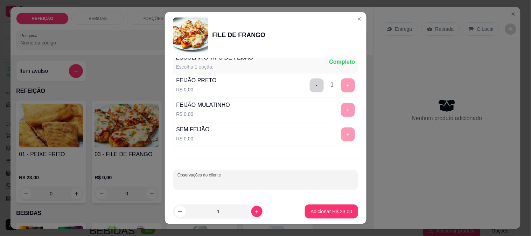
click at [257, 179] on input "Observações do cliente" at bounding box center [266, 182] width 176 height 7
type input "SEM FAROFA"
click at [321, 218] on button "Adicionar R$ 23,00" at bounding box center [331, 212] width 53 height 14
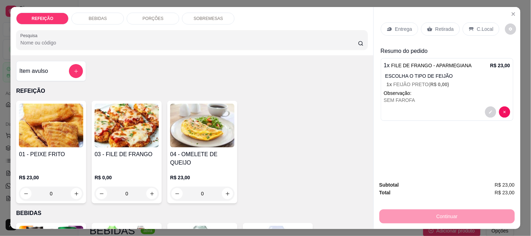
click at [141, 174] on p "R$ 0,00" at bounding box center [127, 177] width 64 height 7
click at [62, 144] on img at bounding box center [51, 126] width 64 height 44
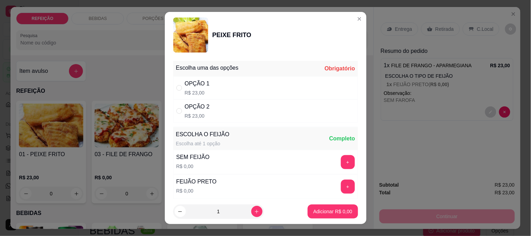
click at [206, 111] on div "OPÇÃO 2 R$ 23,00" at bounding box center [265, 110] width 185 height 23
radio input "true"
click at [341, 182] on button "+" at bounding box center [348, 187] width 14 height 14
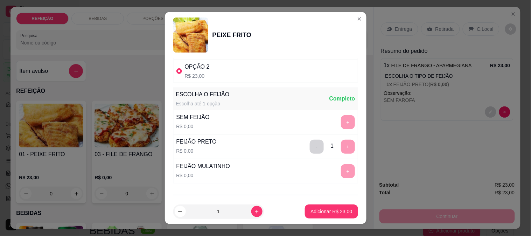
scroll to position [77, 0]
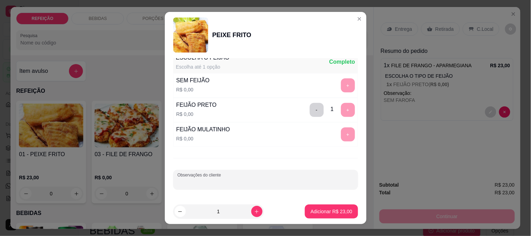
click at [249, 183] on input "Observações do cliente" at bounding box center [266, 182] width 176 height 7
type input "SEM FAROFA"
click at [331, 212] on p "Adicionar R$ 23,00" at bounding box center [332, 211] width 42 height 7
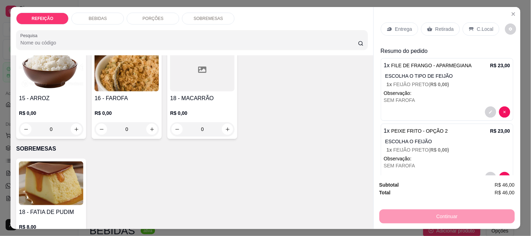
scroll to position [529, 0]
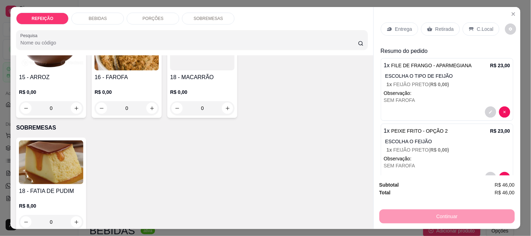
click at [436, 40] on div "Entrega Retirada C.Local Resumo do pedido 1 x FILE DE FRANGO - APARMEGIANA R$ 2…" at bounding box center [447, 103] width 133 height 172
click at [86, 15] on div "BEBIDAS" at bounding box center [97, 19] width 53 height 12
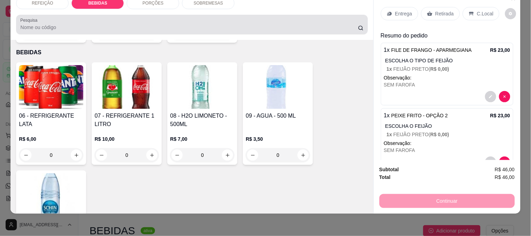
scroll to position [0, 0]
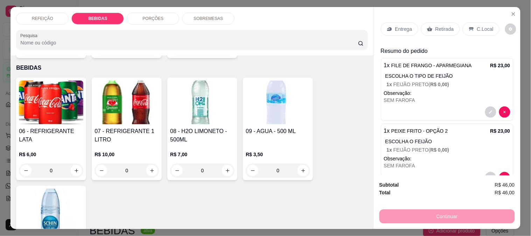
click at [46, 18] on p "REFEIÇÃO" at bounding box center [42, 19] width 21 height 6
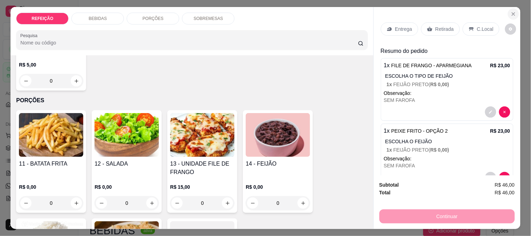
click at [511, 11] on icon "Close" at bounding box center [514, 14] width 6 height 6
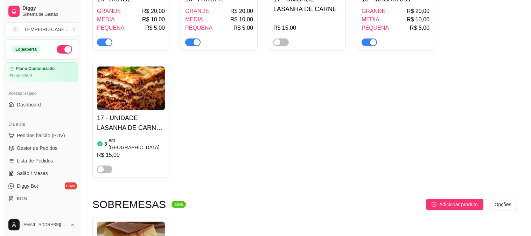
scroll to position [739, 0]
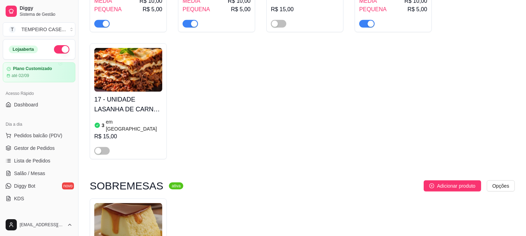
click at [104, 141] on div at bounding box center [128, 148] width 68 height 14
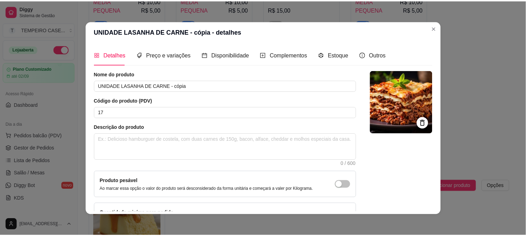
scroll to position [603, 0]
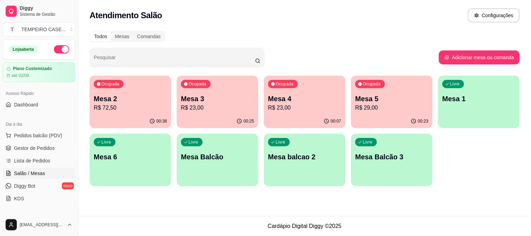
click at [365, 110] on p "R$ 29,00" at bounding box center [391, 108] width 73 height 8
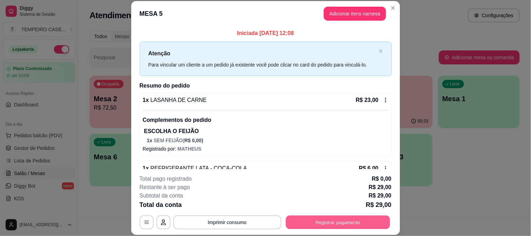
click at [328, 219] on button "Registrar pagamento" at bounding box center [338, 222] width 104 height 14
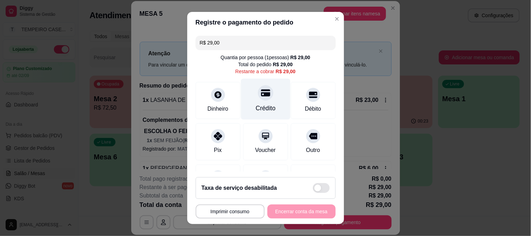
click at [261, 96] on icon at bounding box center [265, 92] width 9 height 7
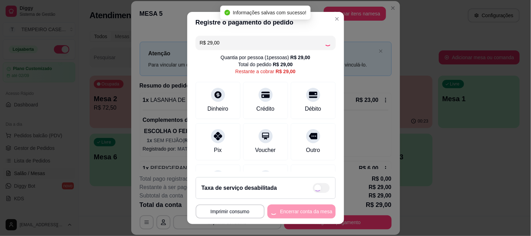
type input "R$ 0,00"
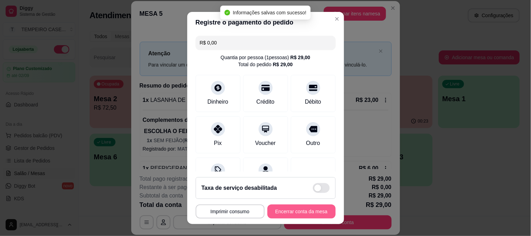
click at [296, 212] on button "Encerrar conta da mesa" at bounding box center [302, 212] width 68 height 14
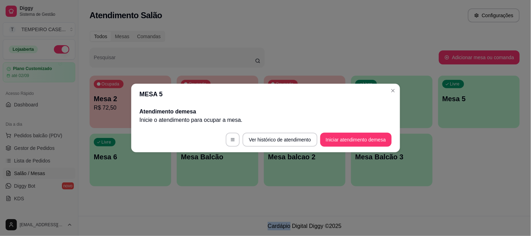
click at [379, 200] on div "Atendimento Salão Configurações Todos Mesas Comandas Pesquisar Adicionar mesa o…" at bounding box center [304, 108] width 453 height 216
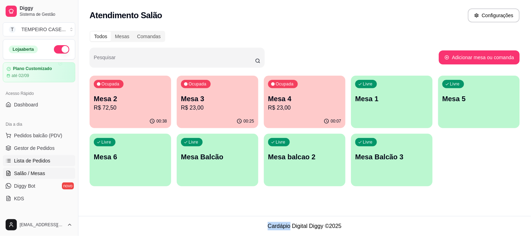
click at [37, 158] on span "Lista de Pedidos" at bounding box center [32, 160] width 36 height 7
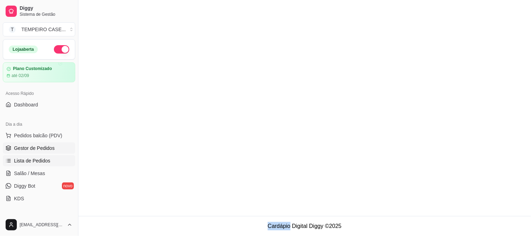
click at [41, 147] on span "Gestor de Pedidos" at bounding box center [34, 148] width 41 height 7
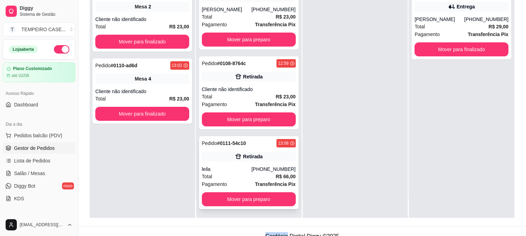
scroll to position [107, 0]
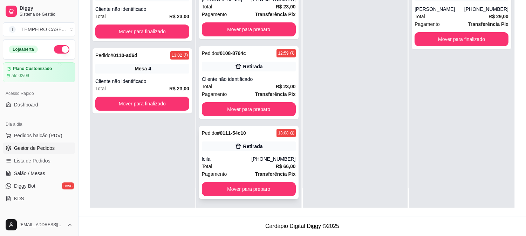
click at [258, 163] on div "Total R$ 66,00" at bounding box center [249, 166] width 94 height 8
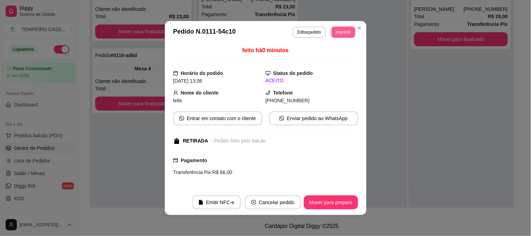
click at [339, 29] on button "Imprimir" at bounding box center [343, 32] width 23 height 11
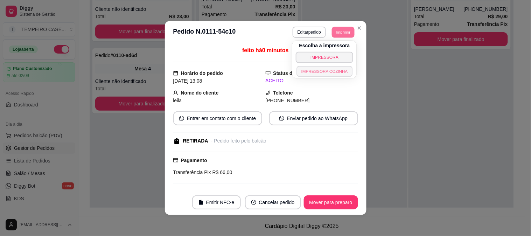
click at [327, 72] on button "IMPRESSORA COZINHA" at bounding box center [325, 71] width 56 height 11
click at [338, 31] on button "Imprimir" at bounding box center [343, 32] width 23 height 11
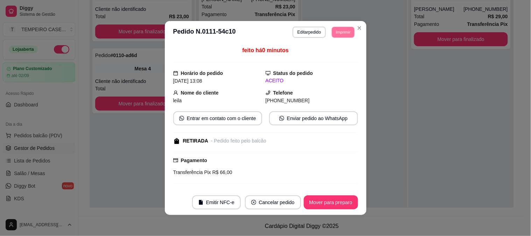
click at [337, 70] on button "IMPRESSORA COZINHA" at bounding box center [331, 65] width 46 height 9
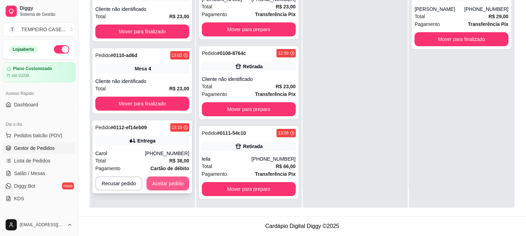
click at [157, 190] on div "Recusar pedido Aceitar pedido" at bounding box center [142, 183] width 94 height 14
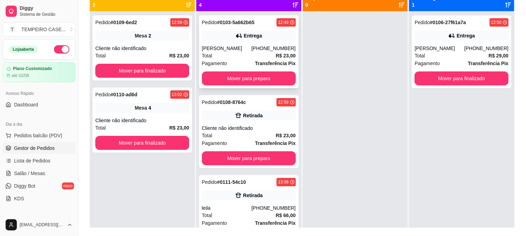
scroll to position [68, 0]
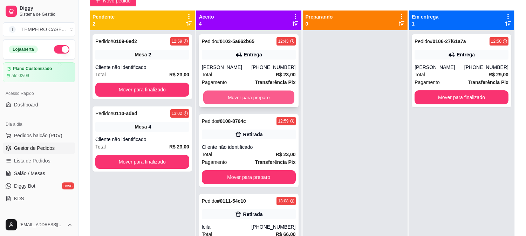
click at [250, 101] on button "Mover para preparo" at bounding box center [248, 98] width 91 height 14
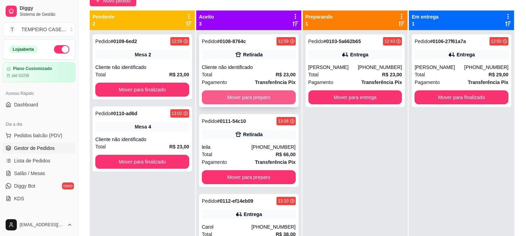
click at [254, 95] on button "Mover para preparo" at bounding box center [249, 97] width 94 height 14
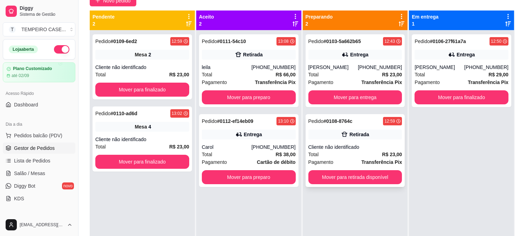
click at [342, 173] on button "Mover para retirada disponível" at bounding box center [355, 177] width 94 height 14
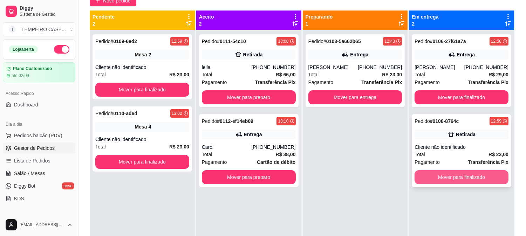
click at [443, 173] on button "Mover para finalizado" at bounding box center [461, 177] width 94 height 14
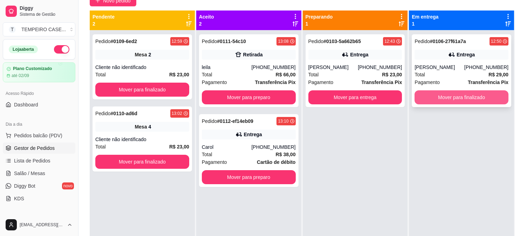
click at [445, 95] on button "Mover para finalizado" at bounding box center [461, 97] width 94 height 14
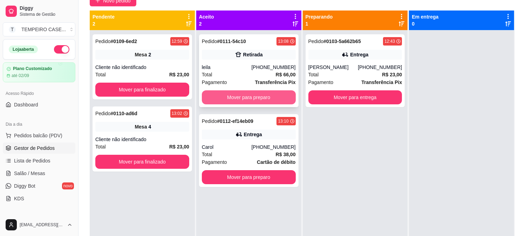
click at [262, 99] on button "Mover para preparo" at bounding box center [249, 97] width 94 height 14
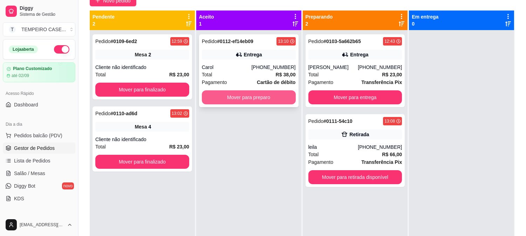
click at [239, 100] on button "Mover para preparo" at bounding box center [249, 97] width 94 height 14
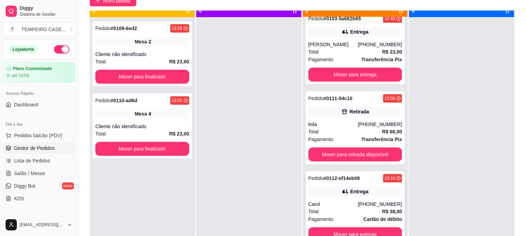
scroll to position [19, 0]
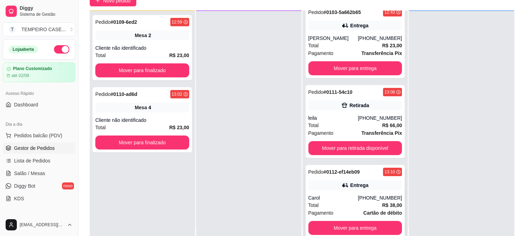
click at [340, 193] on div "Pedido # 0112-ef14eb09 13:10 Entrega Carol (81) 98230-1903 Total R$ 38,00 Pagam…" at bounding box center [354, 201] width 99 height 73
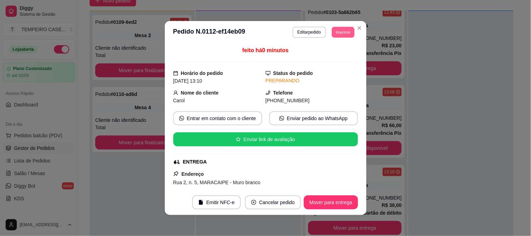
click at [347, 34] on button "Imprimir" at bounding box center [343, 32] width 23 height 11
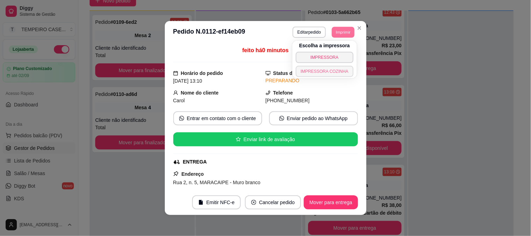
click at [324, 72] on button "IMPRESSORA COZINHA" at bounding box center [325, 71] width 58 height 11
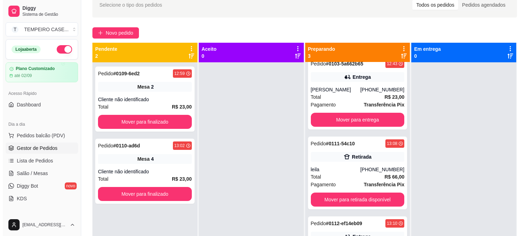
scroll to position [0, 0]
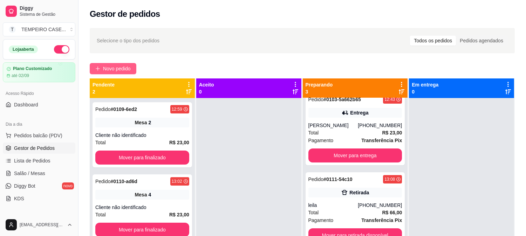
click at [125, 71] on span "Novo pedido" at bounding box center [117, 69] width 28 height 8
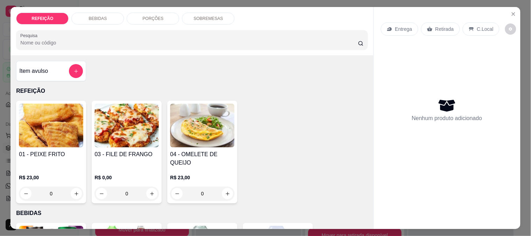
click at [124, 135] on img at bounding box center [127, 126] width 64 height 44
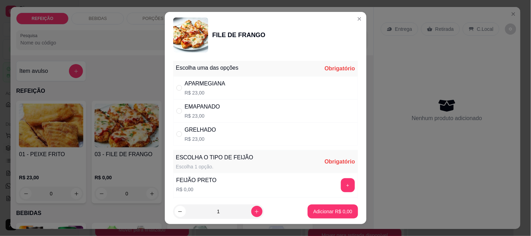
click at [259, 92] on div "APARMEGIANA R$ 23,00" at bounding box center [265, 87] width 185 height 23
radio input "true"
click at [341, 183] on button "+" at bounding box center [348, 185] width 14 height 14
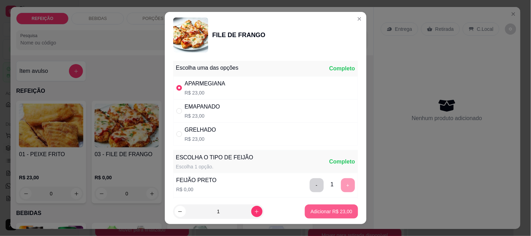
click at [328, 212] on p "Adicionar R$ 23,00" at bounding box center [332, 211] width 42 height 7
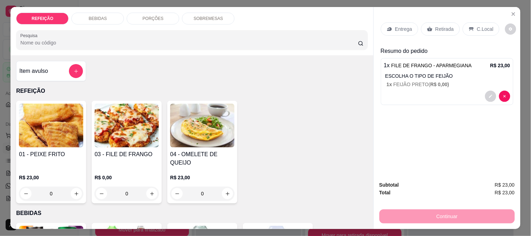
click at [397, 27] on p "Entrega" at bounding box center [403, 29] width 17 height 7
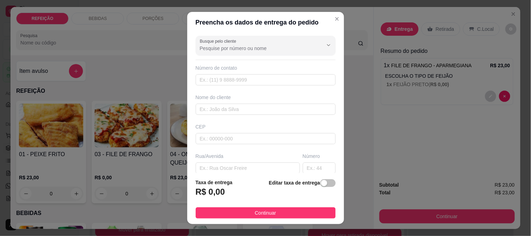
click at [222, 53] on div "Busque pelo cliente" at bounding box center [266, 46] width 140 height 20
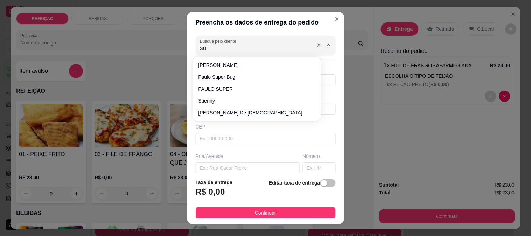
type input "SU"
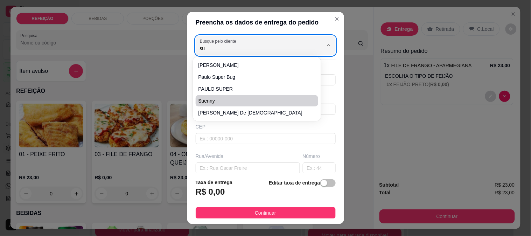
click at [211, 106] on li "suenny" at bounding box center [257, 100] width 123 height 11
type input "suenny"
type input "8198940572"
type input "suenny"
type input "rua 3"
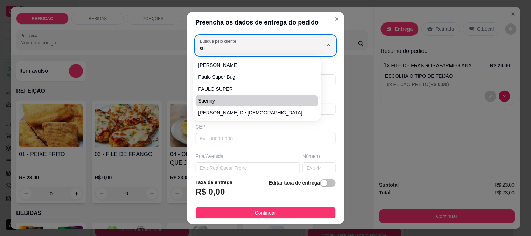
type input "8"
type input "IPOJUCA"
type input "depois do posto de saude"
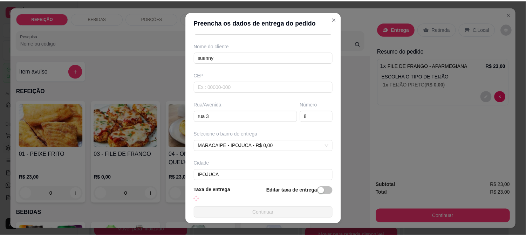
scroll to position [88, 0]
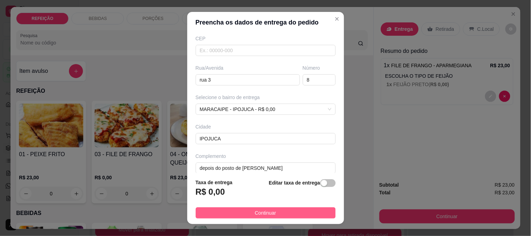
type input "suenny"
click at [256, 215] on span "Continuar" at bounding box center [265, 213] width 21 height 8
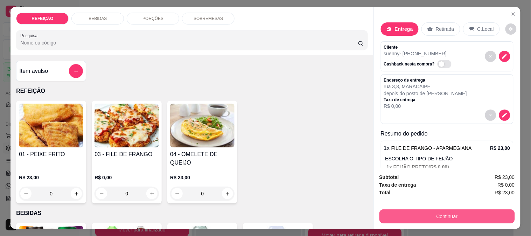
click at [430, 216] on button "Continuar" at bounding box center [448, 216] width 136 height 14
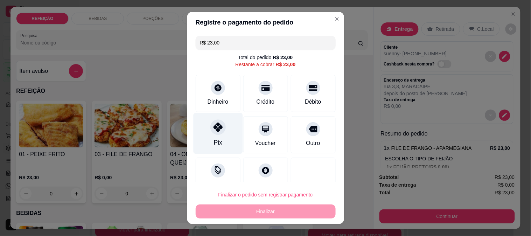
click at [214, 142] on div "Pix" at bounding box center [218, 142] width 8 height 9
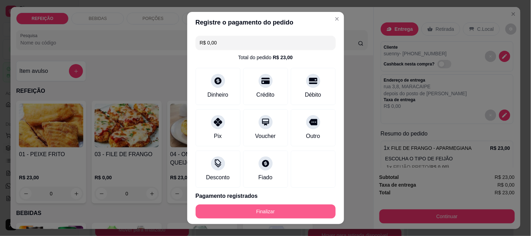
click at [259, 213] on button "Finalizar" at bounding box center [266, 212] width 140 height 14
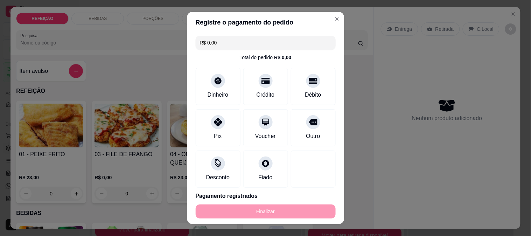
type input "-R$ 23,00"
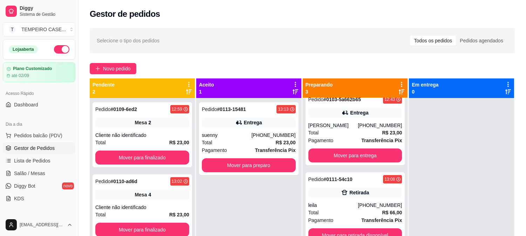
click at [250, 181] on div "Pedido # 0113-15481 13:13 Entrega suenny (81) 9894-0572 Total R$ 23,00 Pagament…" at bounding box center [248, 216] width 105 height 236
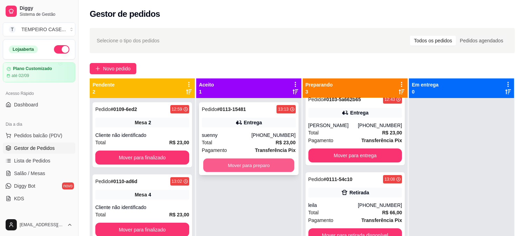
click at [258, 165] on button "Mover para preparo" at bounding box center [248, 166] width 91 height 14
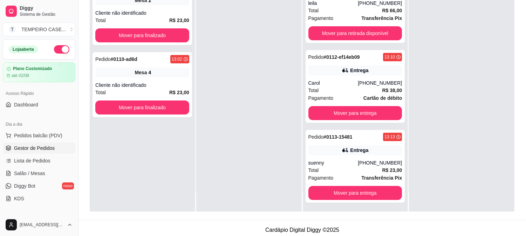
scroll to position [107, 0]
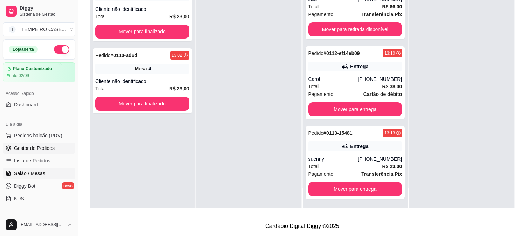
click at [33, 175] on span "Salão / Mesas" at bounding box center [29, 173] width 31 height 7
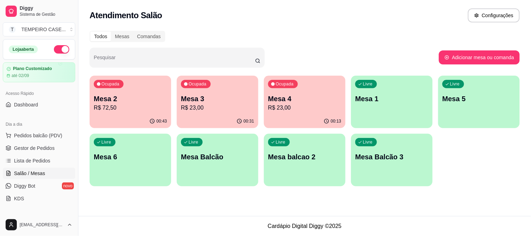
click at [238, 110] on p "R$ 23,00" at bounding box center [217, 108] width 73 height 8
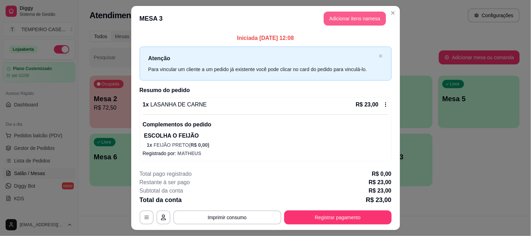
click at [347, 19] on button "Adicionar itens na mesa" at bounding box center [355, 19] width 62 height 14
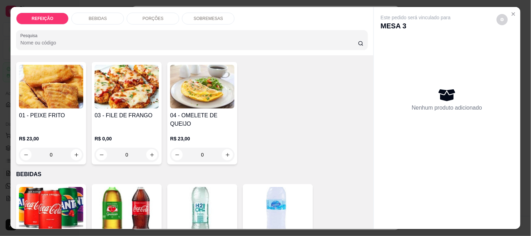
scroll to position [117, 0]
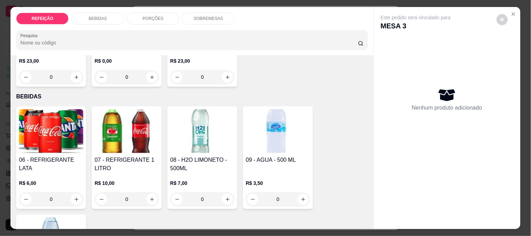
click at [207, 128] on img at bounding box center [202, 131] width 64 height 44
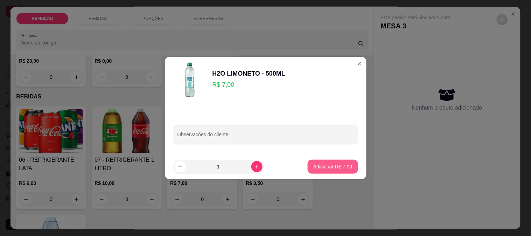
click at [348, 169] on button "Adicionar R$ 7,00" at bounding box center [333, 167] width 50 height 14
type input "1"
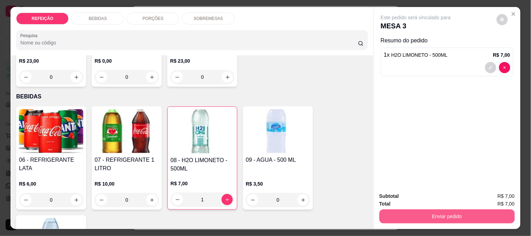
click at [433, 209] on button "Enviar pedido" at bounding box center [448, 216] width 136 height 14
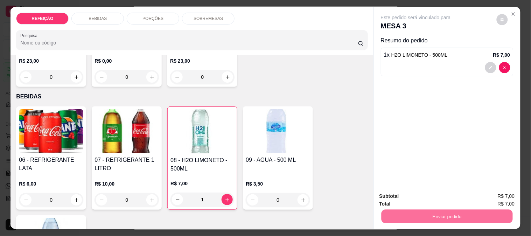
click at [408, 191] on button "Não registrar e enviar pedido" at bounding box center [424, 196] width 73 height 13
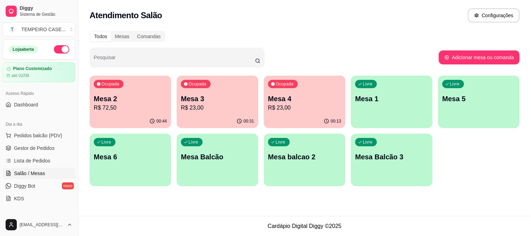
click at [323, 113] on div "Ocupada Mesa 4 R$ 23,00" at bounding box center [305, 95] width 82 height 39
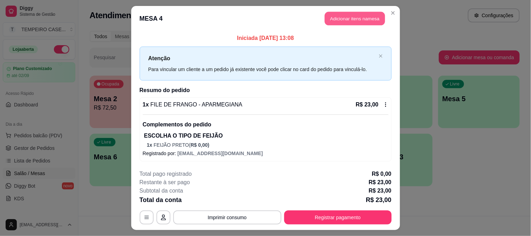
click at [360, 19] on button "Adicionar itens na mesa" at bounding box center [355, 19] width 60 height 14
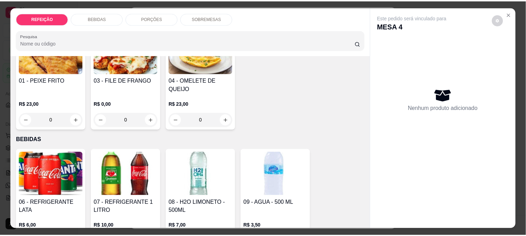
scroll to position [155, 0]
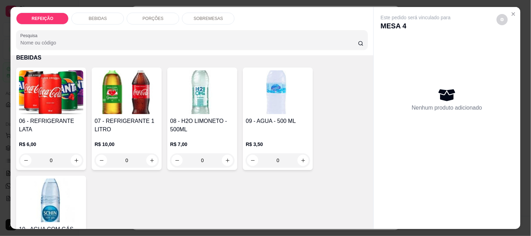
click at [43, 120] on div "06 - REFRIGERANTE LATA" at bounding box center [51, 125] width 64 height 17
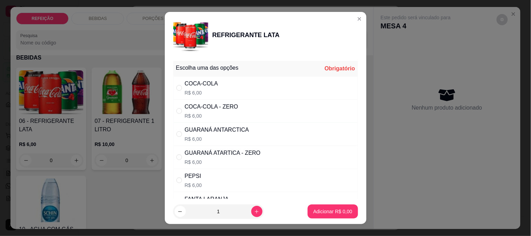
click at [219, 83] on div "COCA-COLA R$ 6,00" at bounding box center [265, 87] width 185 height 23
click at [221, 107] on div "COCA-COLA - ZERO" at bounding box center [212, 107] width 54 height 8
radio input "false"
radio input "true"
click at [329, 217] on button "Adicionar R$ 6,00" at bounding box center [333, 212] width 50 height 14
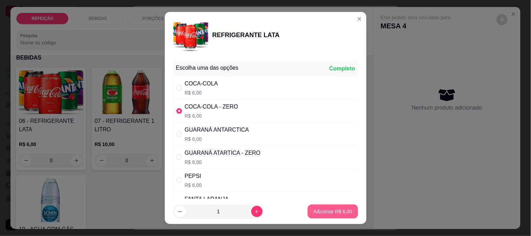
type input "1"
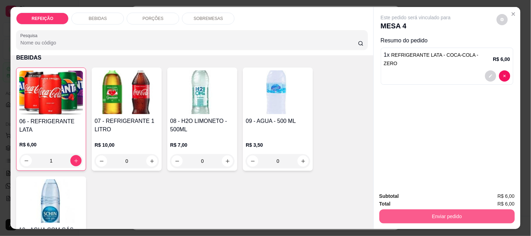
click at [398, 209] on button "Enviar pedido" at bounding box center [448, 216] width 136 height 14
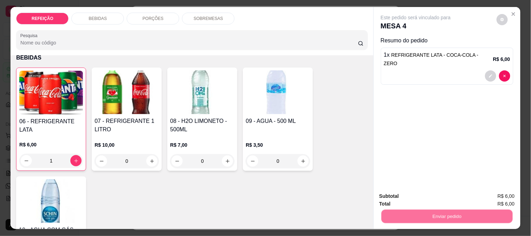
click at [397, 195] on button "Não registrar e enviar pedido" at bounding box center [424, 196] width 73 height 13
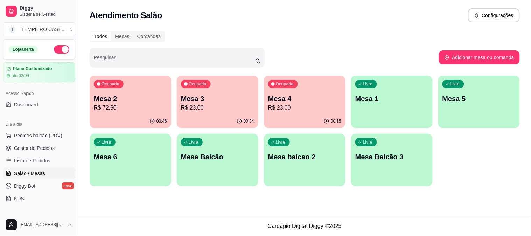
click at [410, 165] on div "Livre Mesa Balcão 3" at bounding box center [392, 156] width 82 height 44
click at [35, 145] on span "Gestor de Pedidos" at bounding box center [34, 148] width 41 height 7
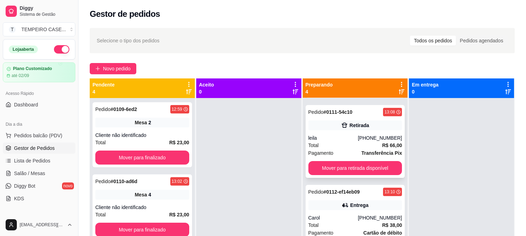
scroll to position [78, 0]
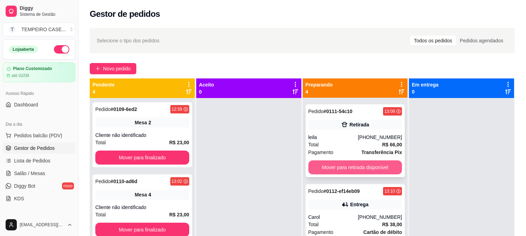
click at [342, 168] on button "Mover para retirada disponível" at bounding box center [355, 167] width 94 height 14
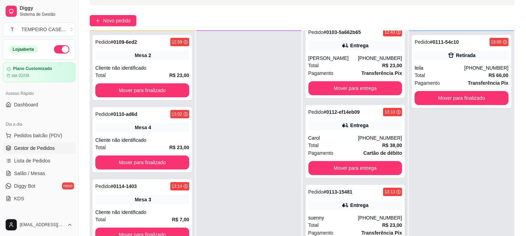
scroll to position [107, 0]
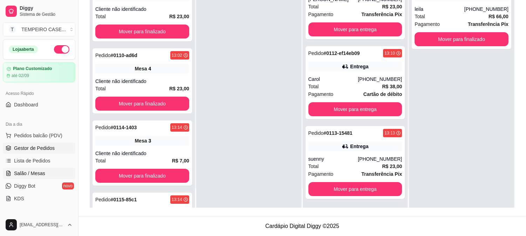
click at [37, 171] on span "Salão / Mesas" at bounding box center [29, 173] width 31 height 7
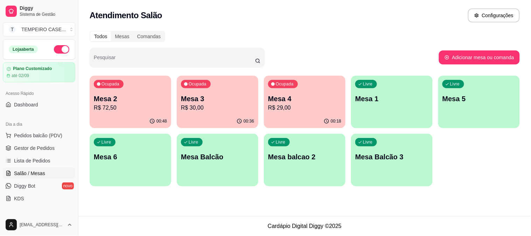
click at [150, 95] on p "Mesa 2" at bounding box center [130, 99] width 73 height 10
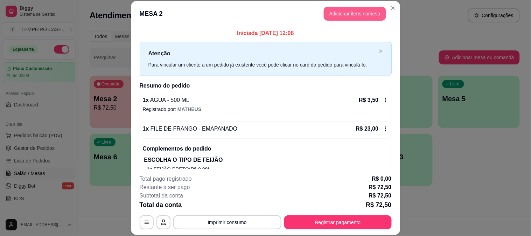
click at [358, 11] on button "Adicionar itens na mesa" at bounding box center [355, 14] width 62 height 14
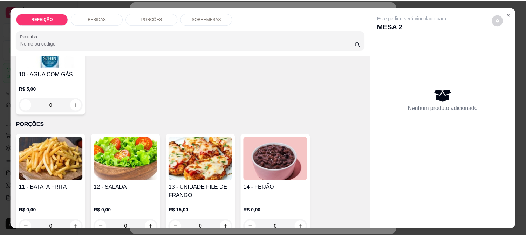
scroll to position [155, 0]
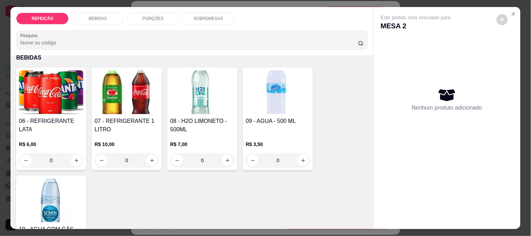
click at [265, 101] on img at bounding box center [278, 92] width 64 height 44
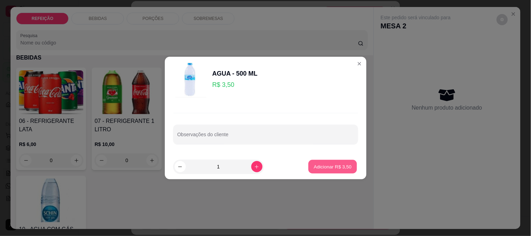
click at [336, 166] on p "Adicionar R$ 3,50" at bounding box center [333, 166] width 38 height 7
type input "1"
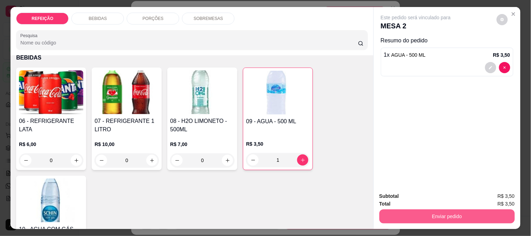
click at [442, 216] on button "Enviar pedido" at bounding box center [448, 216] width 136 height 14
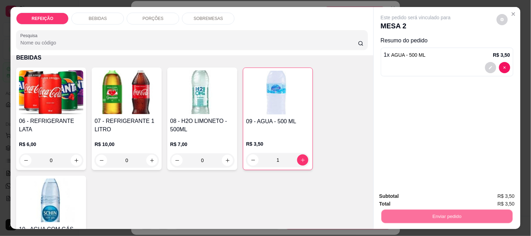
click at [420, 195] on button "Não registrar e enviar pedido" at bounding box center [424, 196] width 71 height 13
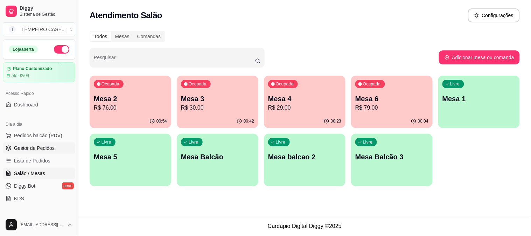
click at [41, 146] on span "Gestor de Pedidos" at bounding box center [34, 148] width 41 height 7
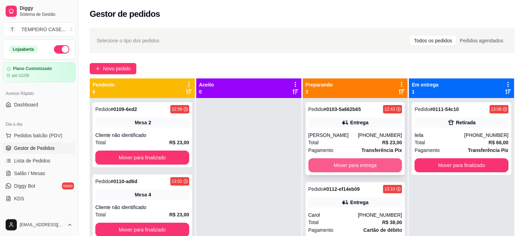
click at [362, 167] on button "Mover para entrega" at bounding box center [355, 165] width 94 height 14
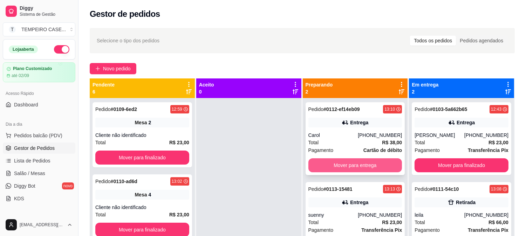
click at [365, 167] on button "Mover para entrega" at bounding box center [355, 165] width 94 height 14
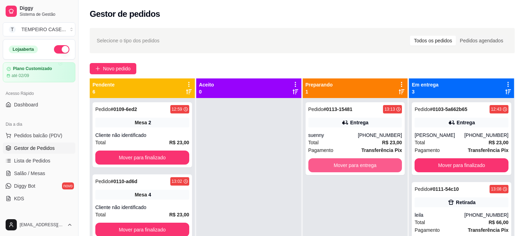
click at [365, 167] on button "Mover para entrega" at bounding box center [355, 165] width 94 height 14
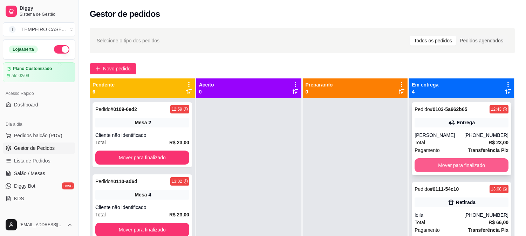
click at [429, 162] on button "Mover para finalizado" at bounding box center [461, 165] width 94 height 14
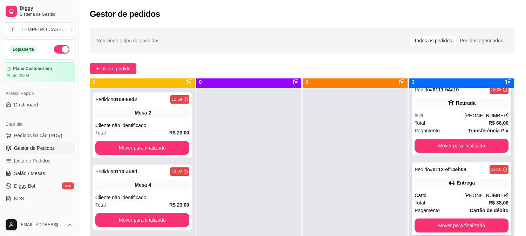
scroll to position [19, 0]
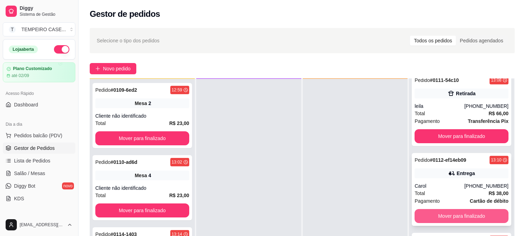
click at [448, 216] on button "Mover para finalizado" at bounding box center [461, 216] width 94 height 14
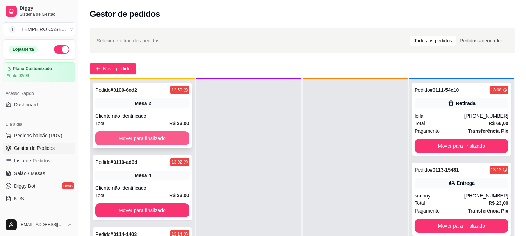
scroll to position [0, 0]
click at [155, 138] on button "Mover para finalizado" at bounding box center [142, 138] width 94 height 14
click at [155, 138] on button "Mover para finalizado" at bounding box center [142, 139] width 91 height 14
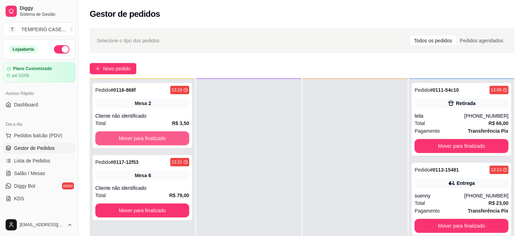
click at [155, 138] on button "Mover para finalizado" at bounding box center [142, 138] width 94 height 14
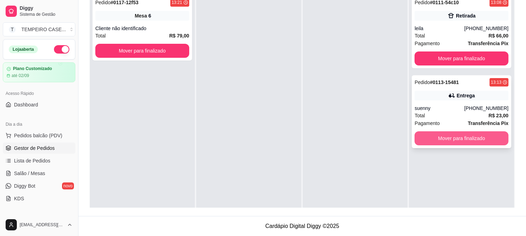
click at [453, 141] on button "Mover para finalizado" at bounding box center [461, 138] width 94 height 14
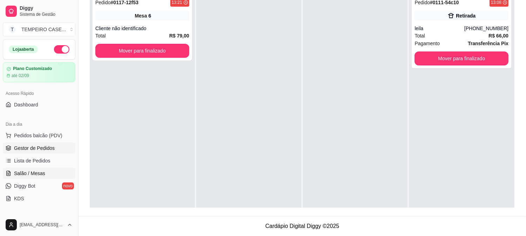
click at [34, 173] on span "Salão / Mesas" at bounding box center [29, 173] width 31 height 7
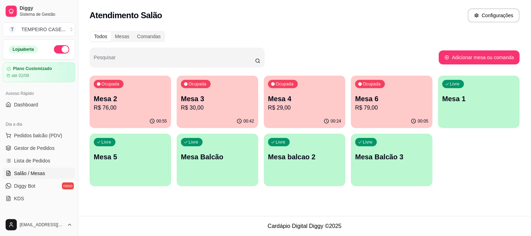
scroll to position [78, 0]
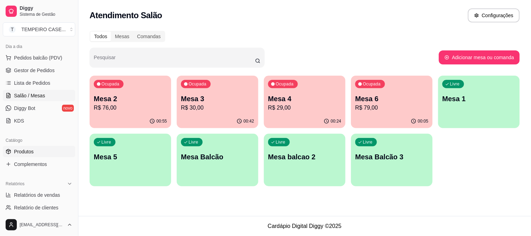
click at [37, 153] on link "Produtos" at bounding box center [39, 151] width 72 height 11
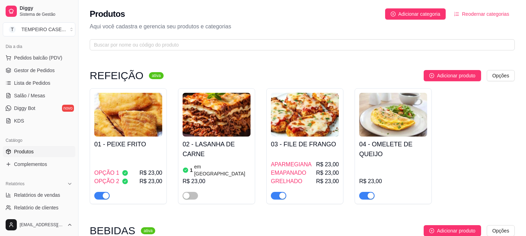
click at [152, 169] on span "R$ 23,00" at bounding box center [150, 173] width 23 height 8
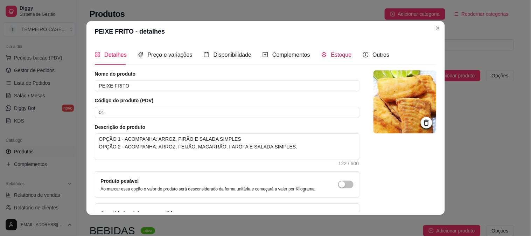
click at [323, 54] on div "Estoque" at bounding box center [336, 54] width 30 height 9
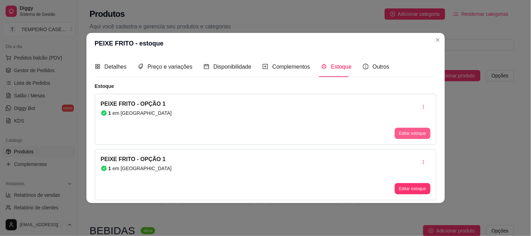
click at [410, 129] on button "Editar estoque" at bounding box center [412, 133] width 35 height 11
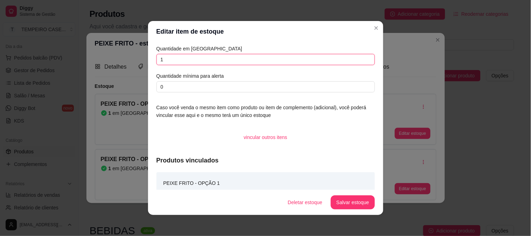
drag, startPoint x: 192, startPoint y: 58, endPoint x: 133, endPoint y: 59, distance: 58.1
click at [133, 59] on div "Editar item de estoque Quantidade em estoque 1 Quantidade mínima para alerta 0 …" at bounding box center [265, 118] width 531 height 236
type input "3"
click at [363, 205] on button "Salvar estoque" at bounding box center [353, 202] width 44 height 14
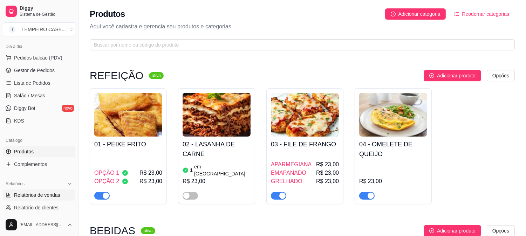
click at [45, 191] on link "Relatórios de vendas" at bounding box center [39, 194] width 72 height 11
select select "ALL"
select select "0"
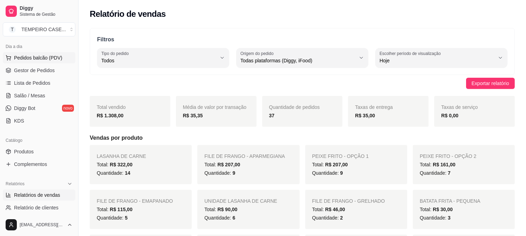
click at [46, 58] on span "Pedidos balcão (PDV)" at bounding box center [38, 57] width 48 height 7
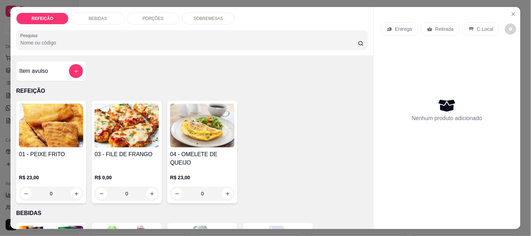
click at [126, 122] on img at bounding box center [127, 126] width 64 height 44
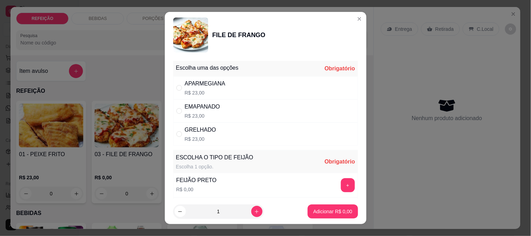
click at [247, 96] on div "APARMEGIANA R$ 23,00" at bounding box center [265, 87] width 185 height 23
radio input "true"
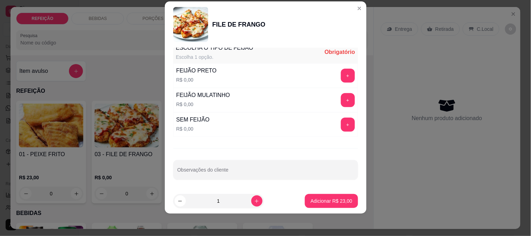
scroll to position [100, 0]
click at [341, 72] on button "+" at bounding box center [348, 75] width 14 height 14
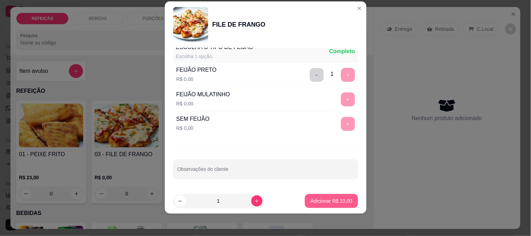
click at [322, 198] on p "Adicionar R$ 23,00" at bounding box center [332, 201] width 42 height 7
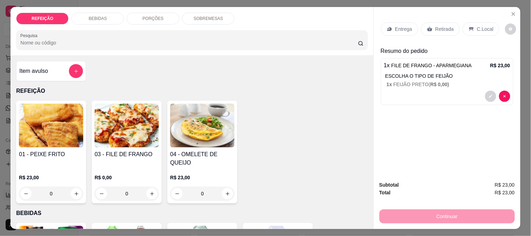
click at [429, 27] on icon at bounding box center [429, 29] width 5 height 5
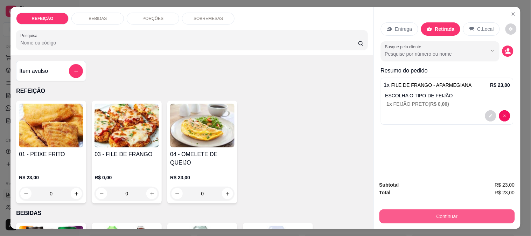
click at [451, 211] on button "Continuar" at bounding box center [448, 216] width 136 height 14
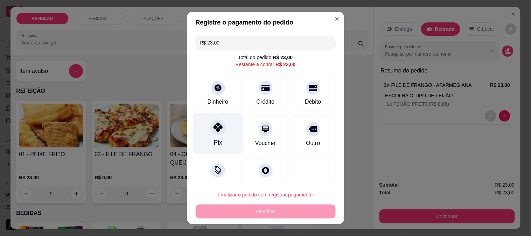
click at [224, 128] on div "Pix" at bounding box center [217, 133] width 49 height 41
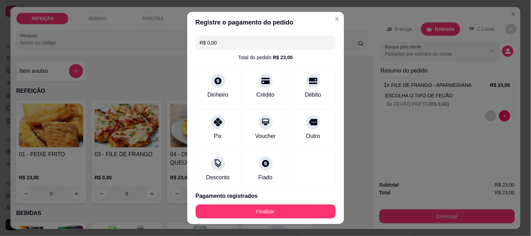
click at [279, 219] on div "Finalizar" at bounding box center [266, 212] width 140 height 14
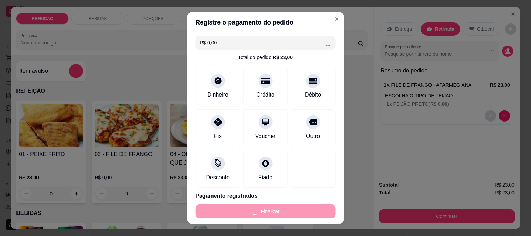
click at [279, 216] on div "Finalizar" at bounding box center [266, 212] width 140 height 14
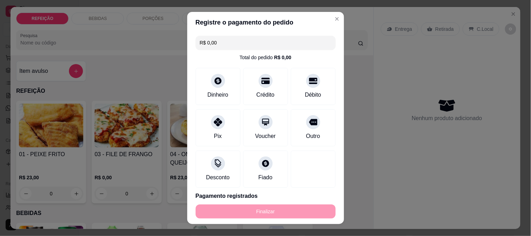
type input "-R$ 23,00"
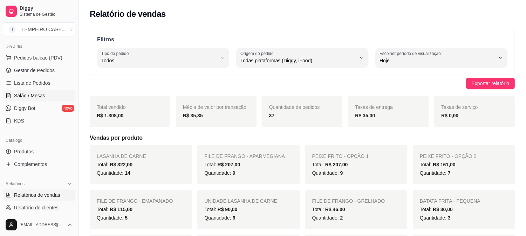
click at [50, 92] on link "Salão / Mesas" at bounding box center [39, 95] width 72 height 11
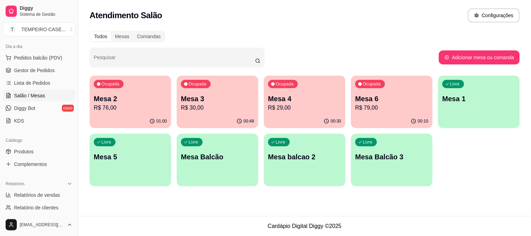
click at [281, 101] on p "Mesa 4" at bounding box center [304, 99] width 73 height 10
click at [313, 120] on div "00:30" at bounding box center [305, 122] width 82 height 14
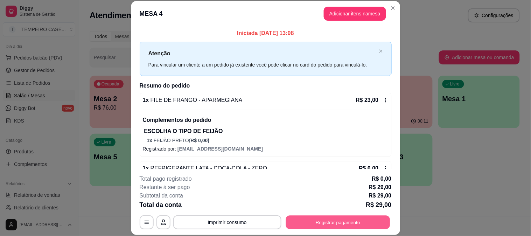
click at [320, 218] on button "Registrar pagamento" at bounding box center [338, 222] width 104 height 14
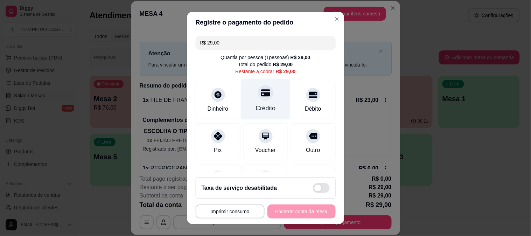
click at [256, 105] on div "Crédito" at bounding box center [266, 108] width 20 height 9
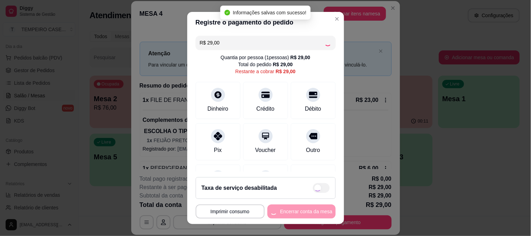
type input "R$ 0,00"
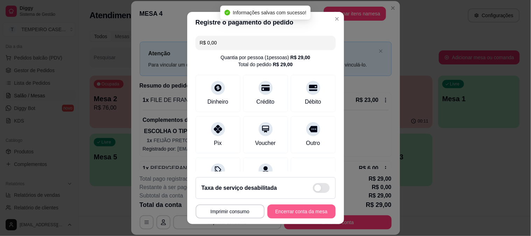
click at [295, 208] on button "Encerrar conta da mesa" at bounding box center [302, 212] width 68 height 14
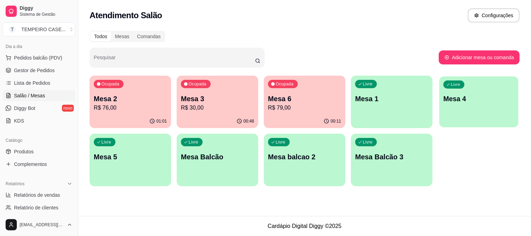
click at [445, 118] on div "Livre Mesa 4" at bounding box center [478, 97] width 79 height 43
click at [211, 109] on p "R$ 30,00" at bounding box center [217, 108] width 71 height 8
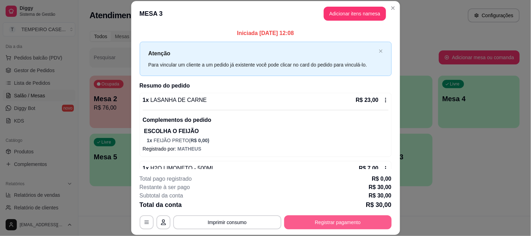
click at [328, 224] on button "Registrar pagamento" at bounding box center [338, 222] width 108 height 14
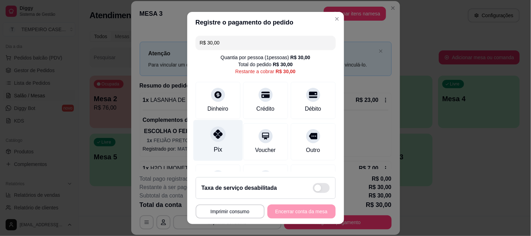
click at [227, 150] on div "Pix" at bounding box center [217, 140] width 49 height 41
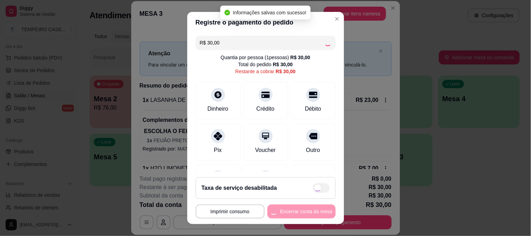
type input "R$ 0,00"
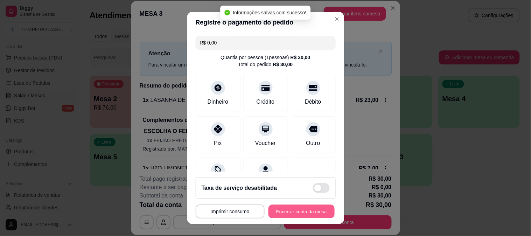
click at [286, 212] on button "Encerrar conta da mesa" at bounding box center [302, 212] width 66 height 14
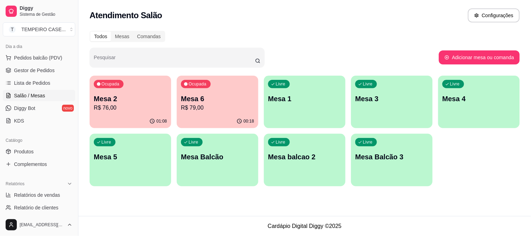
click at [153, 106] on p "R$ 76,00" at bounding box center [130, 108] width 73 height 8
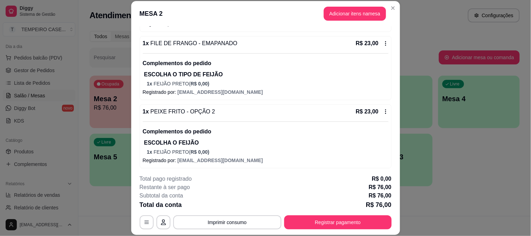
scroll to position [184, 0]
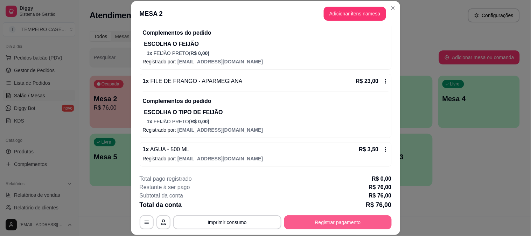
click at [327, 217] on button "Registrar pagamento" at bounding box center [338, 222] width 108 height 14
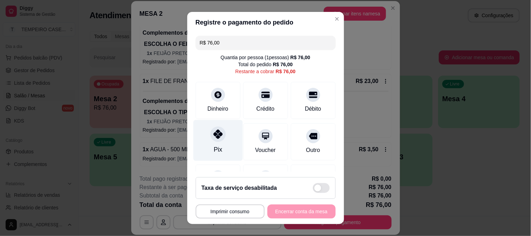
click at [218, 133] on icon at bounding box center [217, 134] width 9 height 9
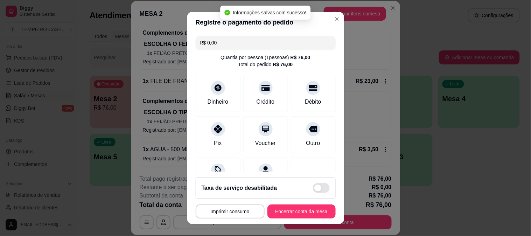
type input "R$ 0,00"
click at [274, 208] on button "Encerrar conta da mesa" at bounding box center [302, 212] width 68 height 14
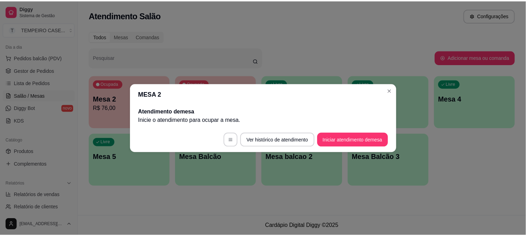
scroll to position [0, 0]
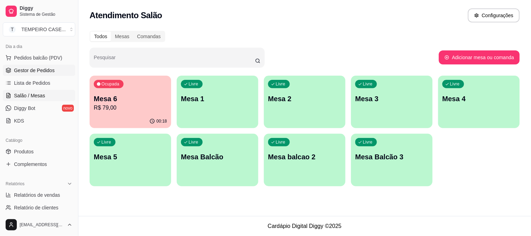
click at [40, 68] on span "Gestor de Pedidos" at bounding box center [34, 70] width 41 height 7
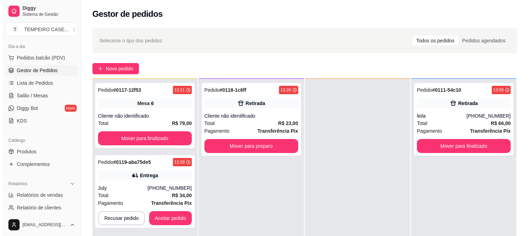
scroll to position [78, 0]
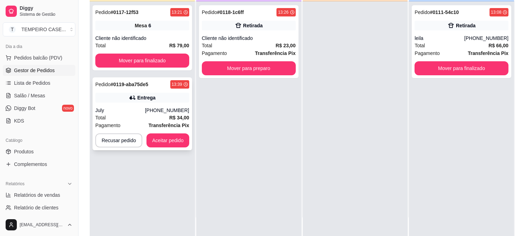
click at [151, 116] on div "Total R$ 34,00" at bounding box center [142, 118] width 94 height 8
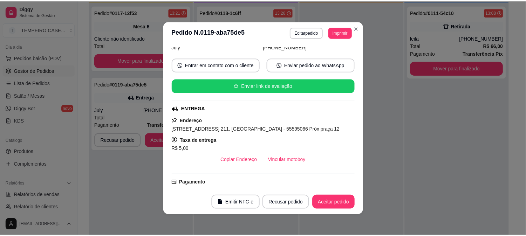
scroll to position [192, 0]
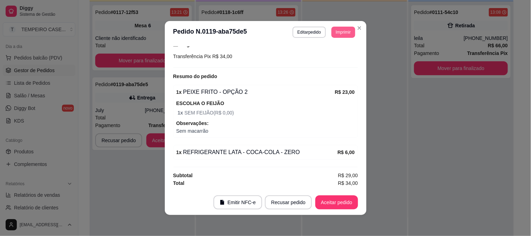
click at [341, 36] on button "Imprimir" at bounding box center [343, 32] width 23 height 11
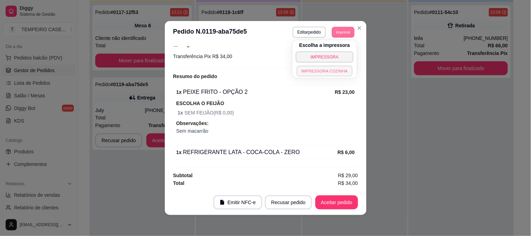
click at [317, 71] on button "IMPRESSORA COZINHA" at bounding box center [325, 70] width 56 height 11
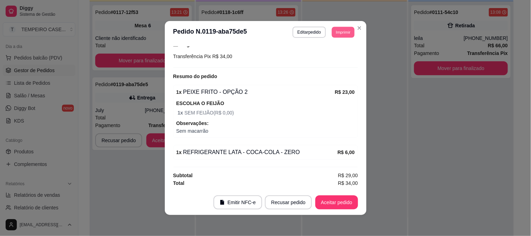
click at [343, 34] on button "Imprimir" at bounding box center [343, 32] width 23 height 11
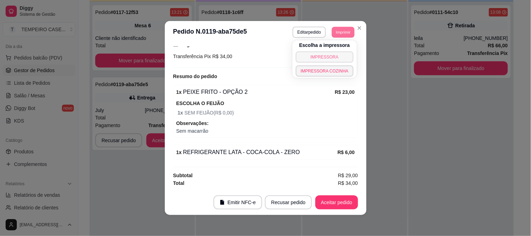
click at [332, 56] on button "IMPRESSORA" at bounding box center [325, 56] width 58 height 11
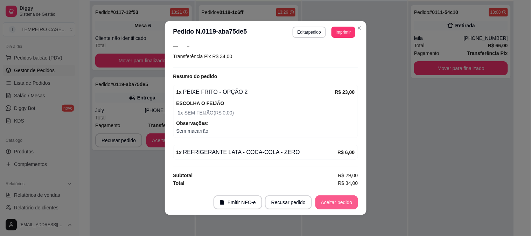
click at [337, 200] on button "Aceitar pedido" at bounding box center [337, 202] width 43 height 14
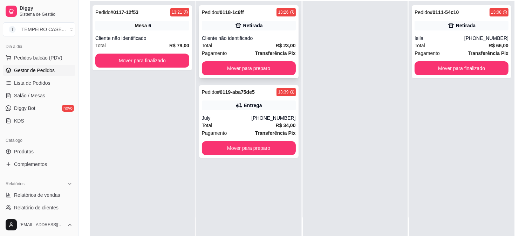
click at [279, 71] on button "Mover para preparo" at bounding box center [249, 68] width 94 height 14
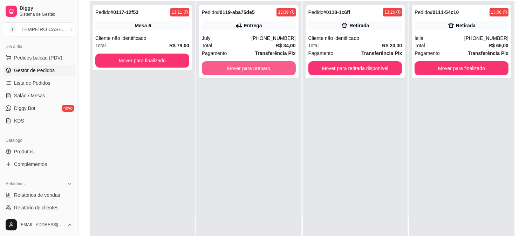
click at [281, 69] on button "Mover para preparo" at bounding box center [249, 68] width 94 height 14
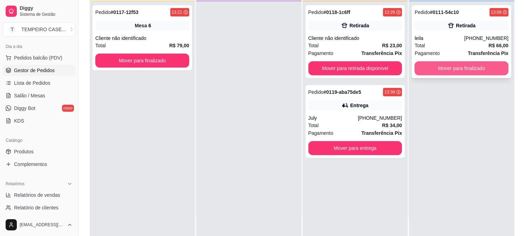
click at [447, 70] on button "Mover para finalizado" at bounding box center [461, 68] width 94 height 14
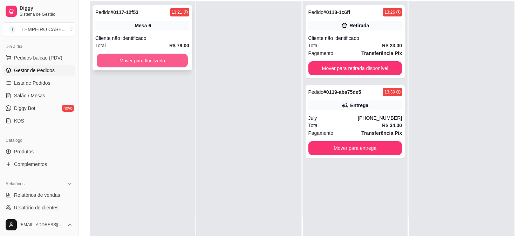
click at [160, 59] on button "Mover para finalizado" at bounding box center [142, 61] width 91 height 14
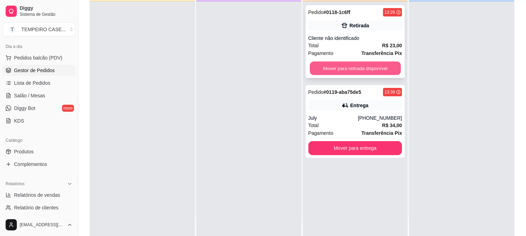
click at [347, 66] on button "Mover para retirada disponível" at bounding box center [355, 69] width 91 height 14
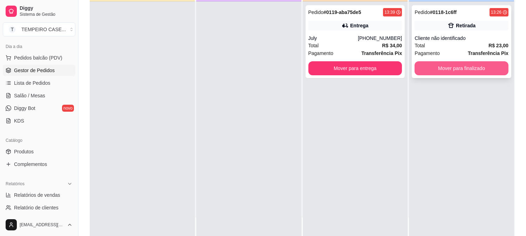
click at [447, 72] on button "Mover para finalizado" at bounding box center [461, 68] width 94 height 14
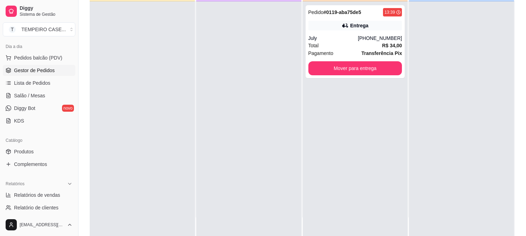
click at [447, 72] on div at bounding box center [461, 119] width 105 height 236
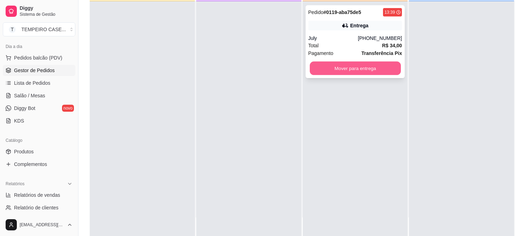
click at [342, 72] on button "Mover para entrega" at bounding box center [355, 69] width 91 height 14
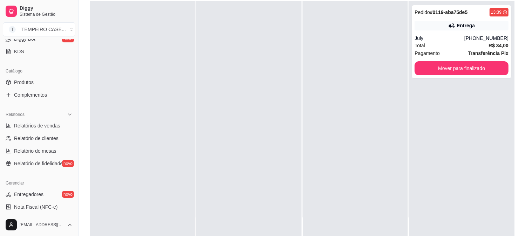
scroll to position [155, 0]
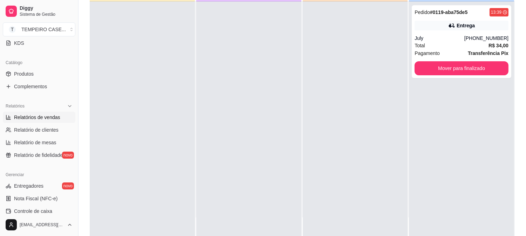
click at [54, 121] on link "Relatórios de vendas" at bounding box center [39, 117] width 72 height 11
select select "ALL"
select select "0"
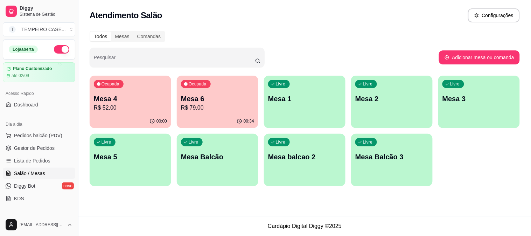
click at [250, 121] on p "00:34" at bounding box center [249, 121] width 11 height 6
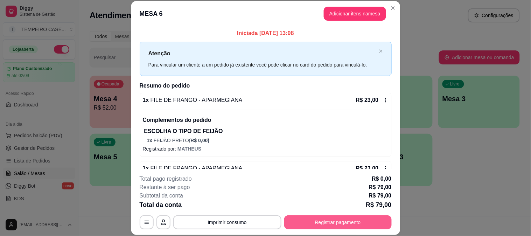
click at [314, 222] on button "Registrar pagamento" at bounding box center [338, 222] width 108 height 14
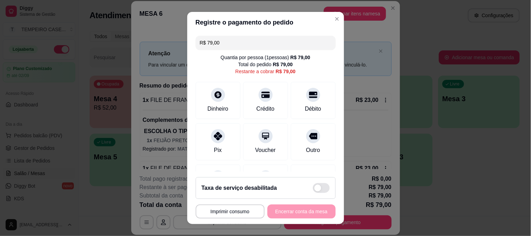
drag, startPoint x: 243, startPoint y: 50, endPoint x: 189, endPoint y: 37, distance: 55.4
click at [189, 37] on div "R$ 79,00 Quantia por pessoa ( 1 pessoas) R$ 79,00 Total do pedido R$ 79,00 Rest…" at bounding box center [265, 102] width 157 height 139
drag, startPoint x: 221, startPoint y: 42, endPoint x: 200, endPoint y: 44, distance: 21.1
click at [200, 44] on input "R$ 79,00" at bounding box center [266, 43] width 132 height 14
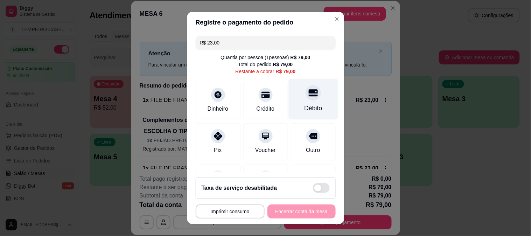
click at [296, 99] on div "Débito" at bounding box center [313, 98] width 49 height 41
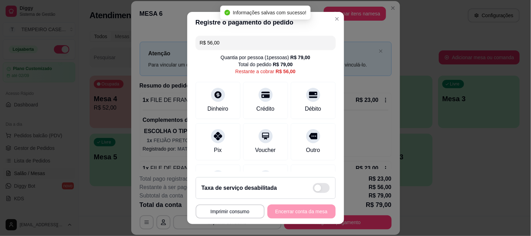
drag, startPoint x: 245, startPoint y: 41, endPoint x: 190, endPoint y: 34, distance: 55.8
click at [190, 34] on div "R$ 56,00 Quantia por pessoa ( 1 pessoas) R$ 79,00 Total do pedido R$ 79,00 Rest…" at bounding box center [265, 102] width 157 height 139
click at [267, 41] on input "R$ 56,00" at bounding box center [266, 43] width 132 height 14
drag, startPoint x: 267, startPoint y: 41, endPoint x: 194, endPoint y: 41, distance: 72.1
click at [196, 41] on div "R$ 56,00" at bounding box center [266, 43] width 140 height 14
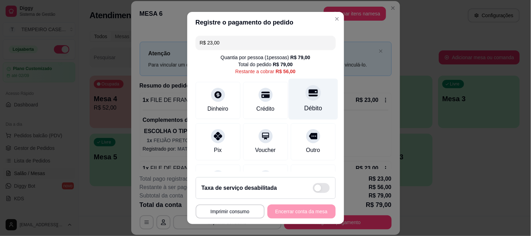
click at [307, 97] on div "Débito" at bounding box center [313, 98] width 49 height 41
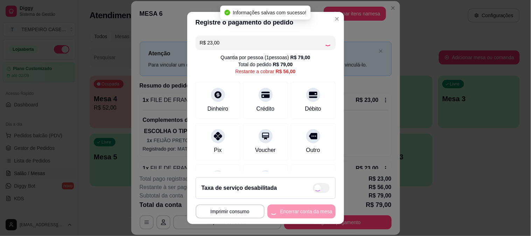
type input "R$ 33,00"
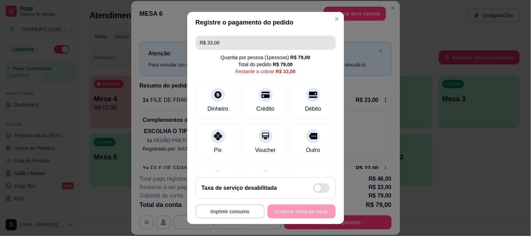
click at [248, 46] on input "R$ 33,00" at bounding box center [266, 43] width 132 height 14
click at [247, 46] on input "R$ 33,00" at bounding box center [266, 43] width 132 height 14
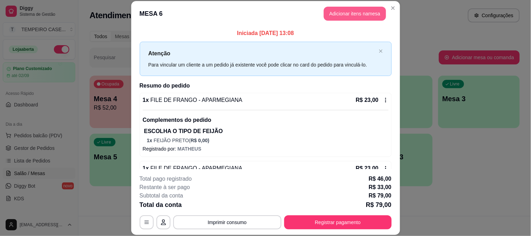
click at [345, 15] on button "Adicionar itens na mesa" at bounding box center [355, 14] width 62 height 14
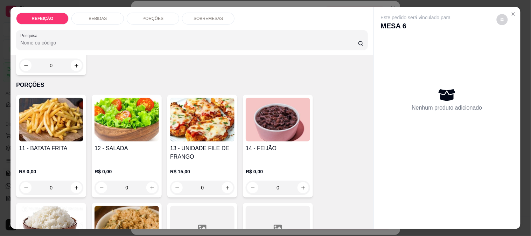
scroll to position [529, 0]
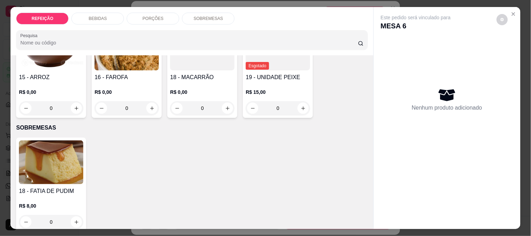
click at [63, 140] on img at bounding box center [51, 162] width 64 height 44
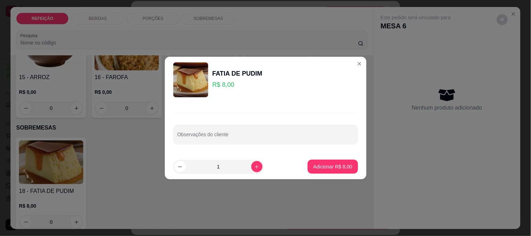
click at [337, 170] on p "Adicionar R$ 8,00" at bounding box center [332, 166] width 39 height 7
type input "1"
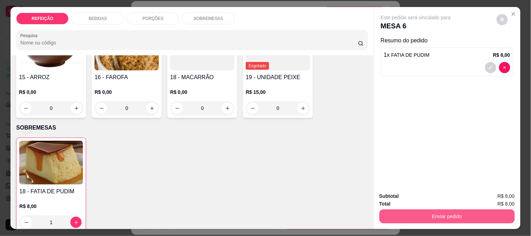
click at [410, 209] on button "Enviar pedido" at bounding box center [448, 216] width 136 height 14
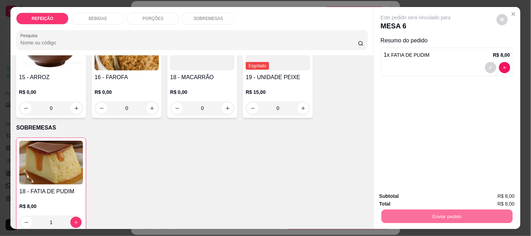
click at [443, 195] on button "Não registrar e enviar pedido" at bounding box center [424, 196] width 73 height 13
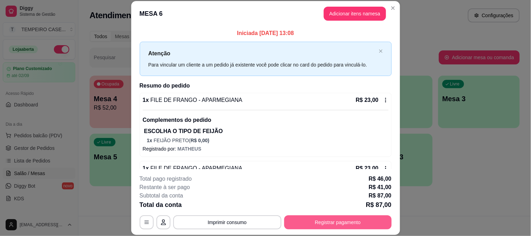
click at [319, 222] on button "Registrar pagamento" at bounding box center [338, 222] width 108 height 14
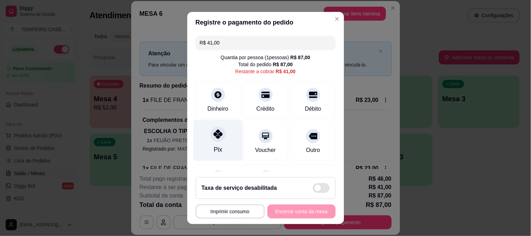
click at [223, 132] on div "Pix" at bounding box center [217, 140] width 49 height 41
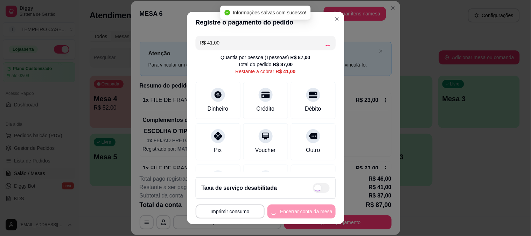
type input "R$ 0,00"
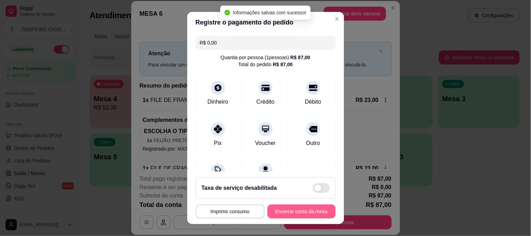
click at [298, 209] on button "Encerrar conta da mesa" at bounding box center [302, 212] width 68 height 14
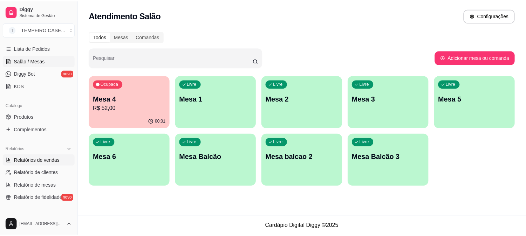
scroll to position [117, 0]
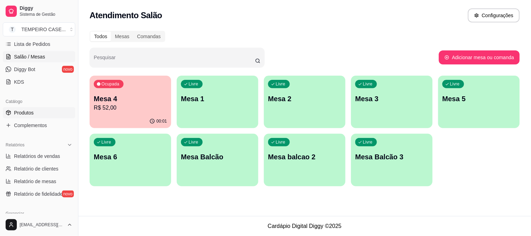
click at [32, 110] on span "Produtos" at bounding box center [24, 112] width 20 height 7
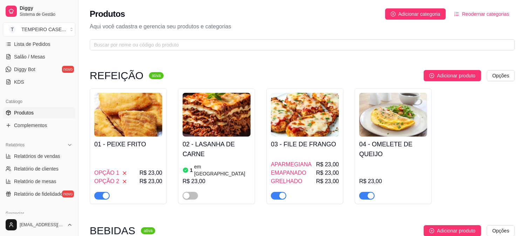
click at [111, 194] on div "01 - PEIXE FRITO OPÇÃO 1 R$ 23,00 OPÇÃO 2 R$ 23,00" at bounding box center [128, 146] width 77 height 116
click at [101, 192] on span "button" at bounding box center [101, 196] width 15 height 8
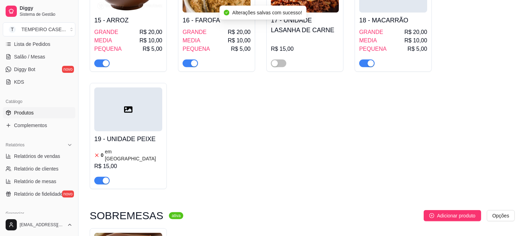
scroll to position [700, 0]
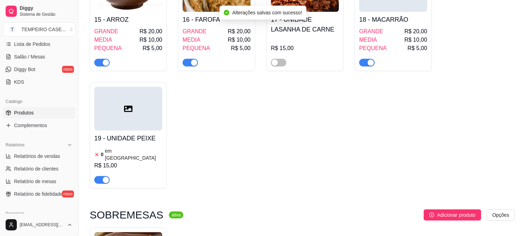
click at [99, 176] on span "button" at bounding box center [101, 180] width 15 height 8
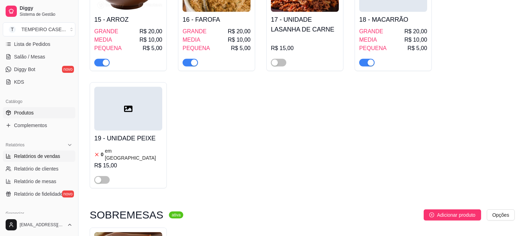
click at [35, 153] on span "Relatórios de vendas" at bounding box center [37, 156] width 46 height 7
select select "ALL"
select select "0"
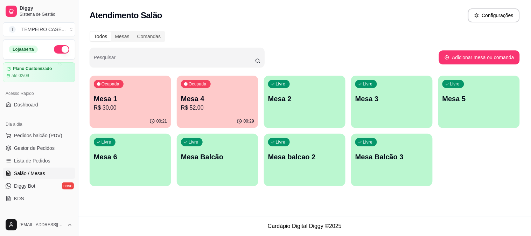
scroll to position [78, 0]
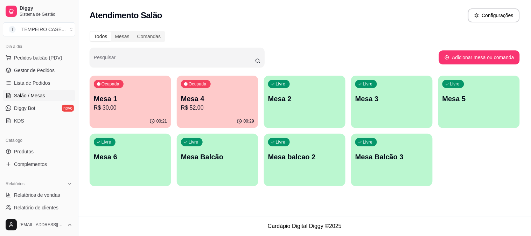
click at [200, 106] on p "R$ 52,00" at bounding box center [217, 108] width 73 height 8
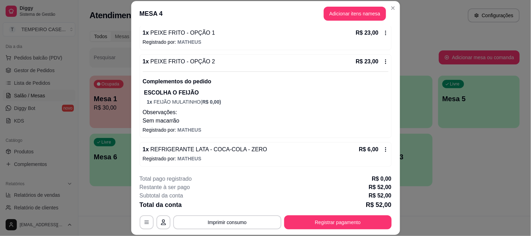
scroll to position [68, 0]
click at [341, 224] on button "Registrar pagamento" at bounding box center [338, 222] width 108 height 14
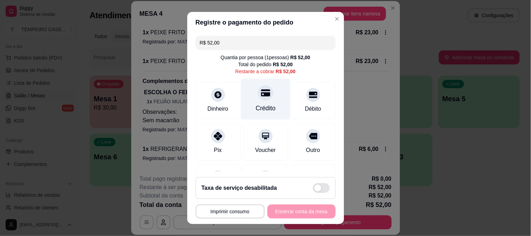
click at [269, 92] on div "Crédito" at bounding box center [265, 98] width 49 height 41
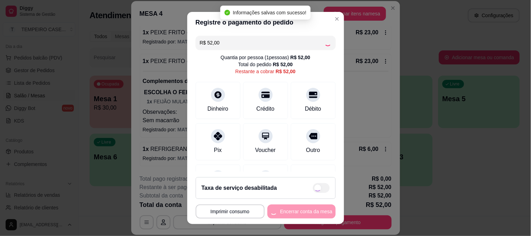
type input "R$ 0,00"
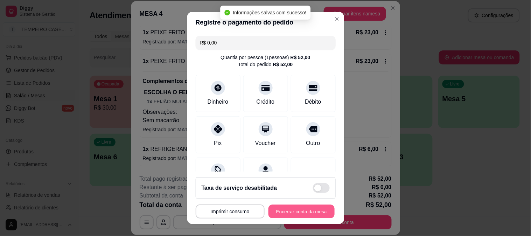
click at [303, 213] on button "Encerrar conta da mesa" at bounding box center [302, 212] width 66 height 14
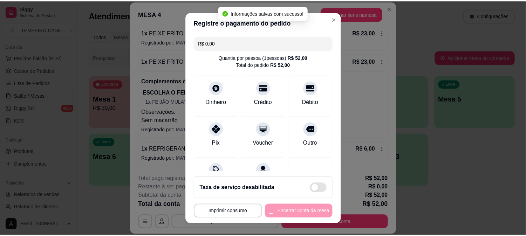
scroll to position [0, 0]
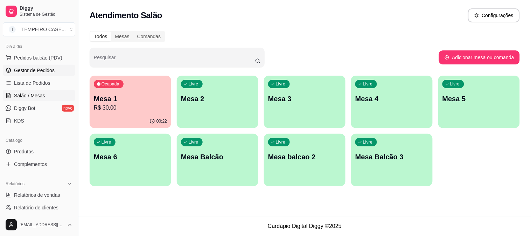
click at [40, 71] on span "Gestor de Pedidos" at bounding box center [34, 70] width 41 height 7
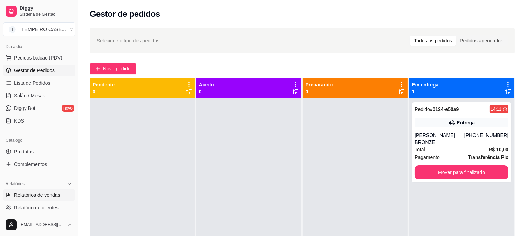
click at [30, 191] on link "Relatórios de vendas" at bounding box center [39, 194] width 72 height 11
select select "ALL"
select select "0"
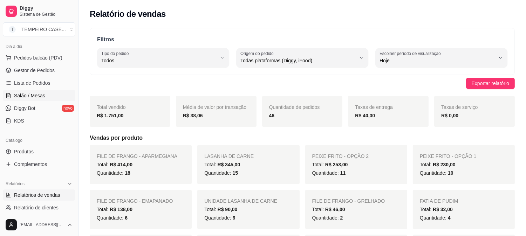
click at [51, 94] on link "Salão / Mesas" at bounding box center [39, 95] width 72 height 11
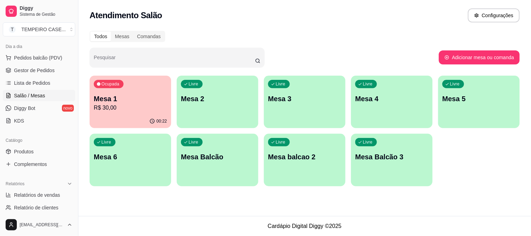
click at [121, 109] on p "R$ 30,00" at bounding box center [130, 108] width 73 height 8
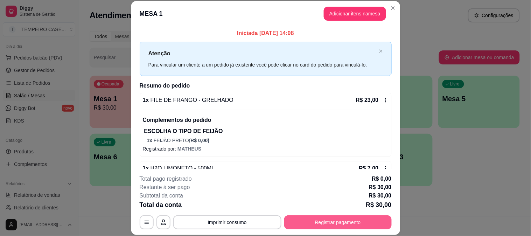
click at [327, 220] on button "Registrar pagamento" at bounding box center [338, 222] width 108 height 14
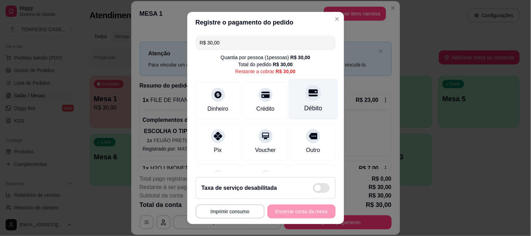
click at [306, 86] on div at bounding box center [313, 92] width 15 height 15
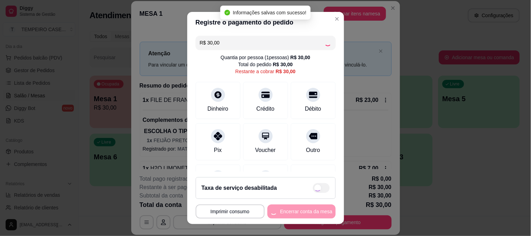
type input "R$ 0,00"
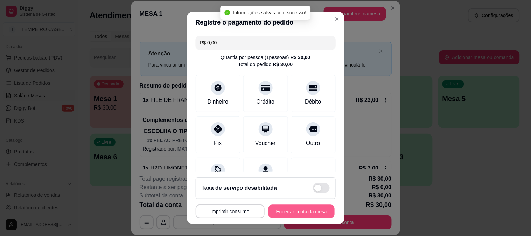
click at [299, 210] on button "Encerrar conta da mesa" at bounding box center [302, 212] width 66 height 14
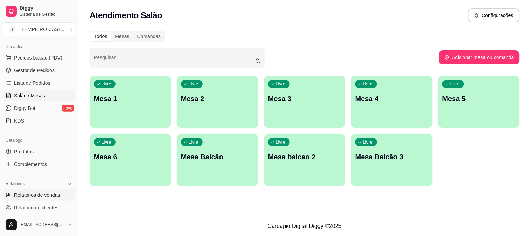
click at [40, 195] on span "Relatórios de vendas" at bounding box center [37, 195] width 46 height 7
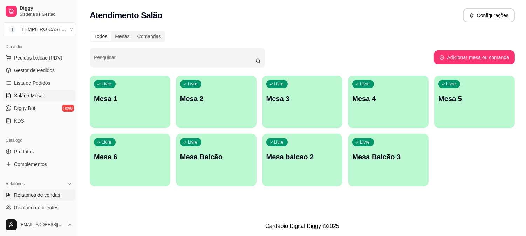
select select "ALL"
select select "0"
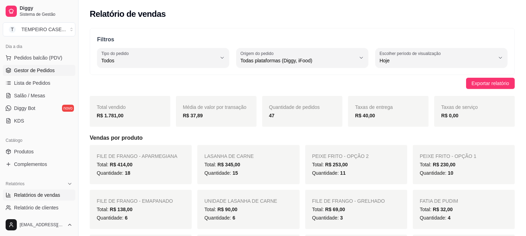
click at [39, 69] on span "Gestor de Pedidos" at bounding box center [34, 70] width 41 height 7
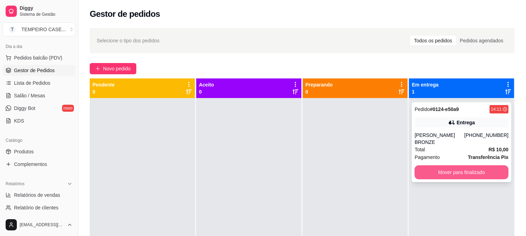
click at [469, 167] on button "Mover para finalizado" at bounding box center [461, 172] width 94 height 14
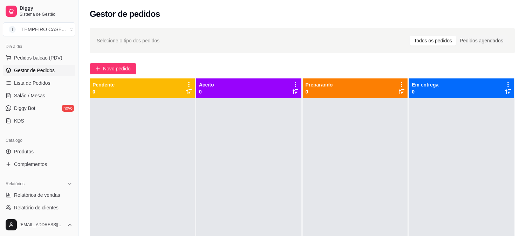
click at [473, 172] on div at bounding box center [461, 216] width 105 height 236
click at [471, 171] on div at bounding box center [461, 216] width 105 height 236
click at [471, 169] on div at bounding box center [461, 216] width 105 height 236
click at [483, 173] on div at bounding box center [461, 216] width 105 height 236
click at [476, 172] on div at bounding box center [461, 216] width 105 height 236
